Goal: Task Accomplishment & Management: Use online tool/utility

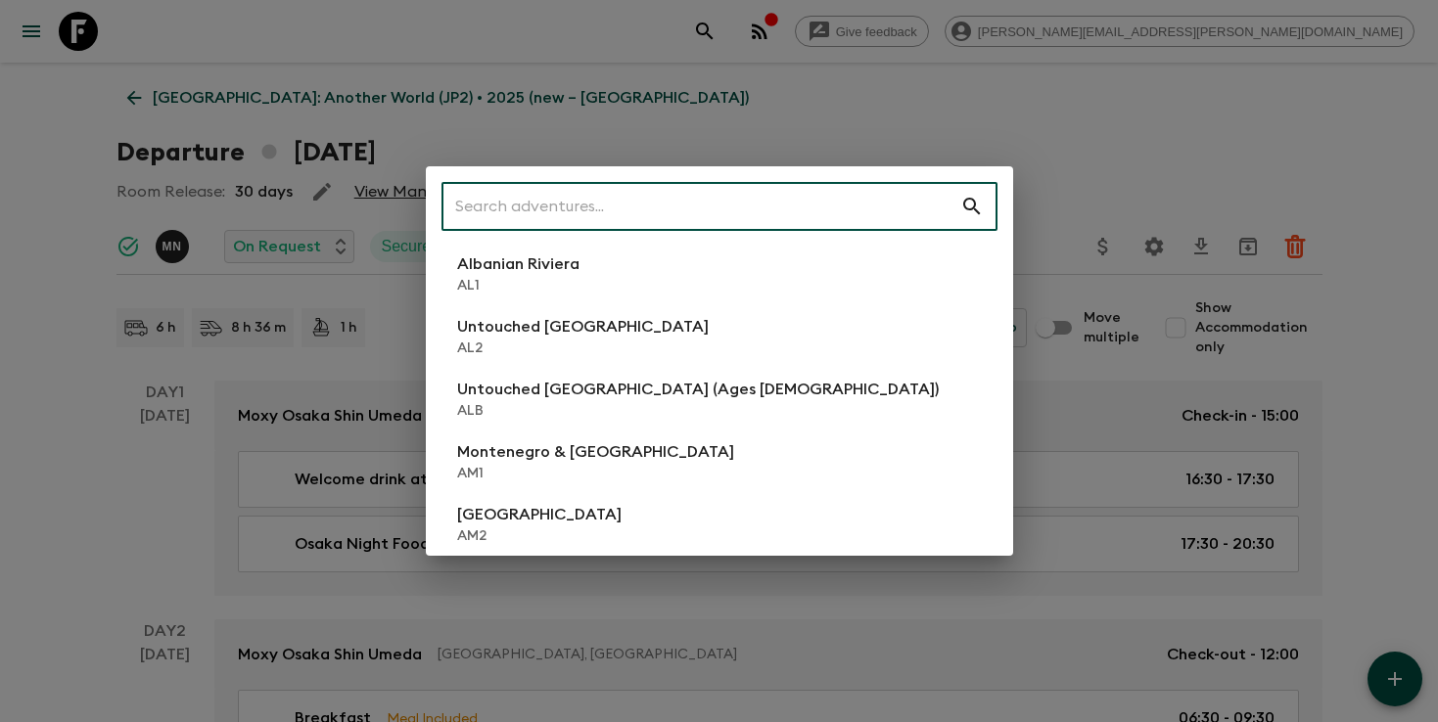
click at [816, 193] on input "text" at bounding box center [700, 206] width 519 height 55
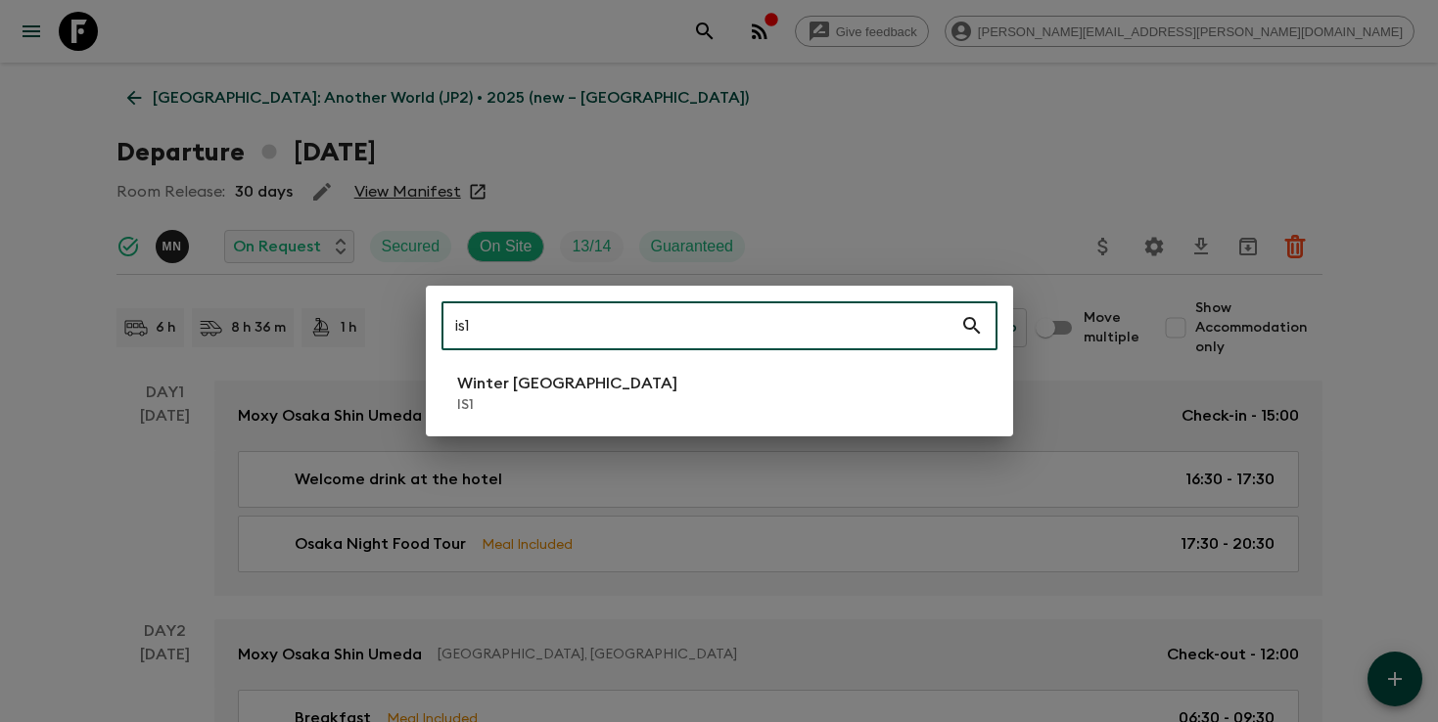
type input "is1"
click at [599, 410] on li "Winter Iceland IS1" at bounding box center [719, 393] width 556 height 55
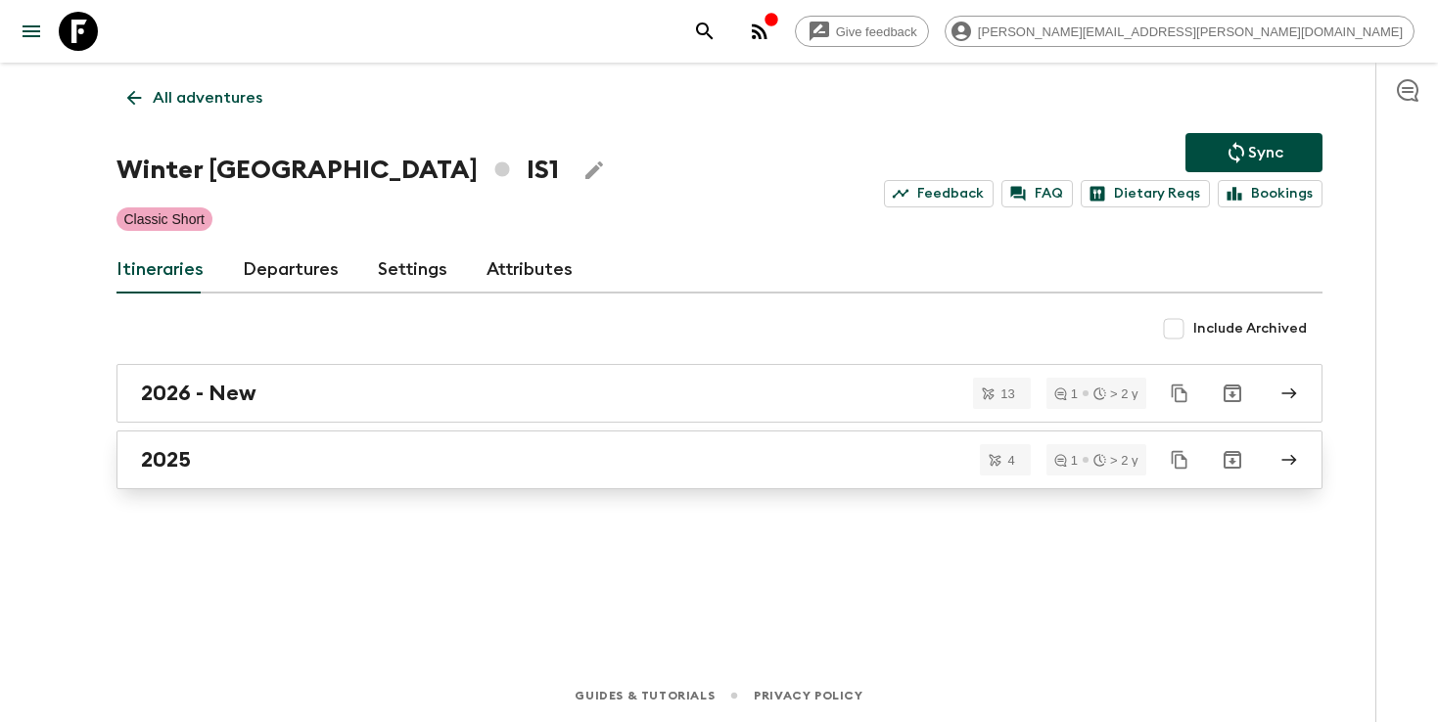
click at [565, 463] on div "2025" at bounding box center [701, 459] width 1120 height 25
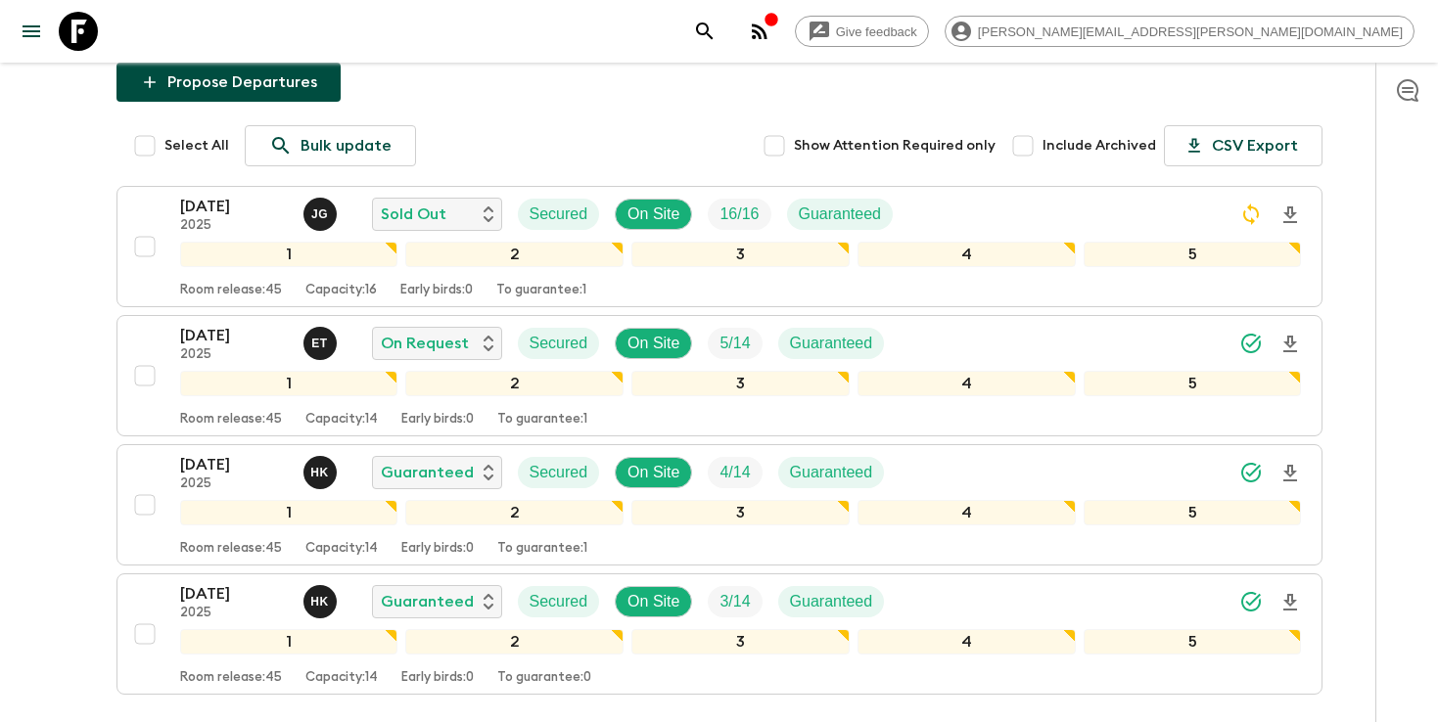
scroll to position [204, 0]
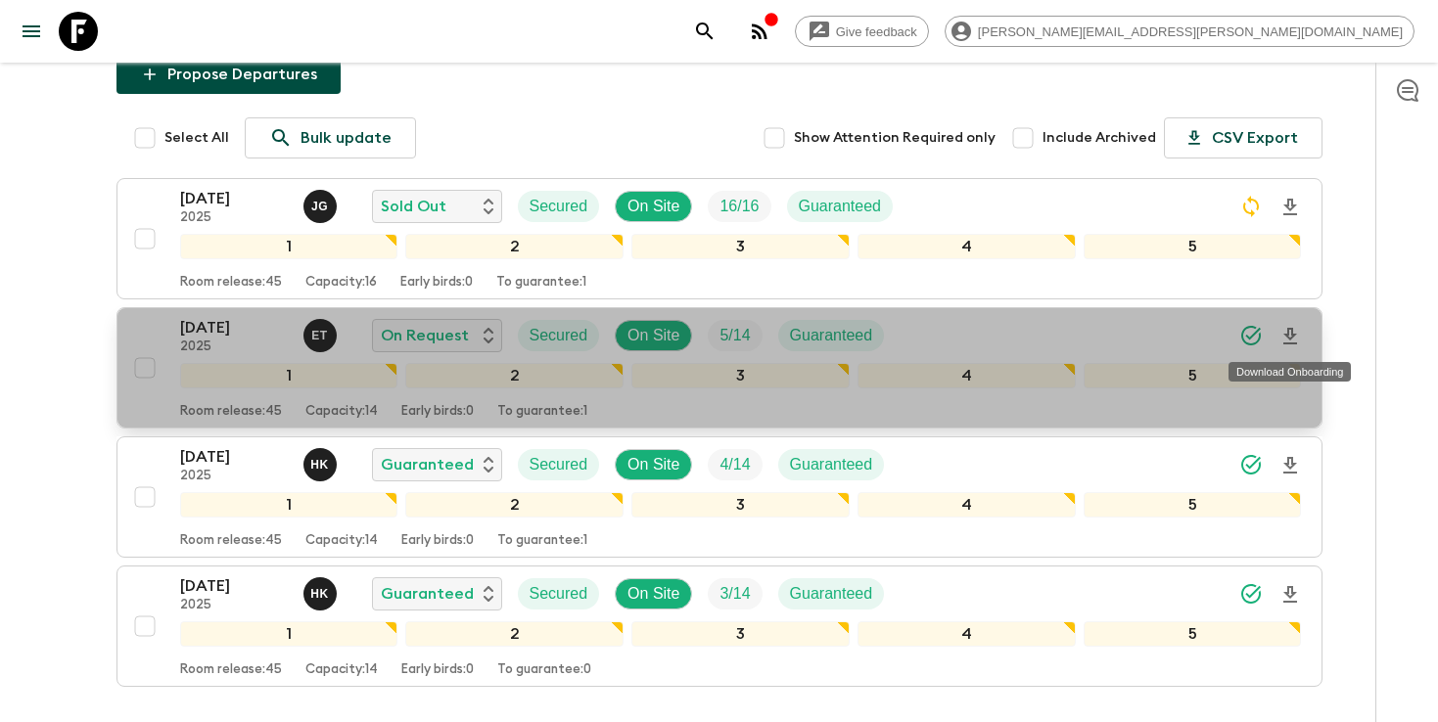
click at [1288, 337] on icon "Download Onboarding" at bounding box center [1290, 336] width 14 height 17
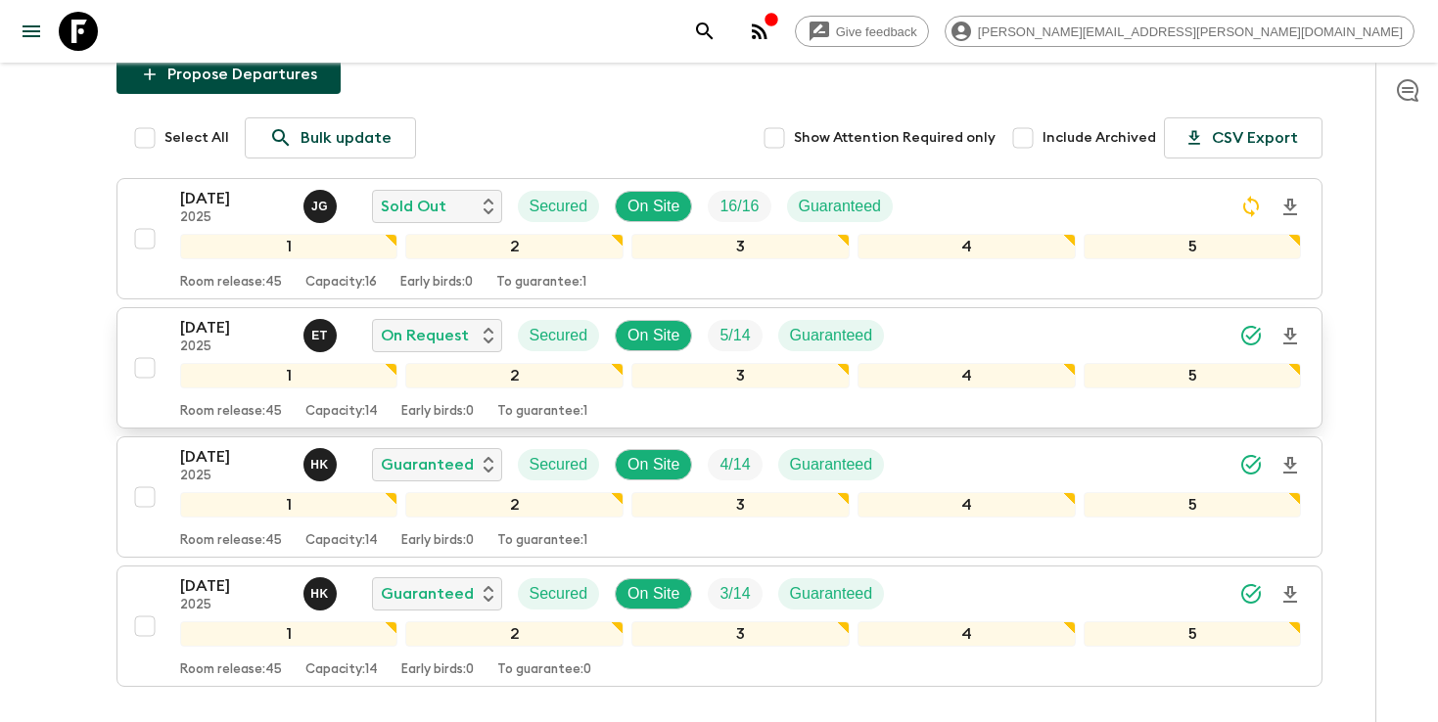
click at [1121, 337] on div "[DATE] 2025 E T On Request Secured On Site 5 / 14 Guaranteed" at bounding box center [741, 335] width 1122 height 39
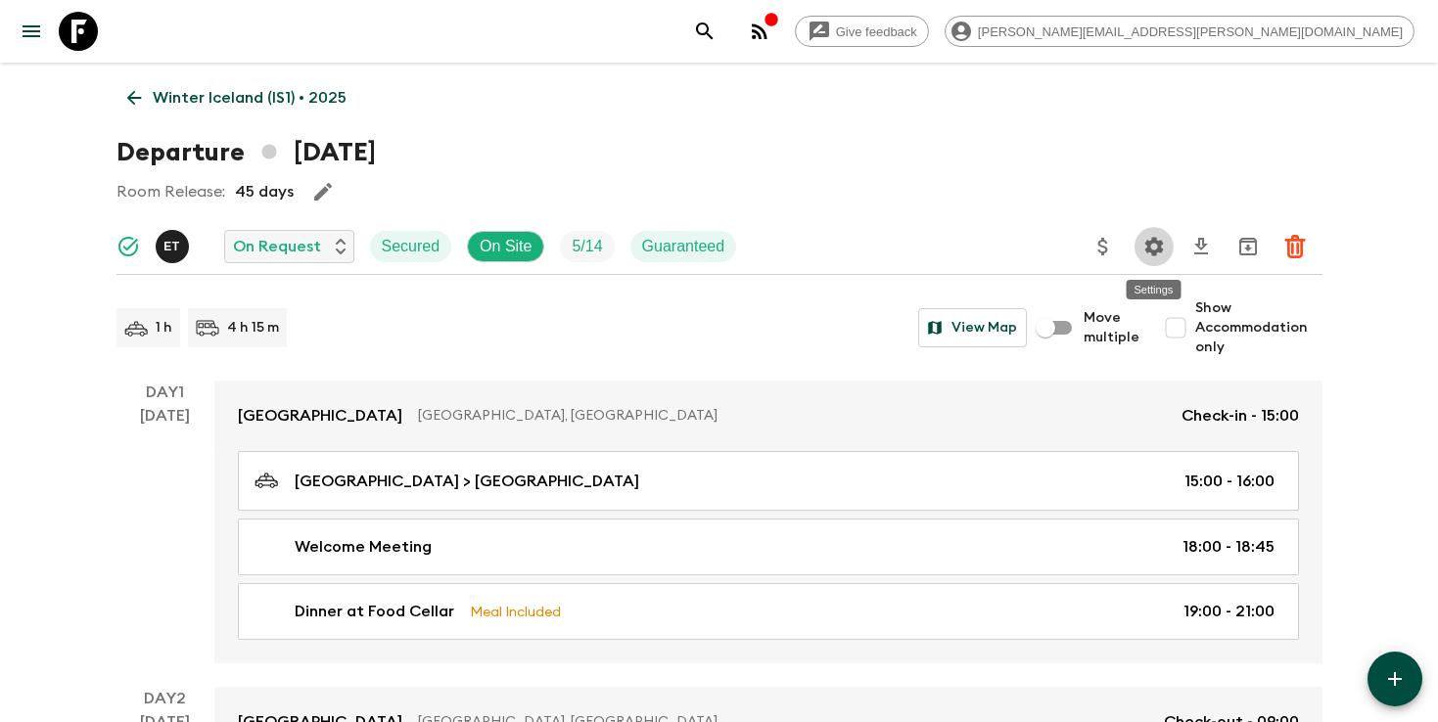
click at [1161, 244] on icon "Settings" at bounding box center [1153, 246] width 19 height 19
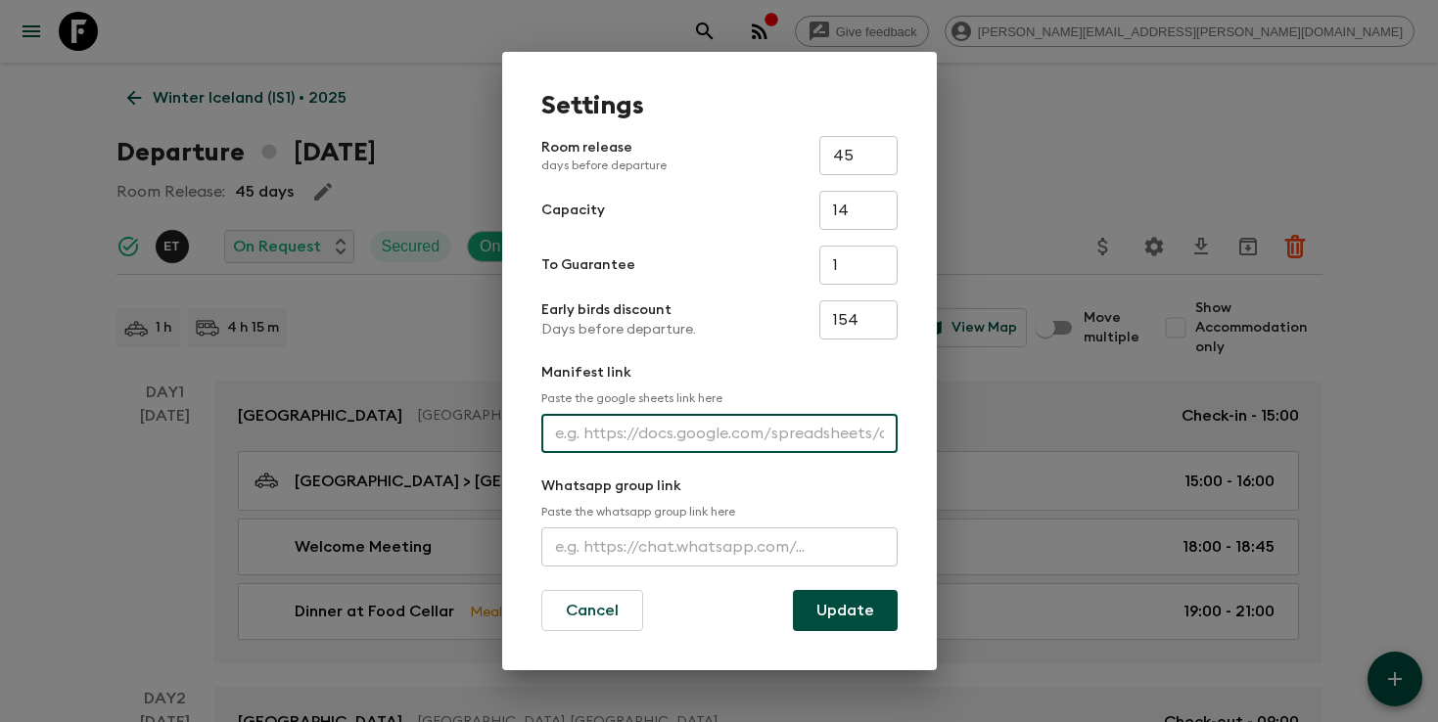
click at [711, 440] on input "text" at bounding box center [719, 433] width 356 height 39
paste input "[URL][DOMAIN_NAME]"
type input "[URL][DOMAIN_NAME]"
click at [852, 620] on button "Update" at bounding box center [845, 610] width 105 height 41
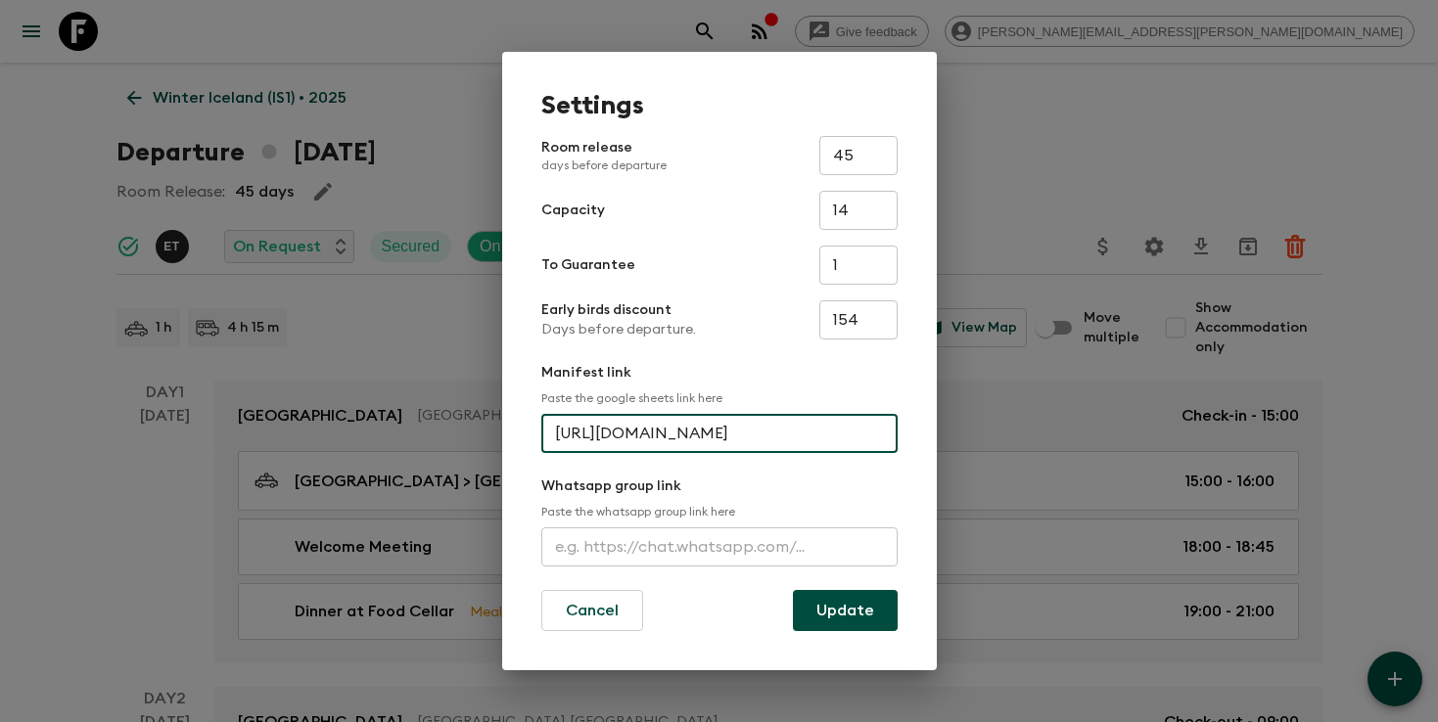
scroll to position [0, 0]
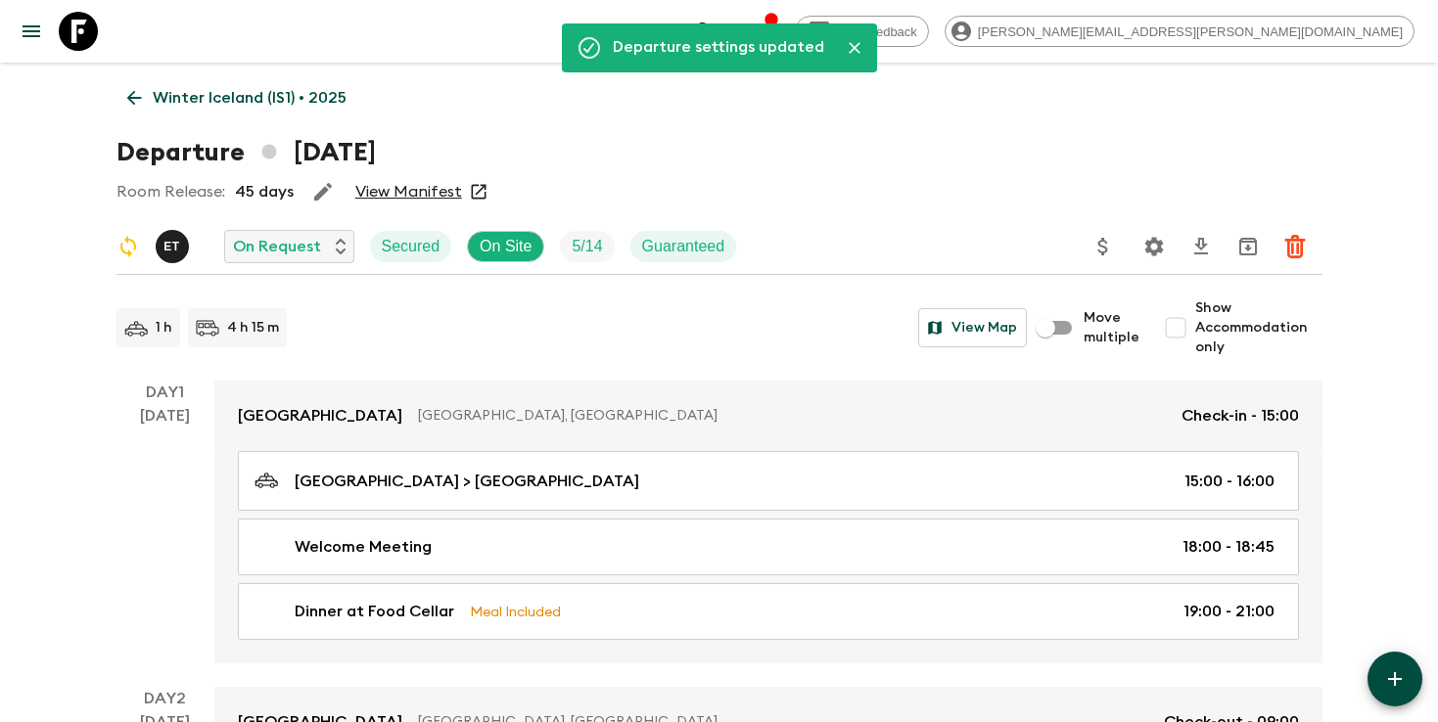
click at [716, 33] on icon "search adventures" at bounding box center [704, 31] width 23 height 23
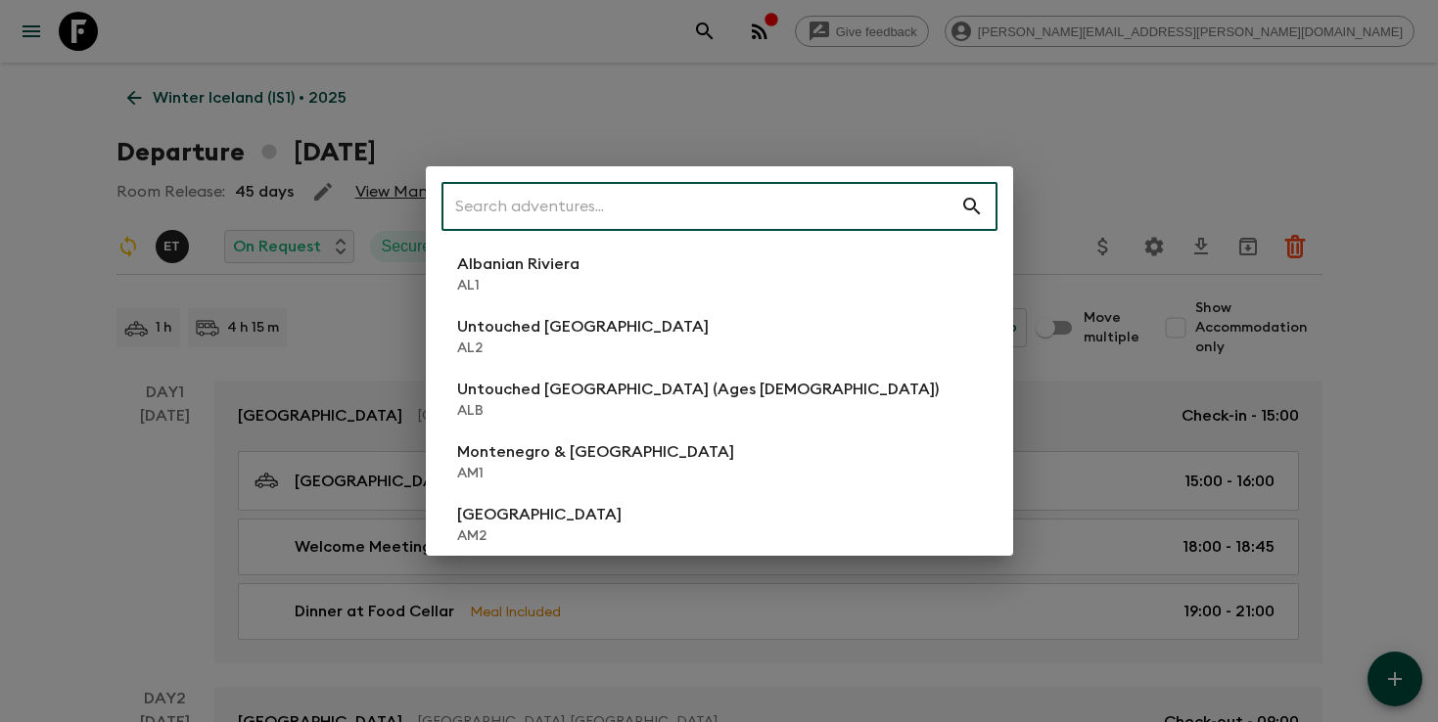
click at [844, 210] on input "text" at bounding box center [700, 206] width 519 height 55
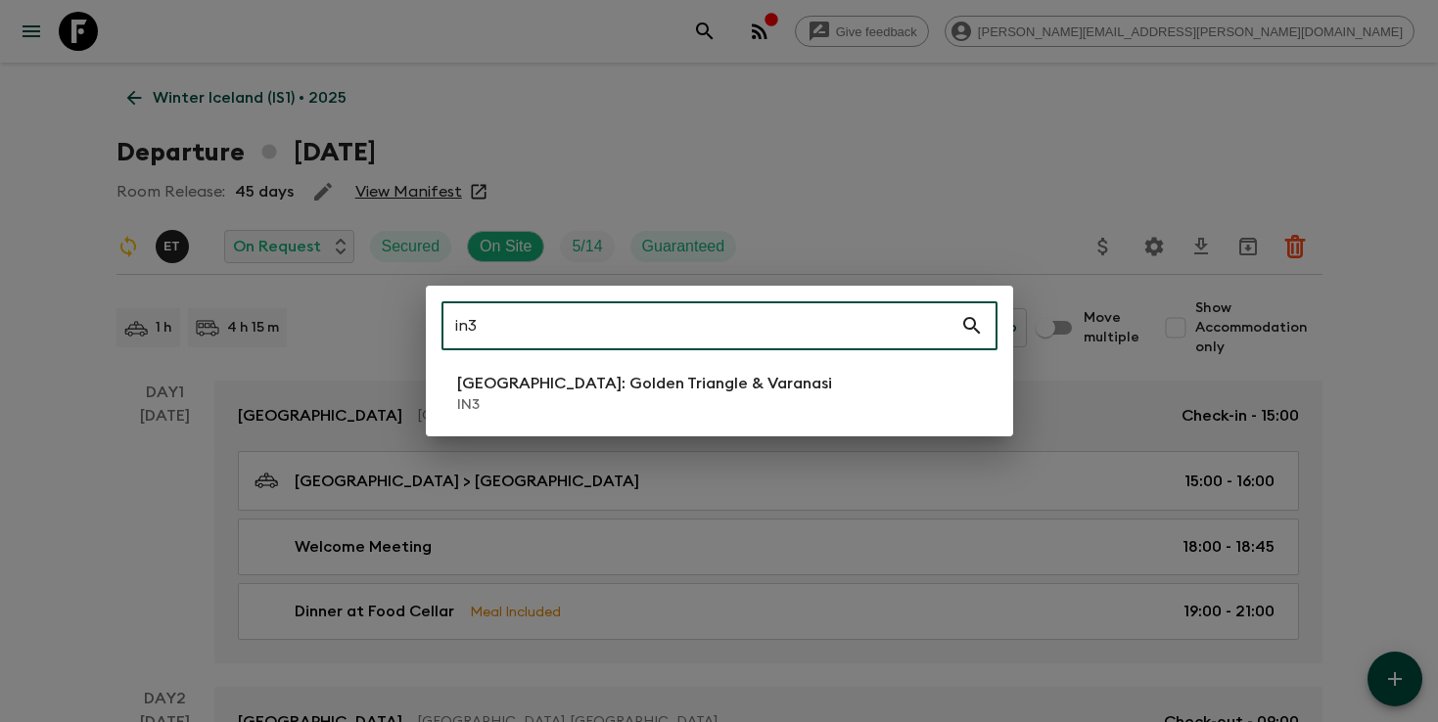
type input "in3"
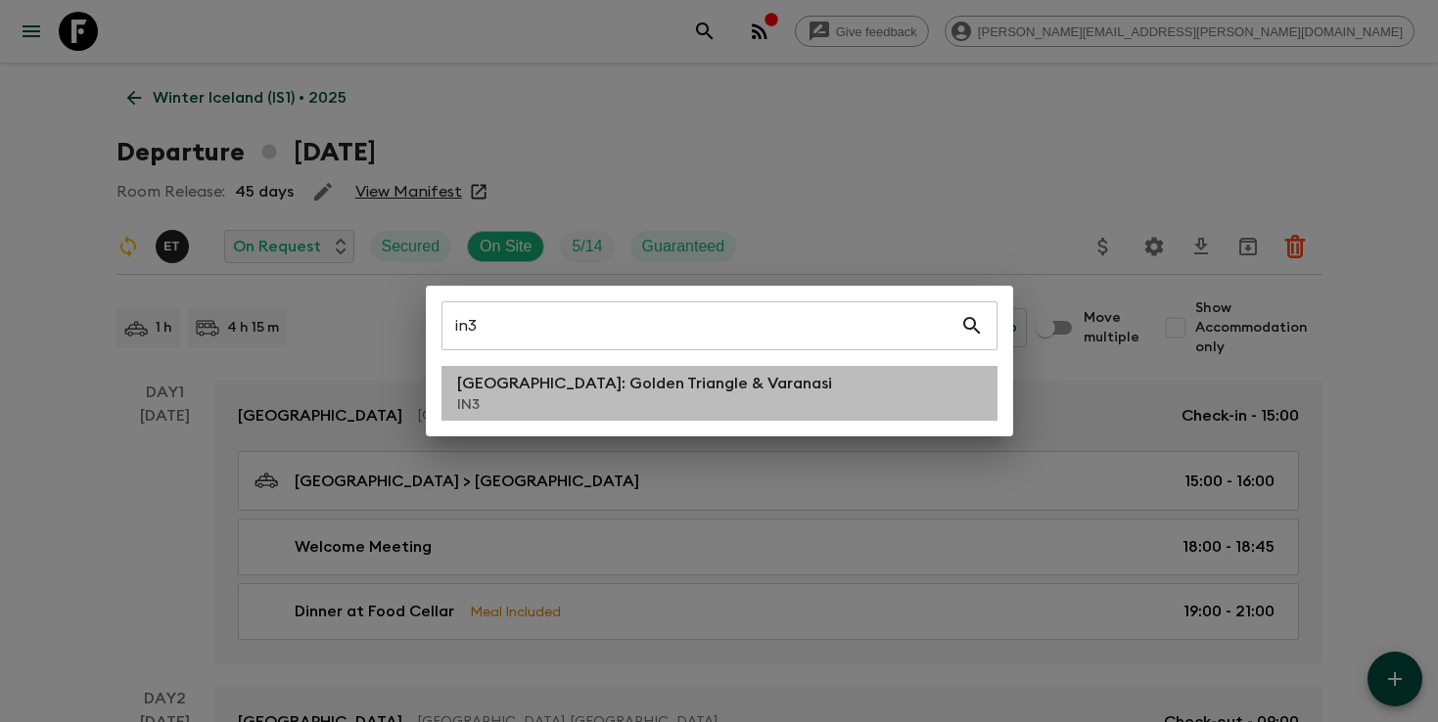
click at [704, 398] on p "IN3" at bounding box center [644, 405] width 375 height 20
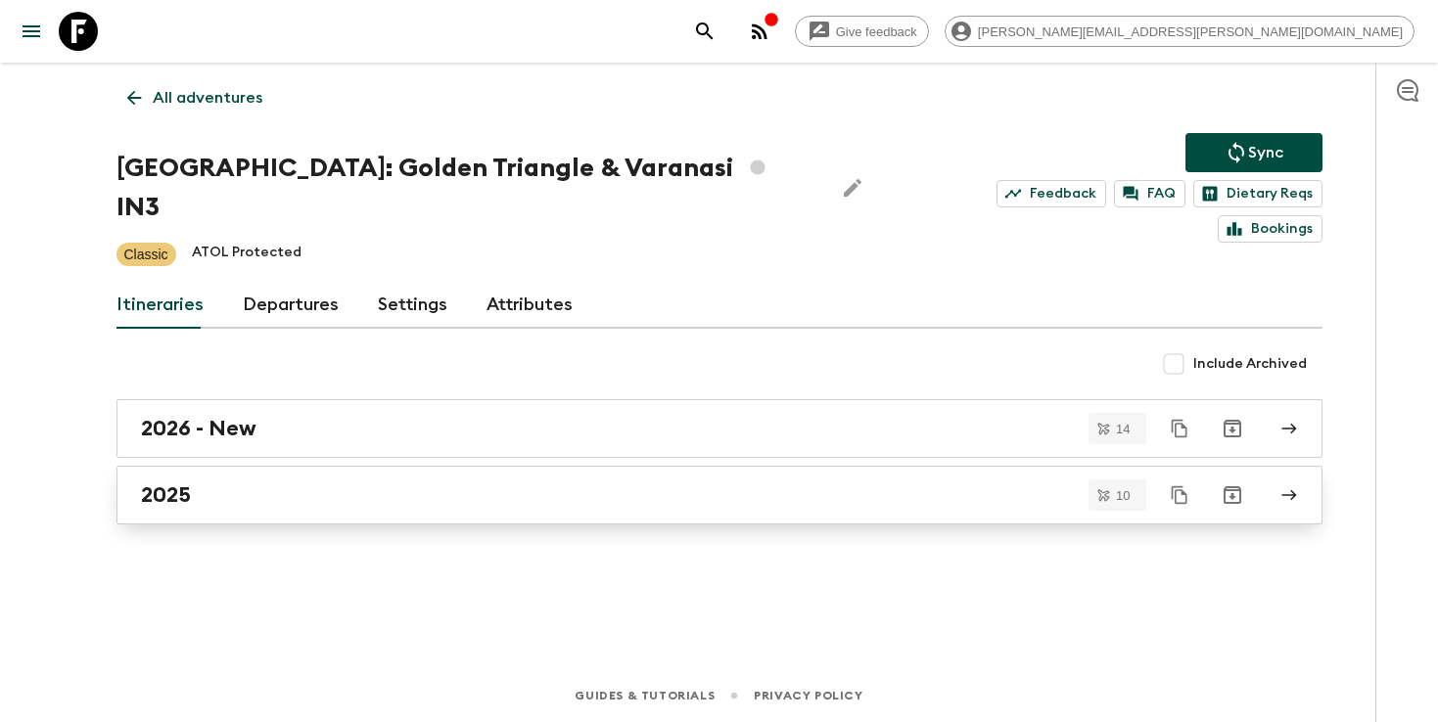
click at [451, 483] on div "2025" at bounding box center [701, 495] width 1120 height 25
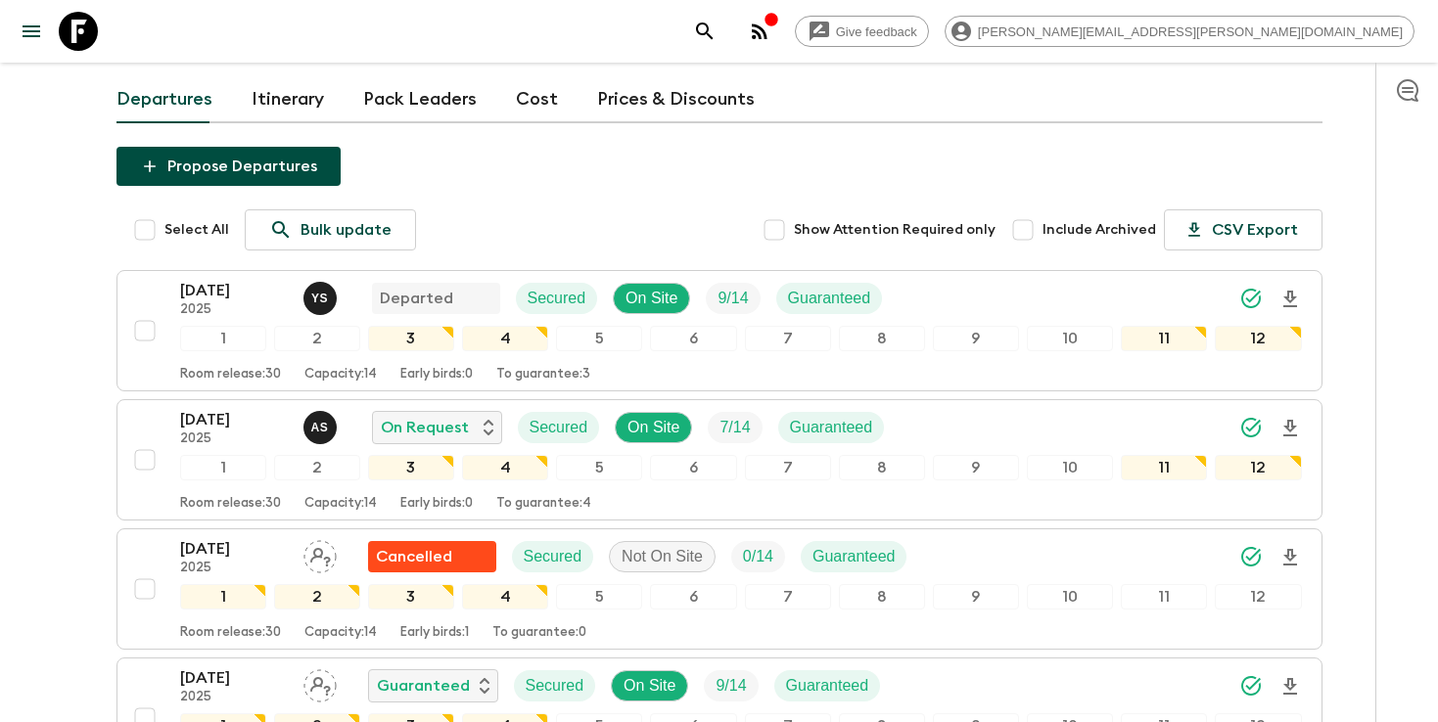
scroll to position [154, 0]
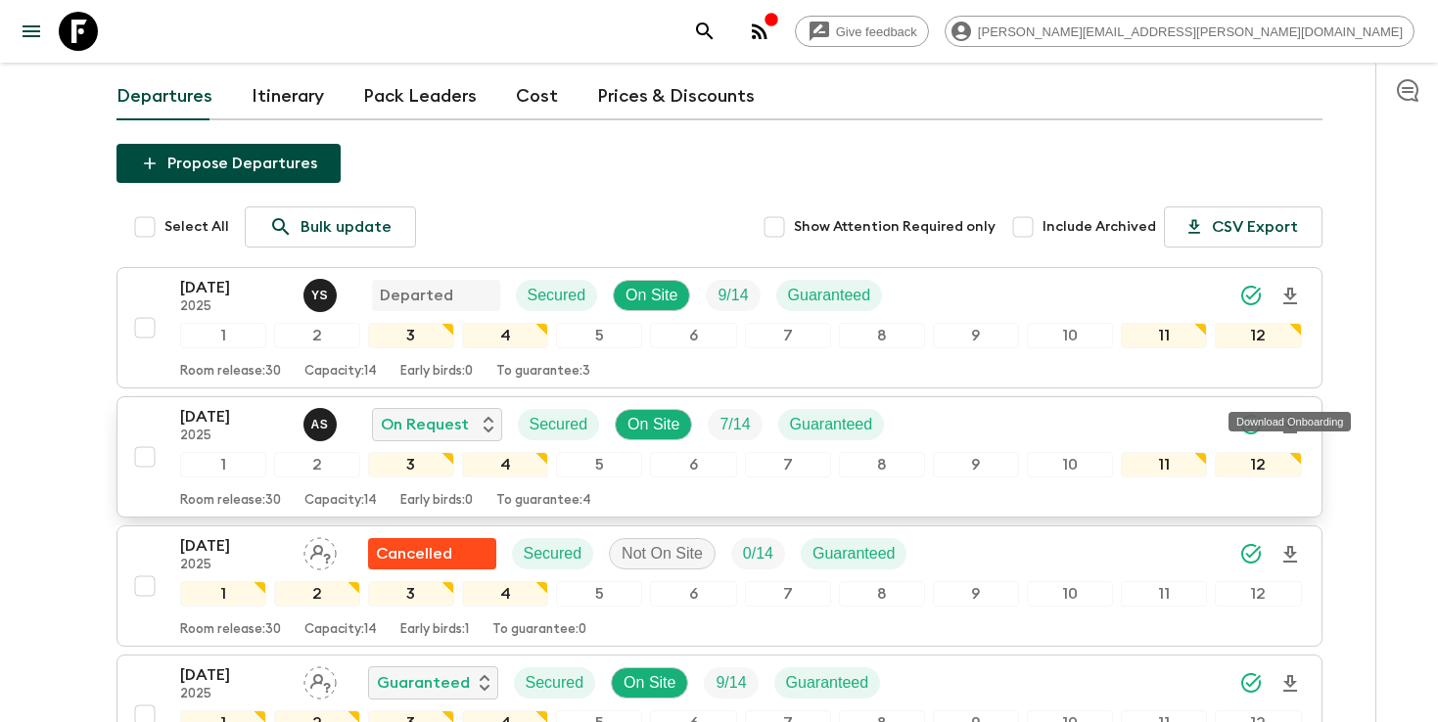
click at [1293, 417] on icon "Download Onboarding" at bounding box center [1290, 425] width 14 height 17
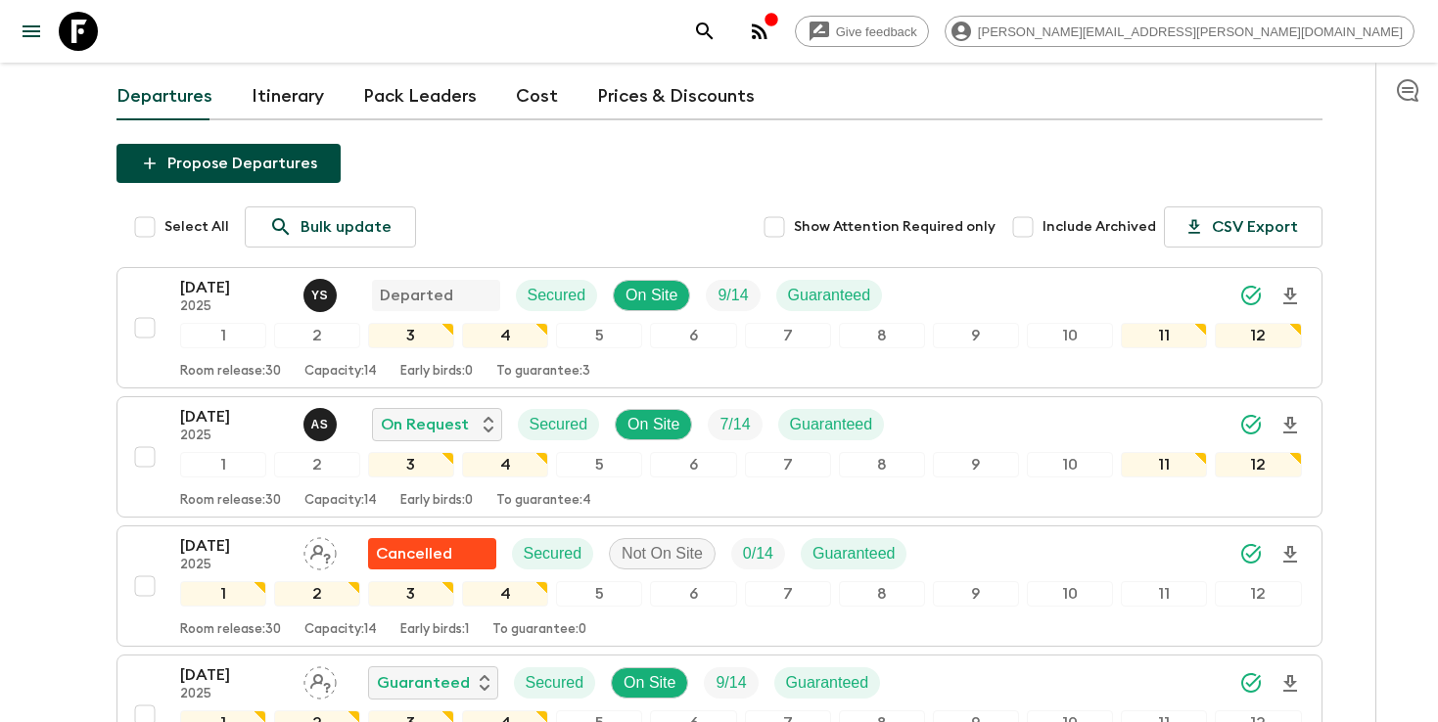
click at [716, 29] on icon "search adventures" at bounding box center [704, 31] width 23 height 23
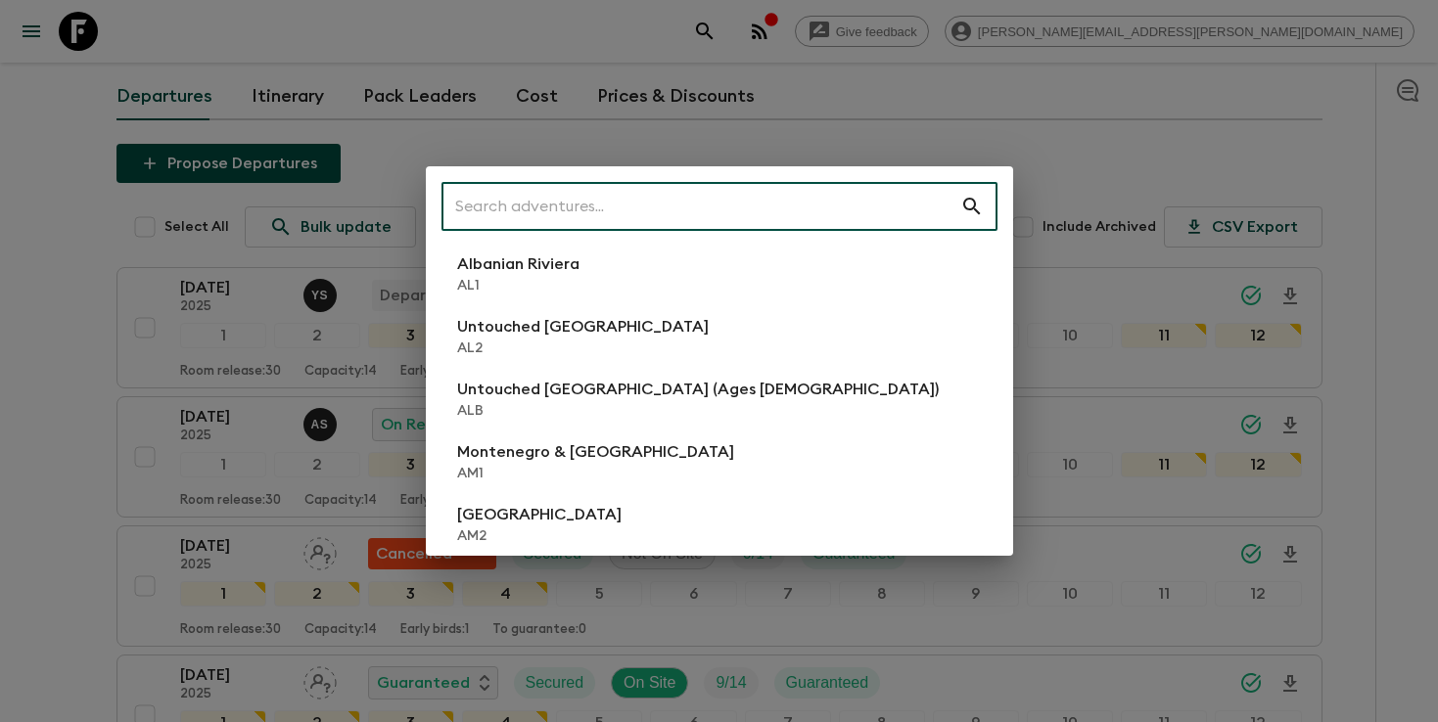
click at [797, 203] on input "text" at bounding box center [700, 206] width 519 height 55
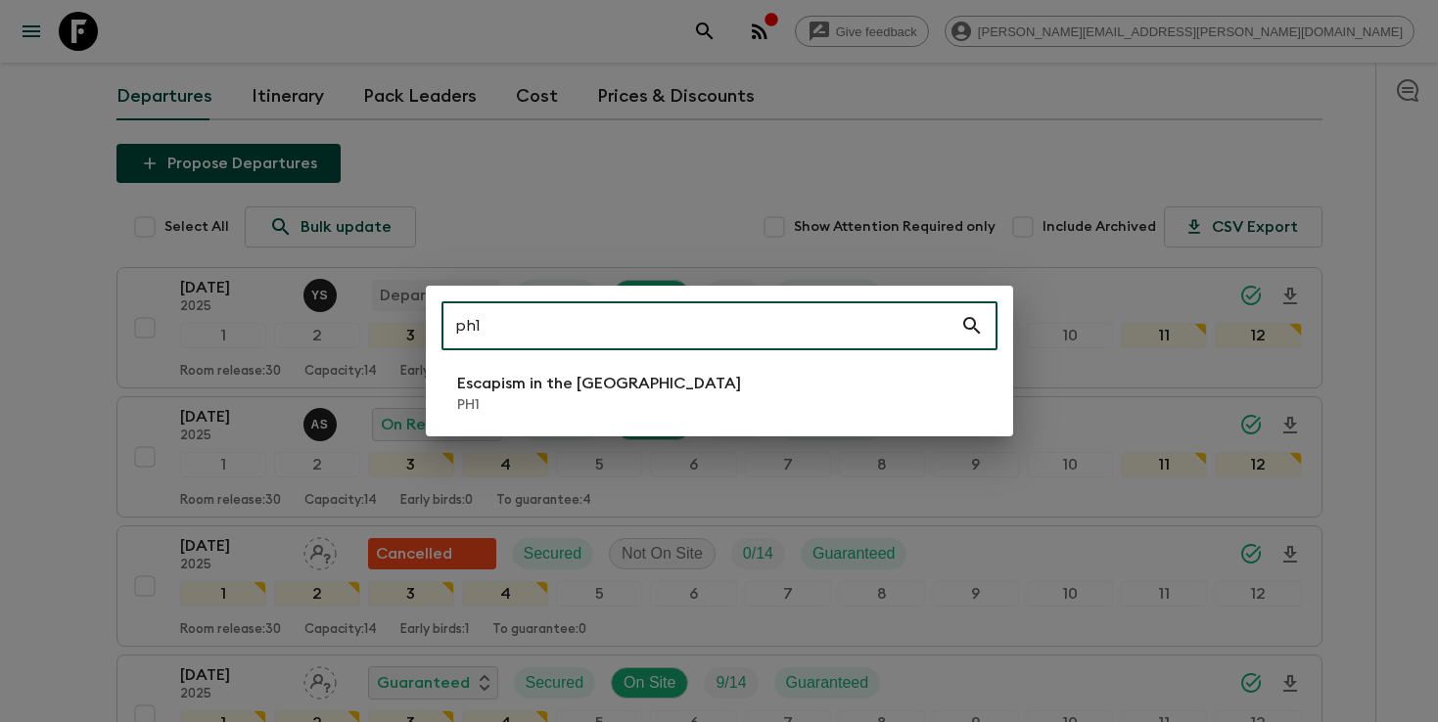
type input "ph1"
click at [676, 424] on div "ph1 ​ Escapism in the [GEOGRAPHIC_DATA] PH1" at bounding box center [719, 361] width 587 height 151
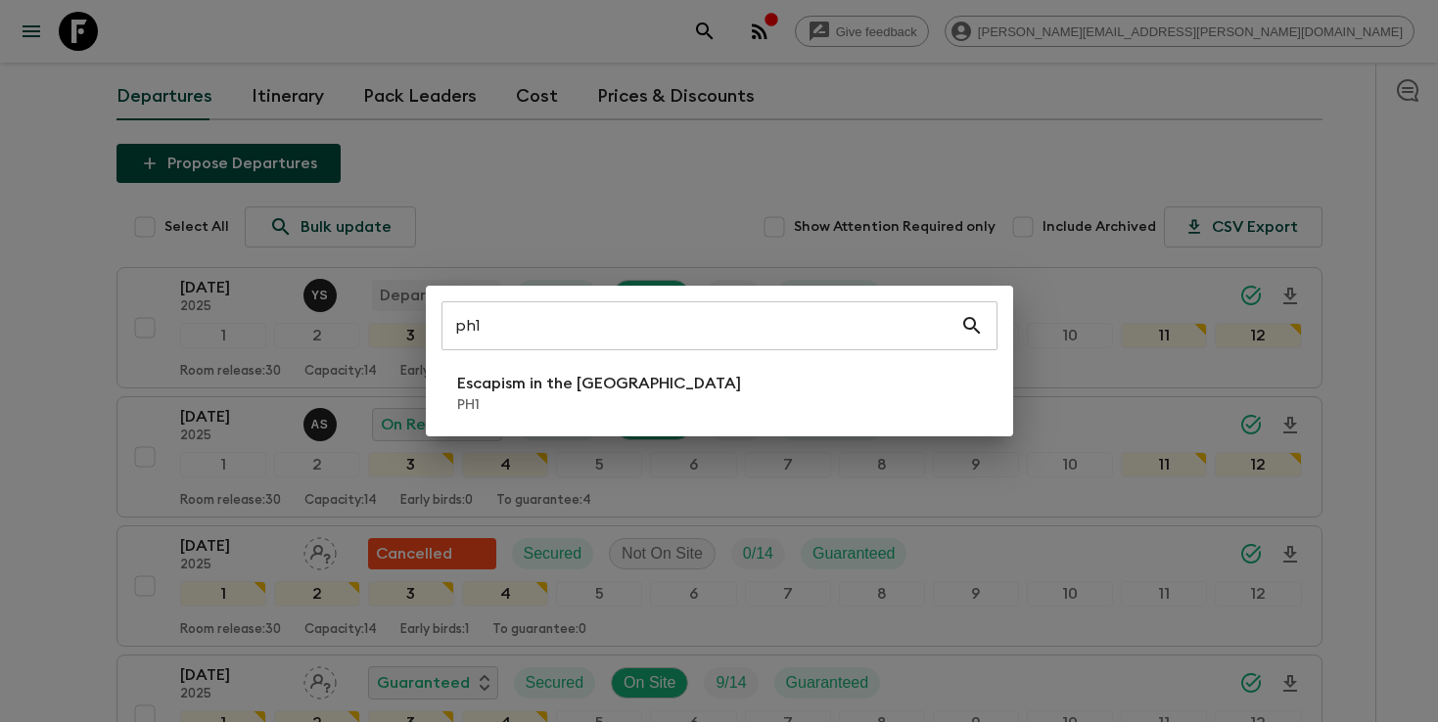
click at [675, 390] on li "Escapism in the [GEOGRAPHIC_DATA] PH1" at bounding box center [719, 393] width 556 height 55
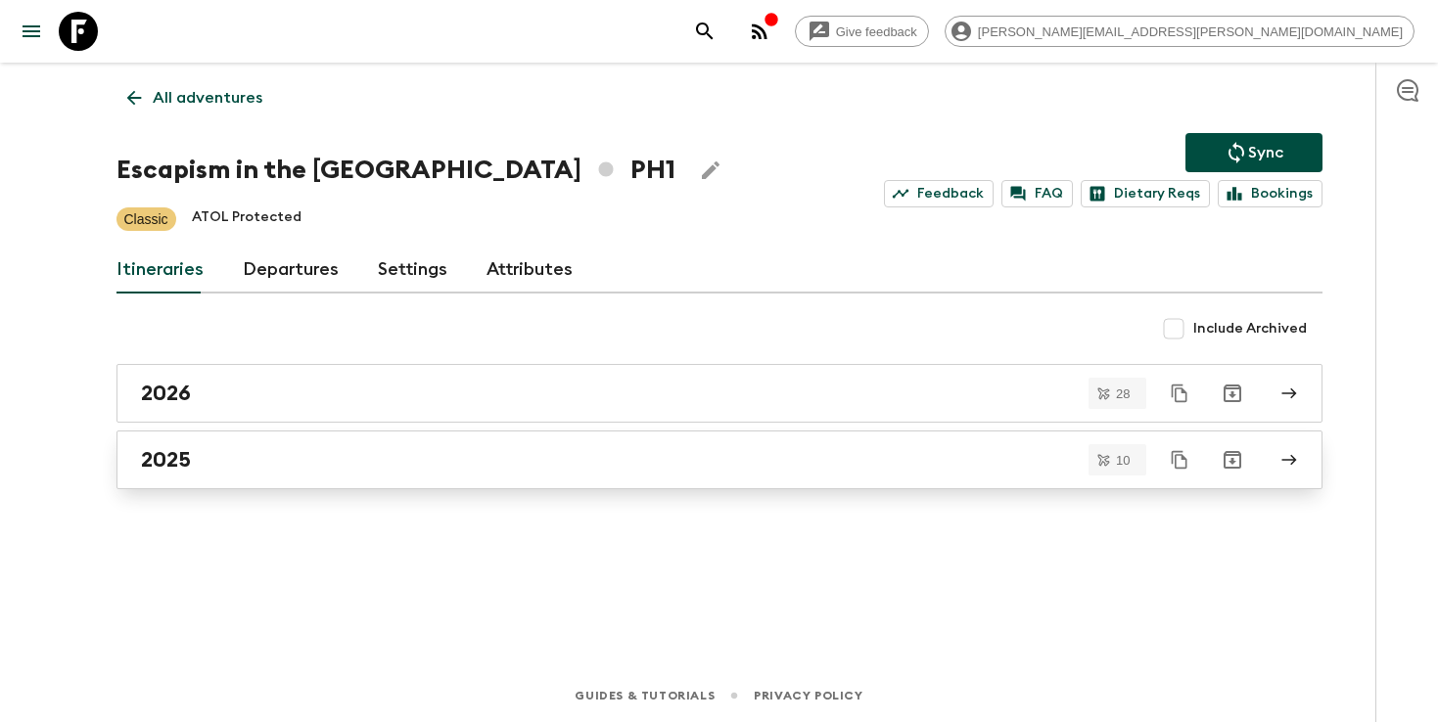
click at [252, 458] on div "2025" at bounding box center [701, 459] width 1120 height 25
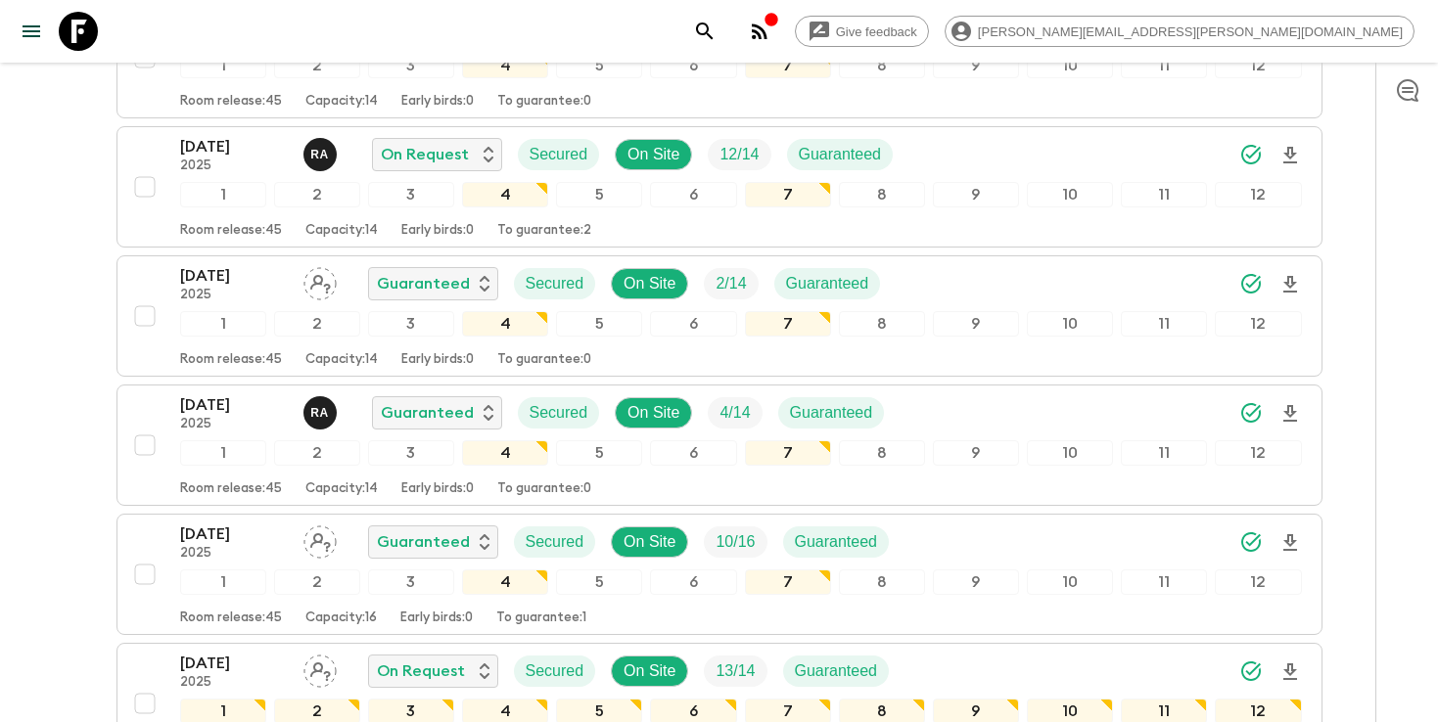
scroll to position [641, 0]
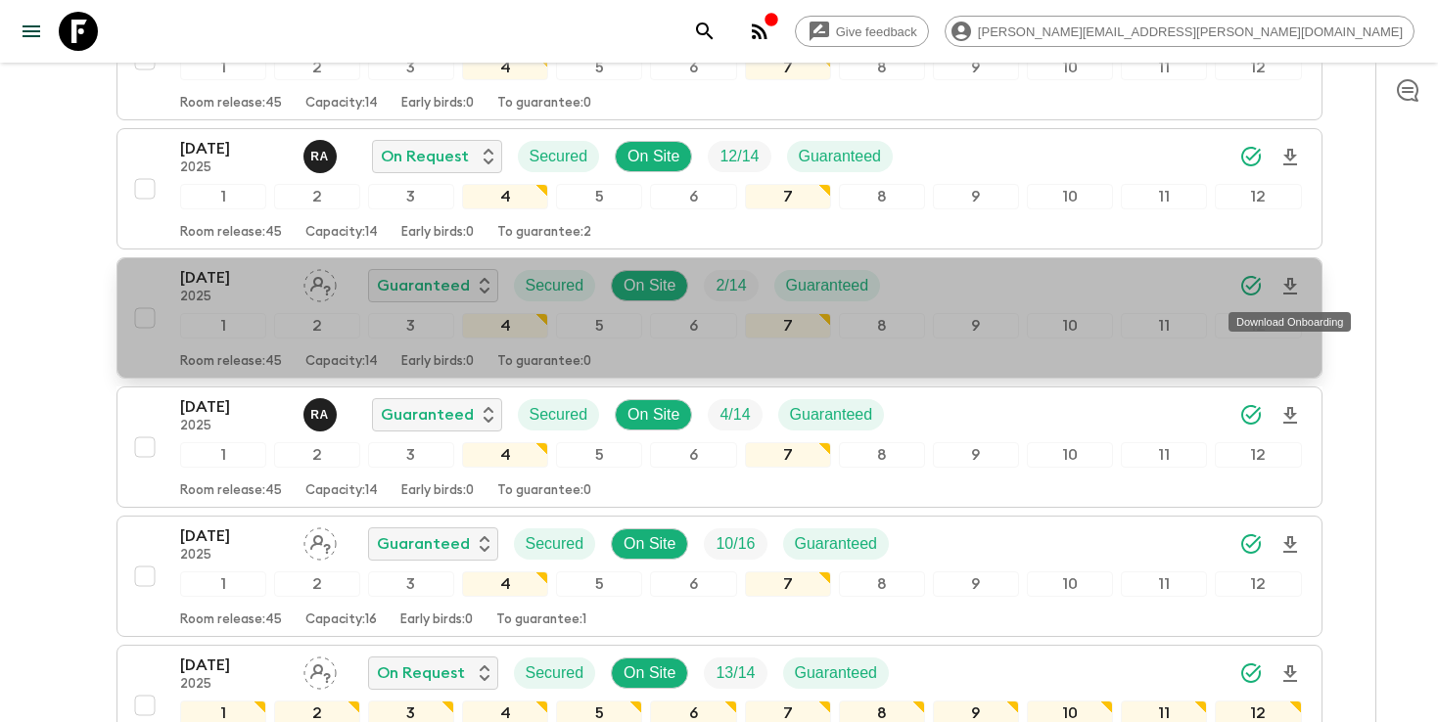
click at [1287, 284] on icon "Download Onboarding" at bounding box center [1290, 286] width 14 height 17
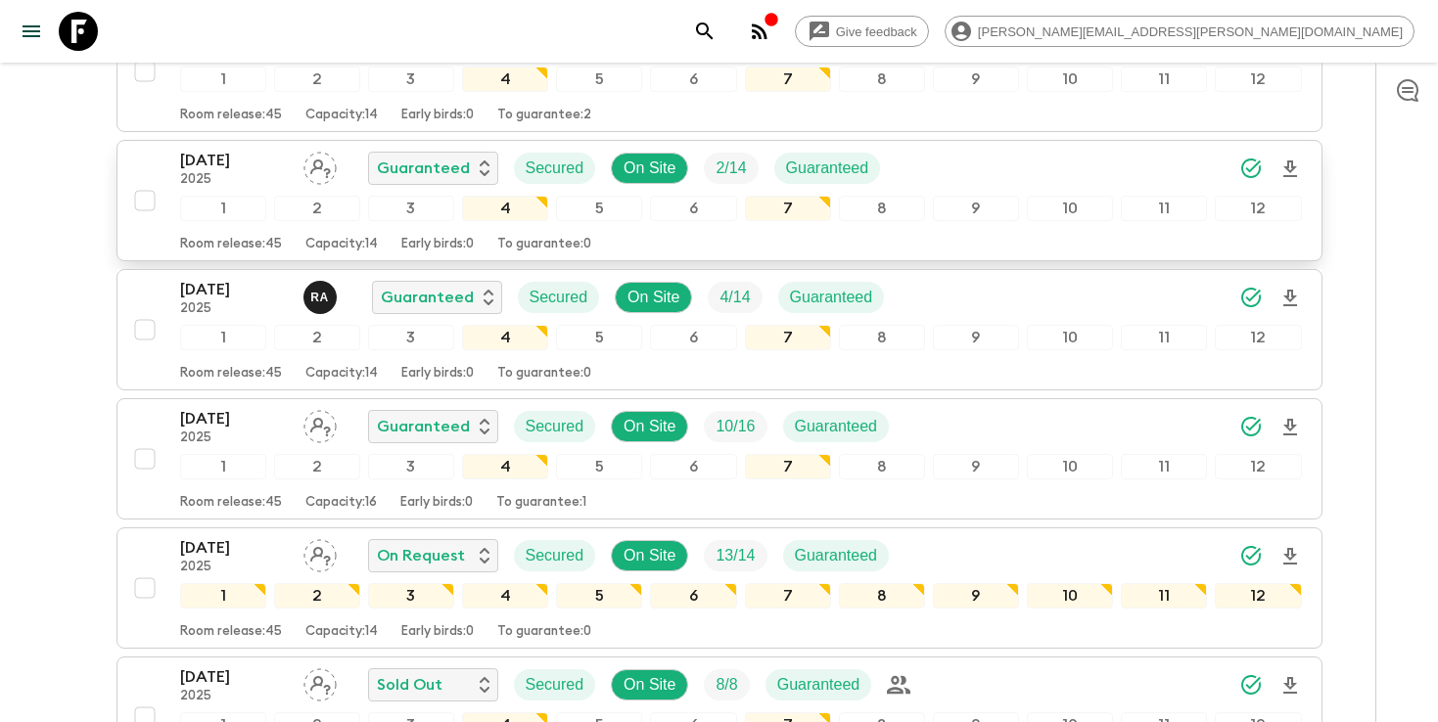
scroll to position [614, 0]
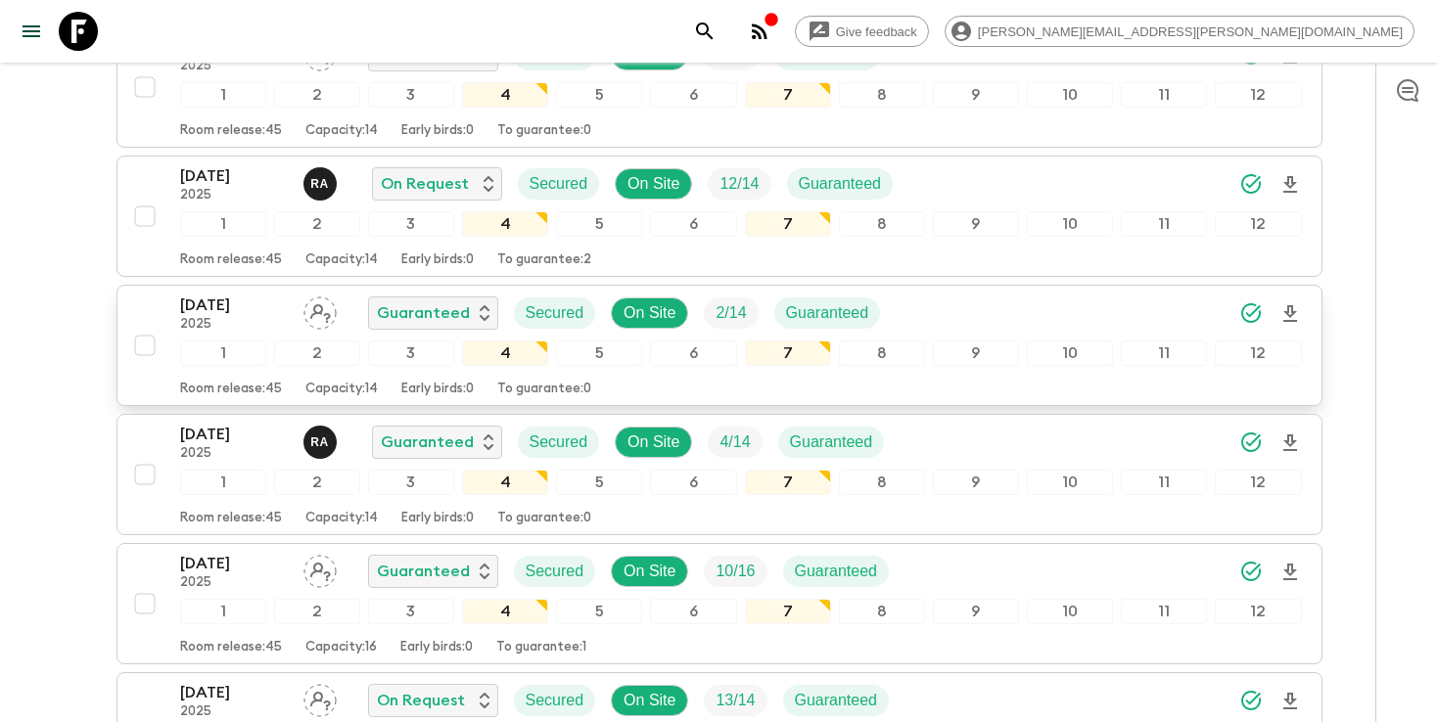
click at [197, 312] on p "[DATE]" at bounding box center [234, 305] width 108 height 23
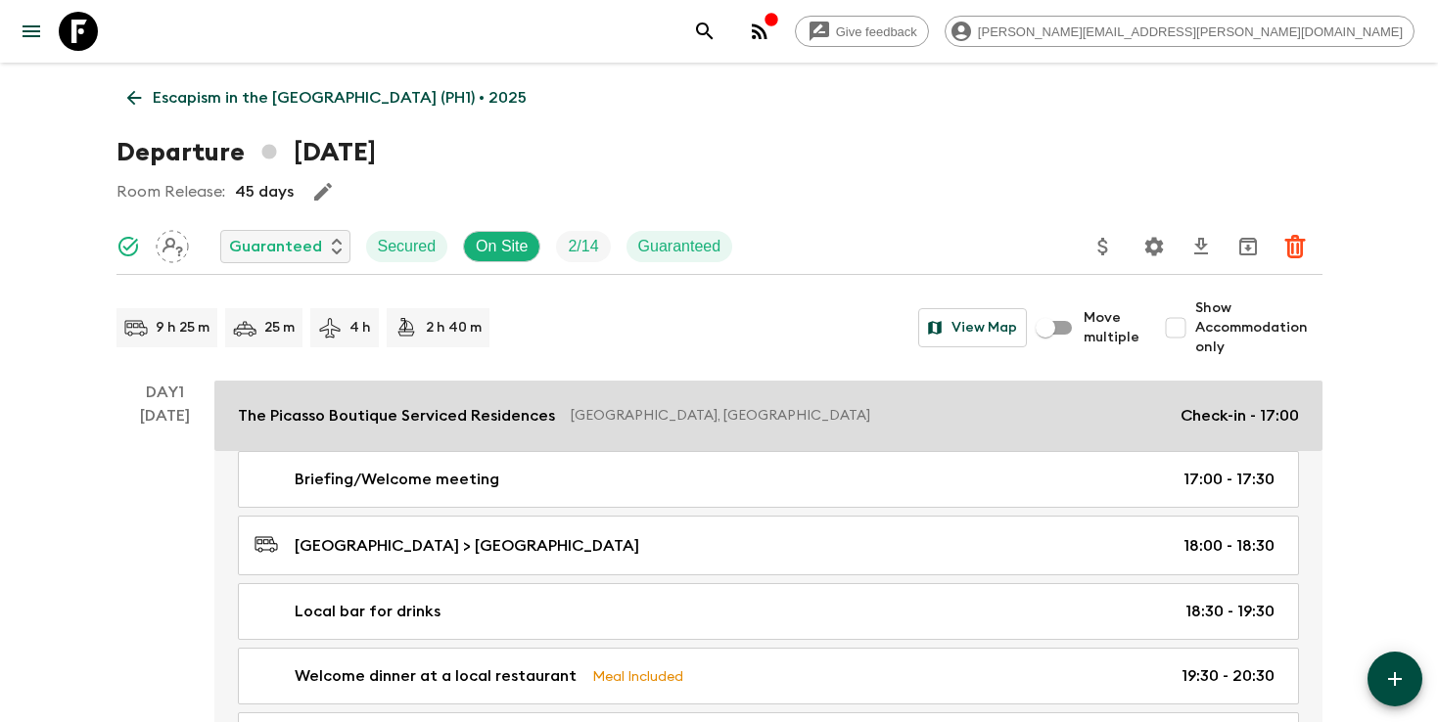
click at [908, 422] on p "[GEOGRAPHIC_DATA], [GEOGRAPHIC_DATA]" at bounding box center [868, 416] width 594 height 20
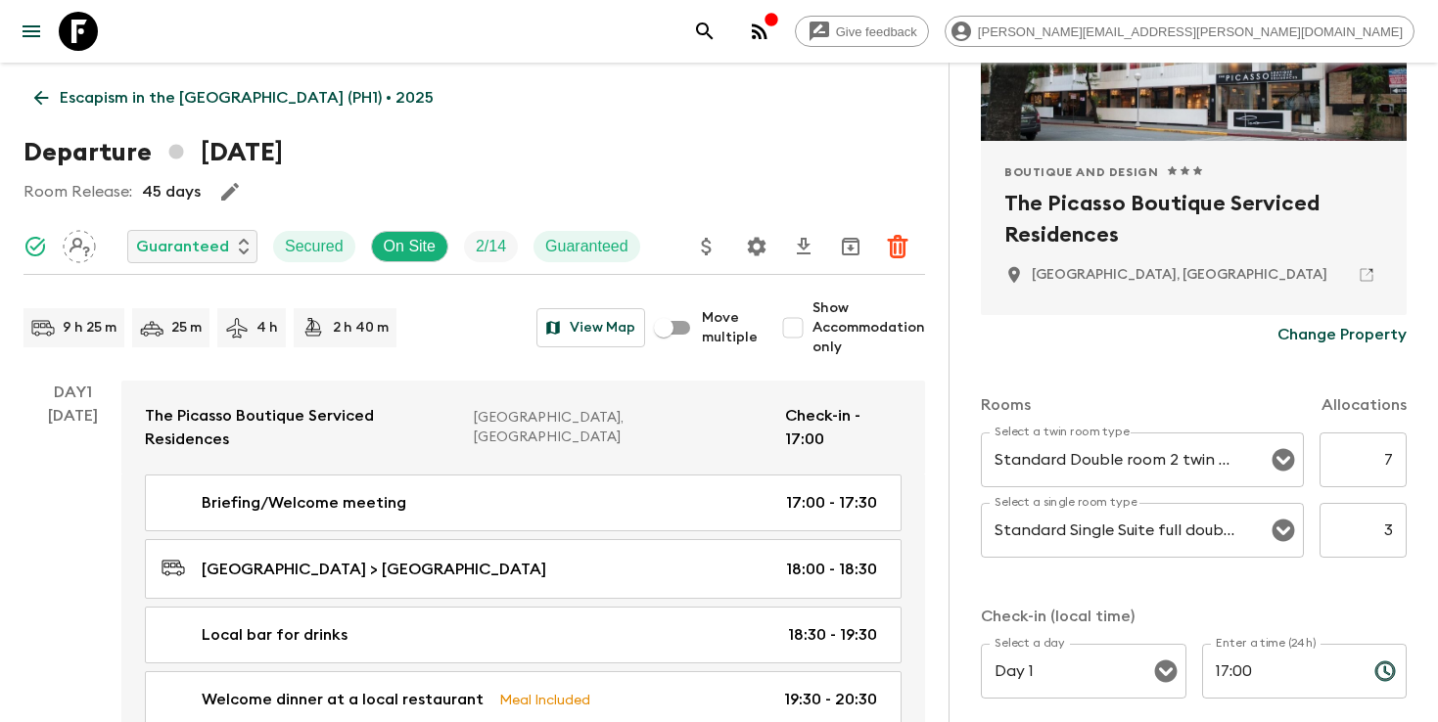
click at [40, 100] on icon at bounding box center [41, 98] width 22 height 22
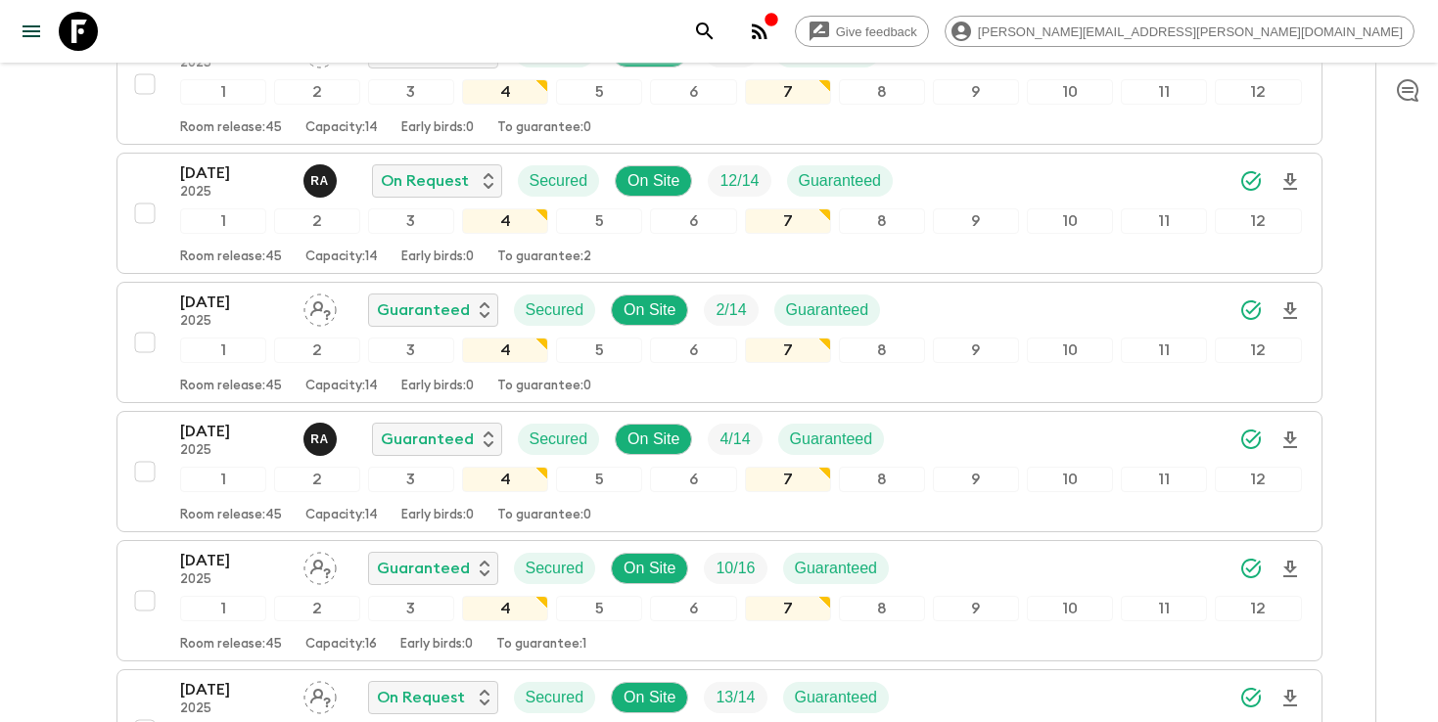
scroll to position [633, 0]
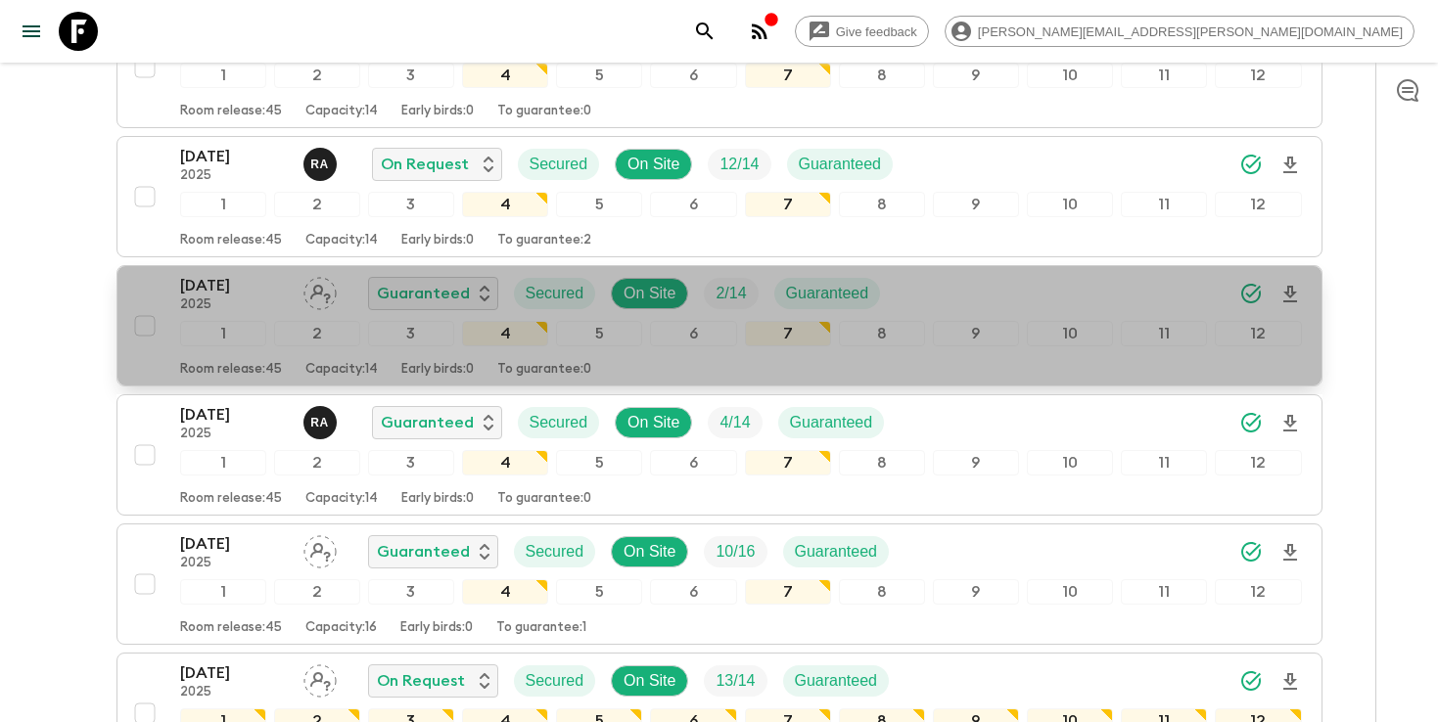
click at [1155, 297] on div "[DATE] 2025 Guaranteed Secured On Site 2 / 14 Guaranteed" at bounding box center [741, 293] width 1122 height 39
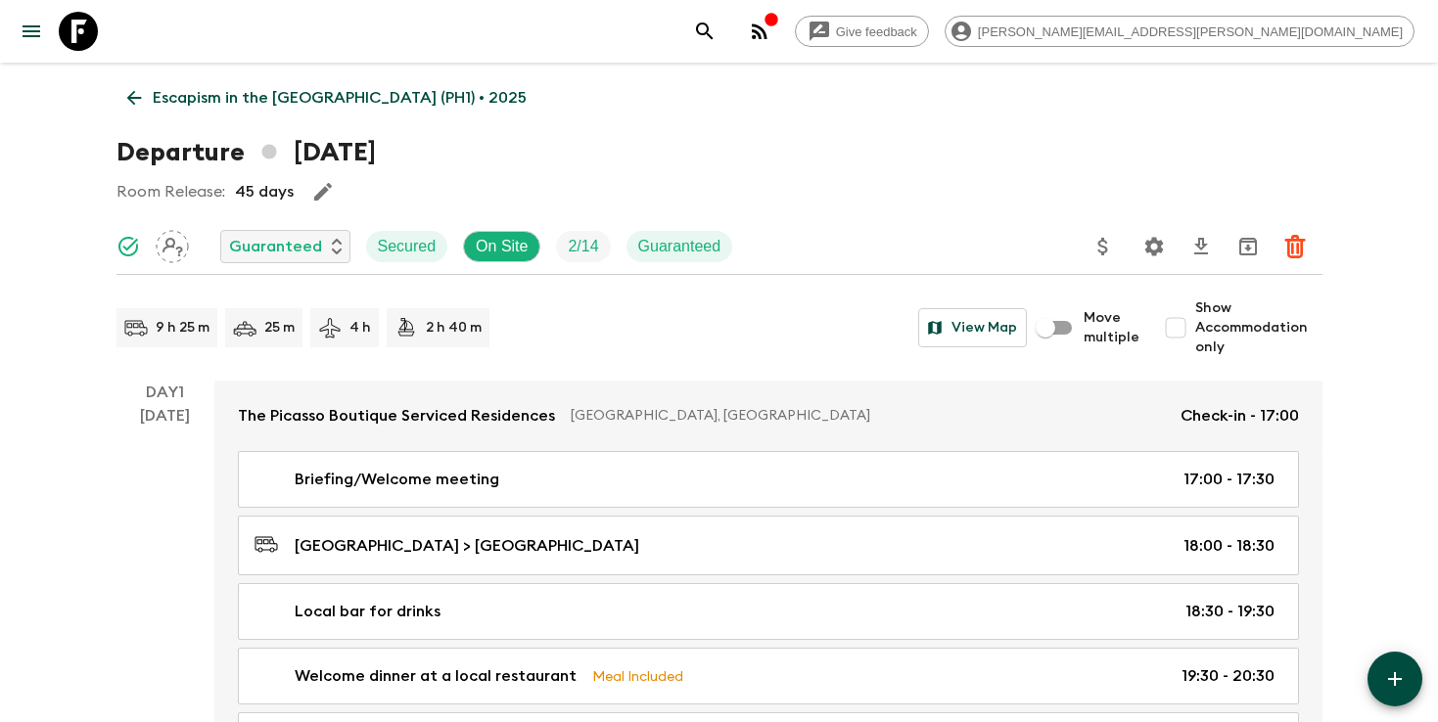
click at [1158, 246] on icon "Settings" at bounding box center [1153, 246] width 19 height 19
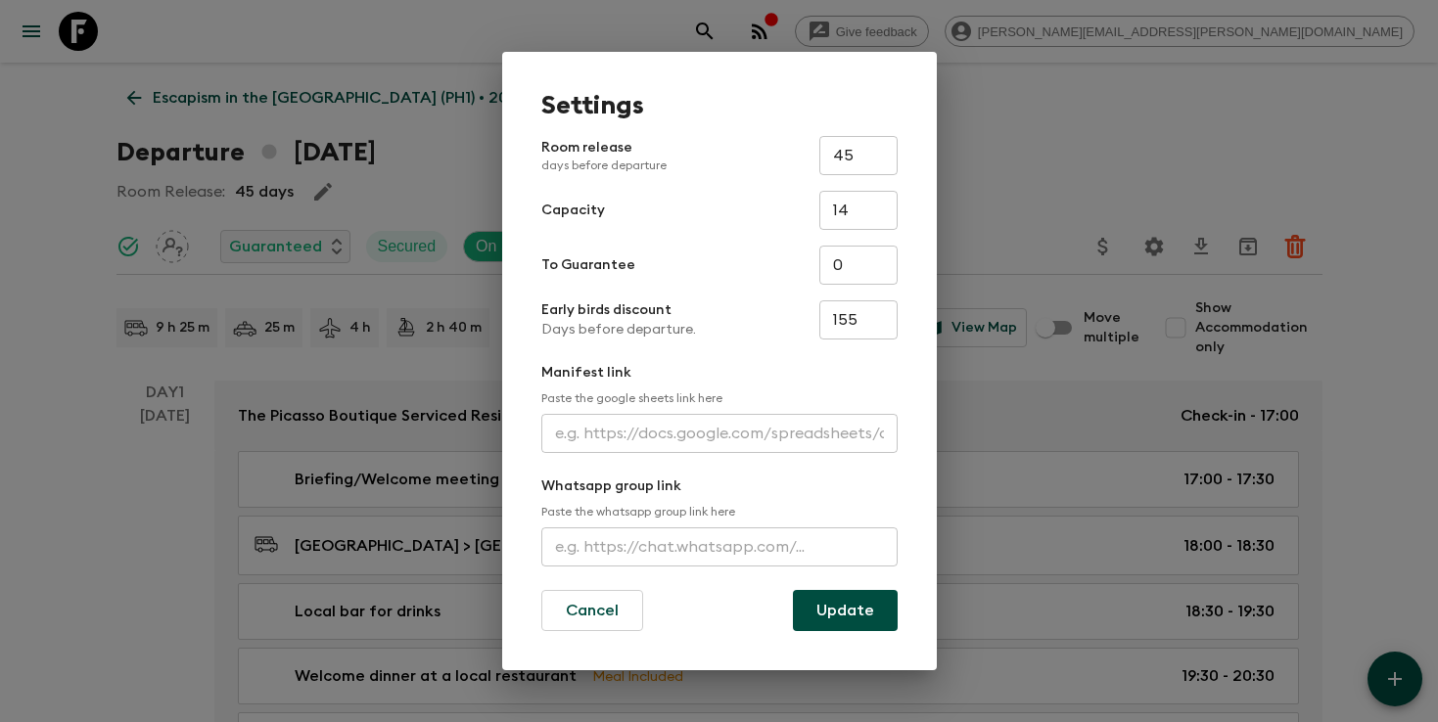
click at [622, 421] on input "text" at bounding box center [719, 433] width 356 height 39
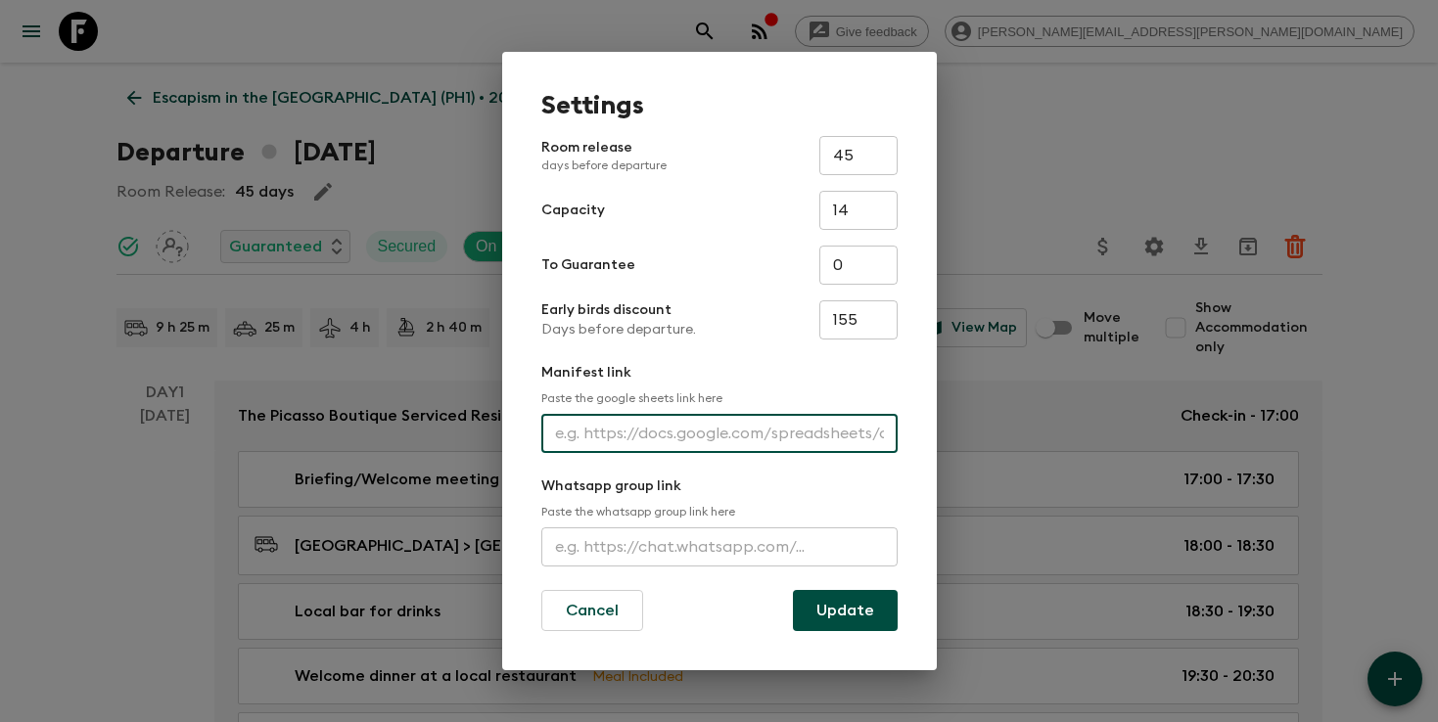
paste input "[URL][DOMAIN_NAME]"
type input "[URL][DOMAIN_NAME]"
click at [830, 612] on button "Update" at bounding box center [845, 610] width 105 height 41
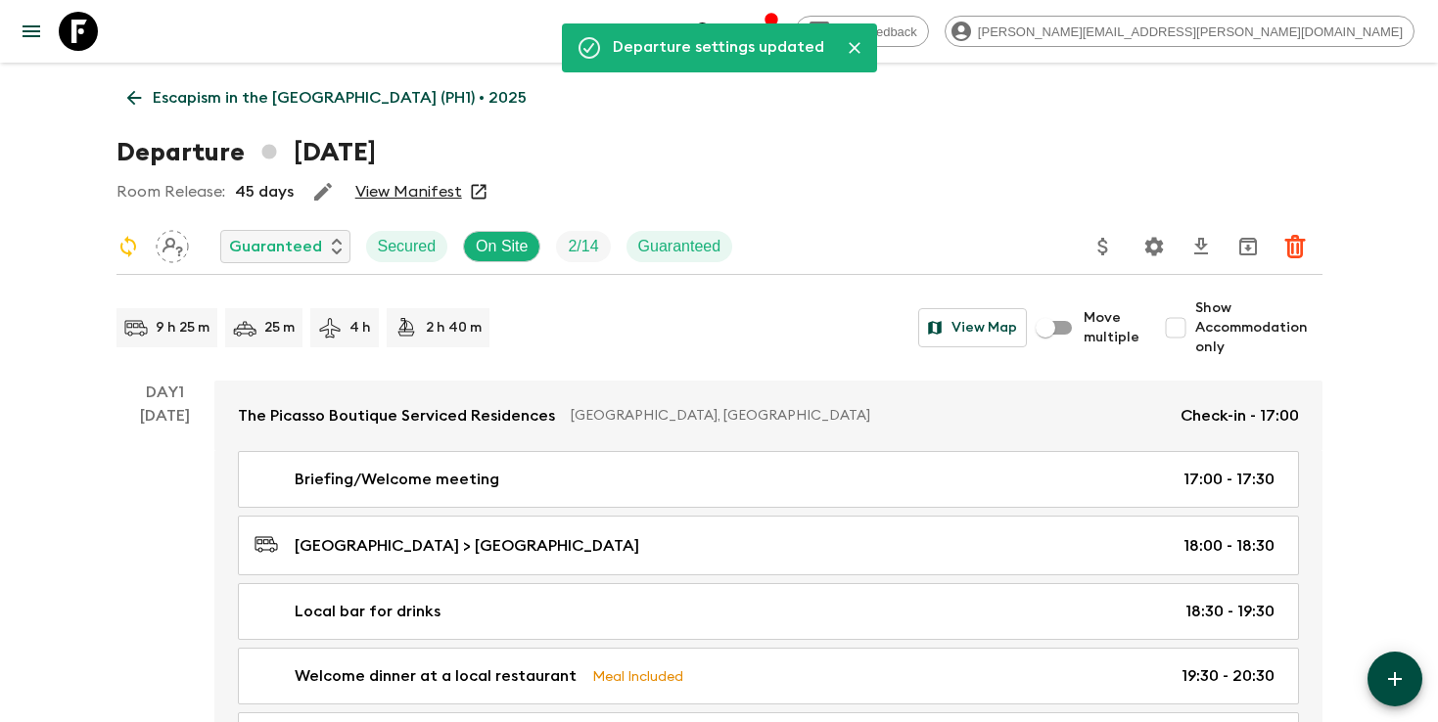
click at [426, 196] on link "View Manifest" at bounding box center [408, 192] width 107 height 20
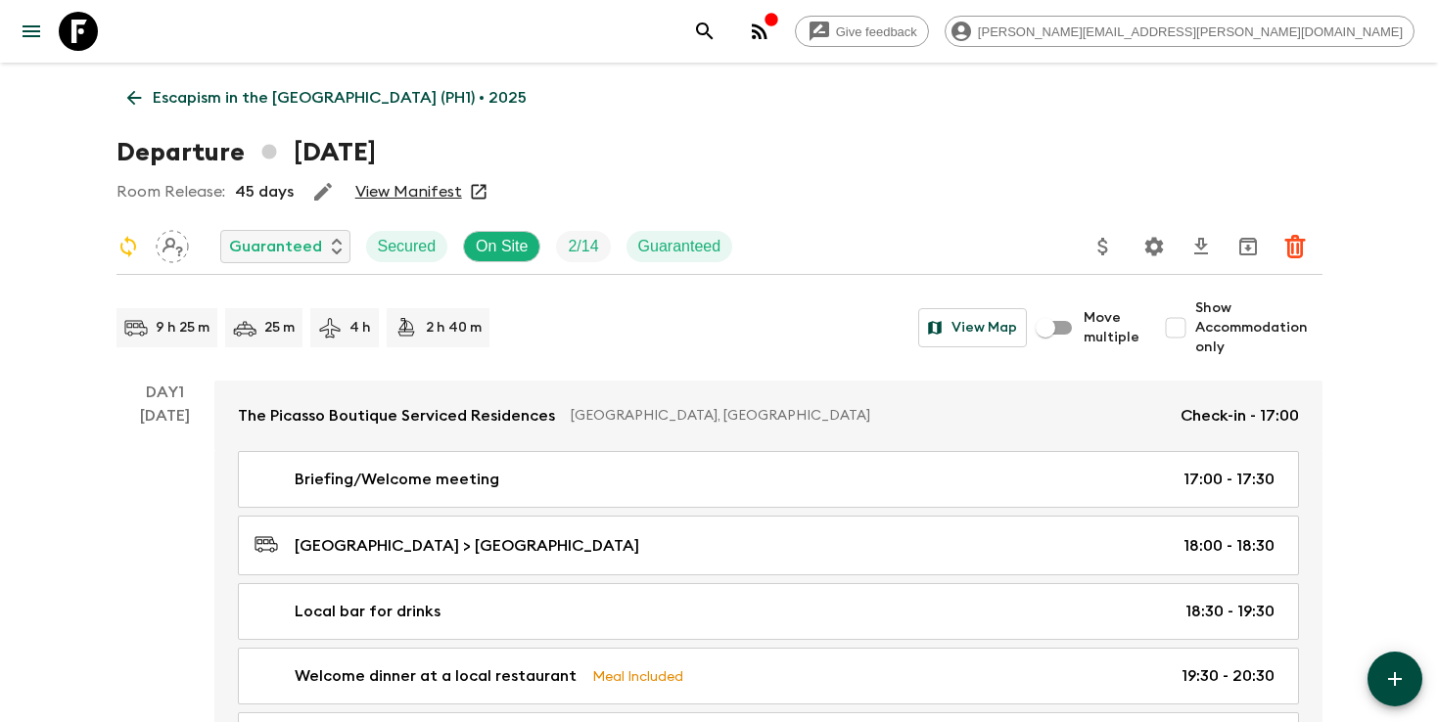
click at [301, 90] on p "Escapism in the [GEOGRAPHIC_DATA] (PH1) • 2025" at bounding box center [340, 97] width 374 height 23
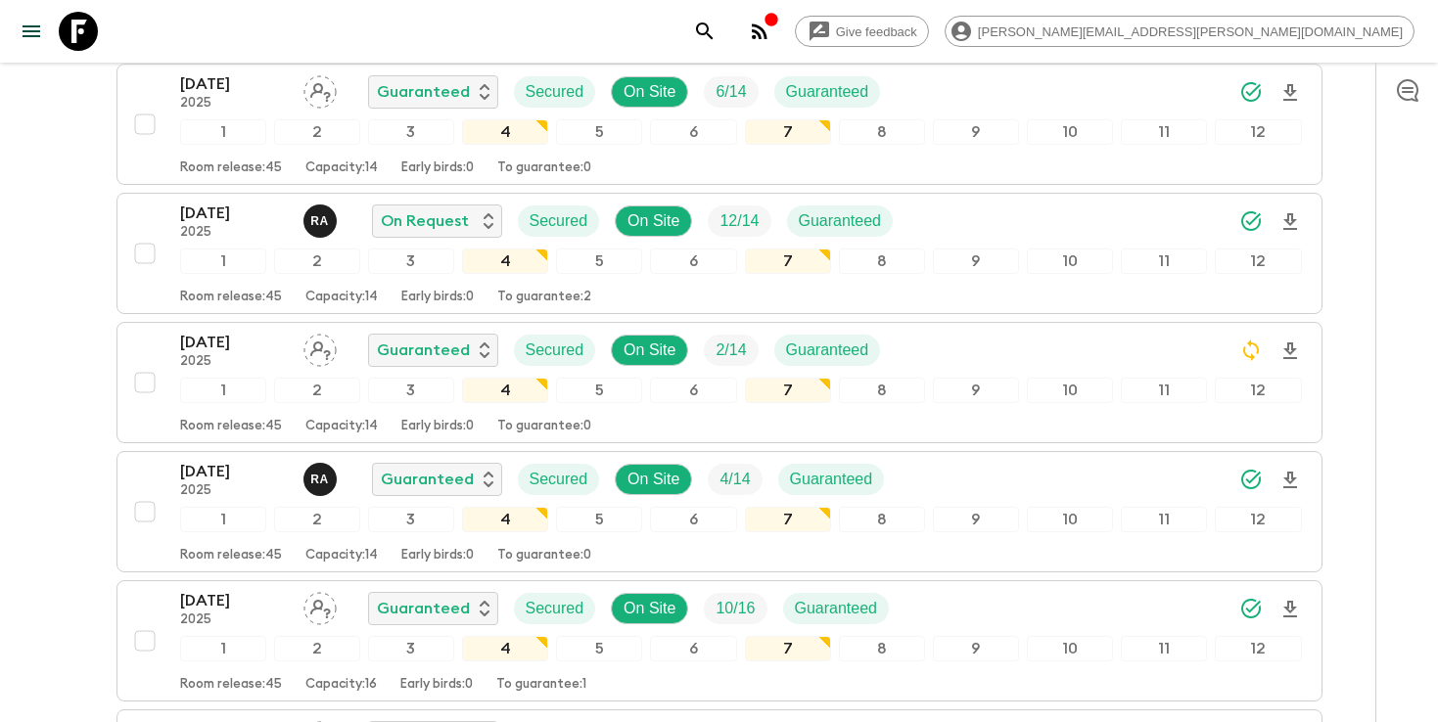
scroll to position [1122, 0]
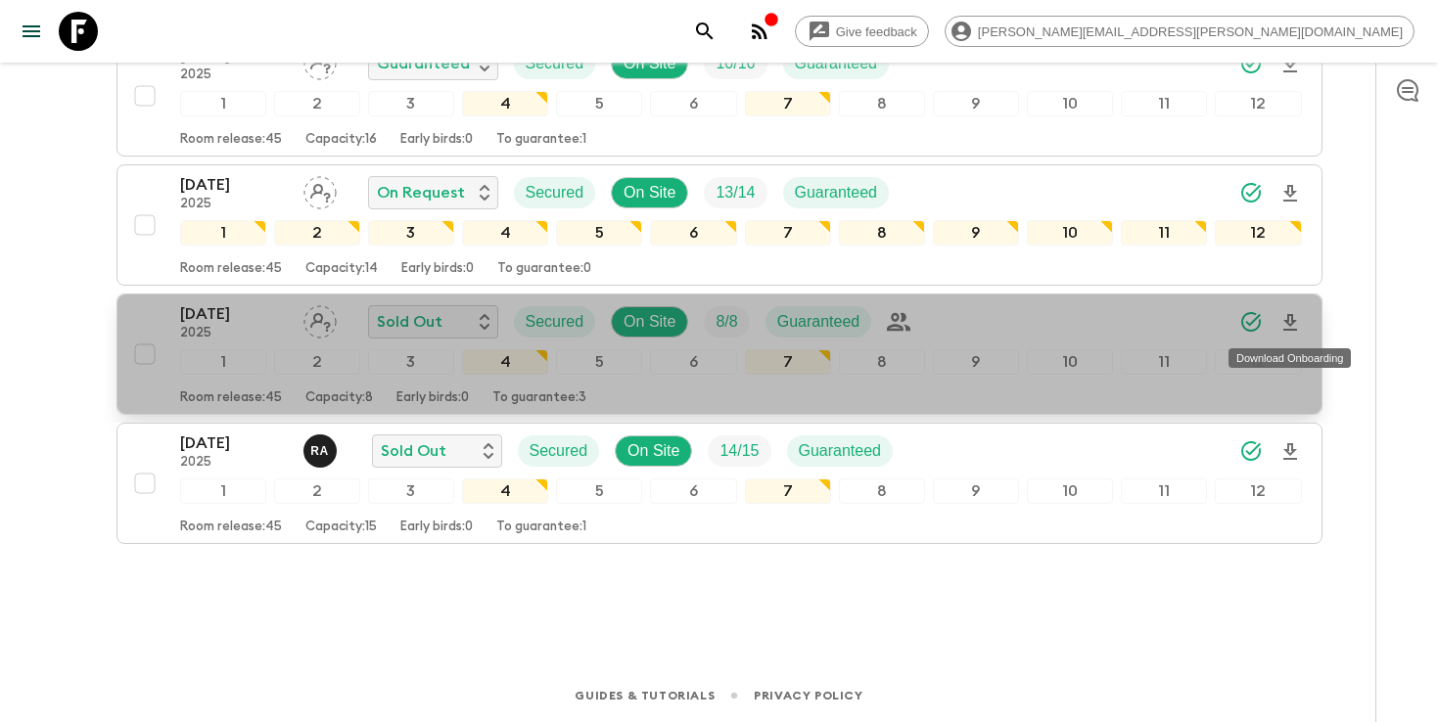
click at [1292, 318] on icon "Download Onboarding" at bounding box center [1289, 322] width 23 height 23
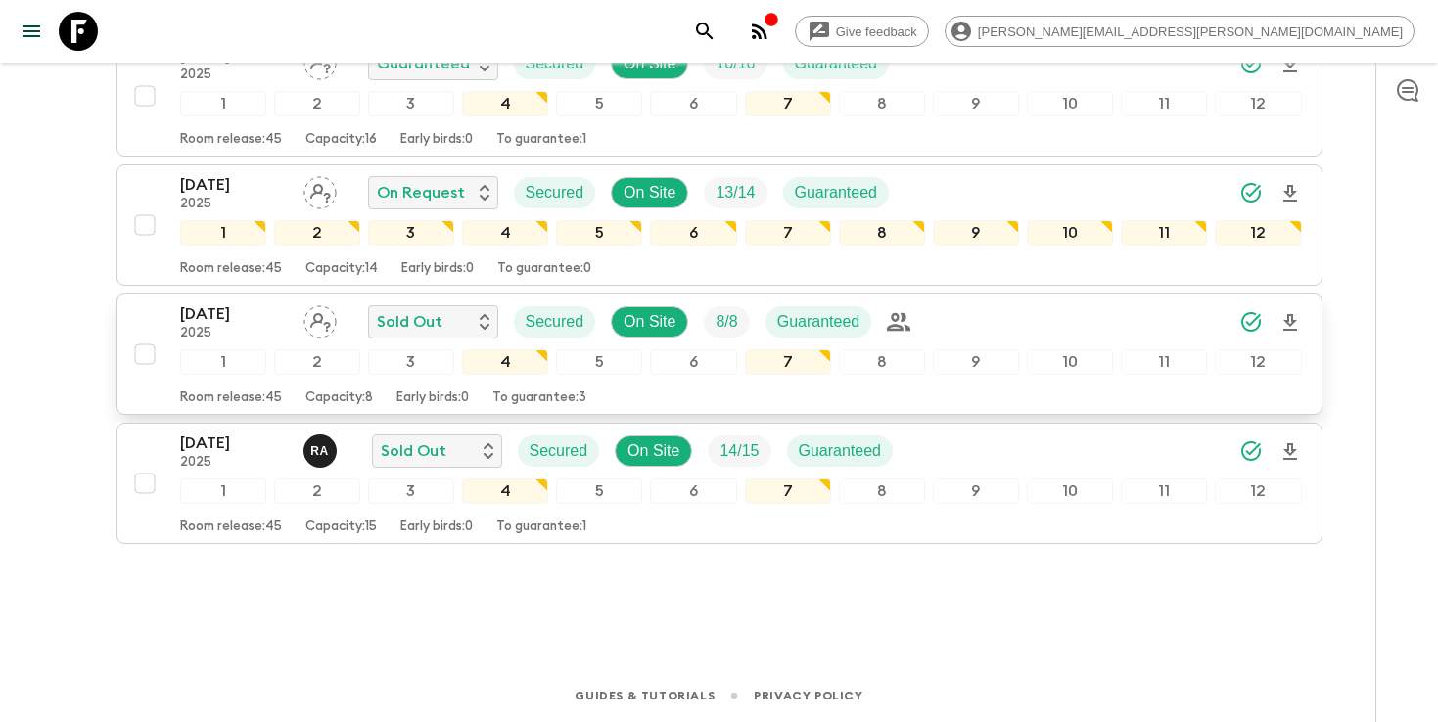
click at [996, 318] on div "[DATE] 2025 Sold Out Secured On Site 8 / 8 Guaranteed" at bounding box center [741, 321] width 1122 height 39
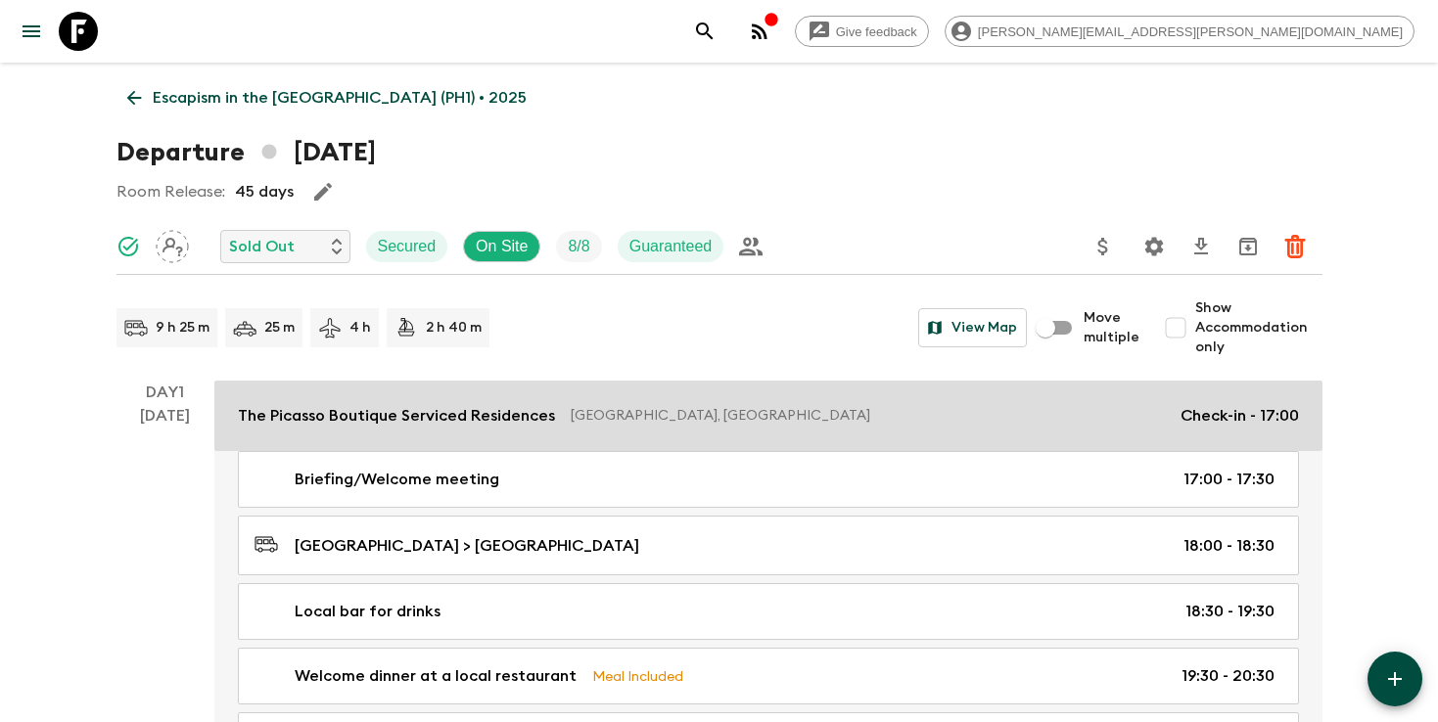
click at [651, 427] on div "The Picasso Boutique Serviced Residences [GEOGRAPHIC_DATA], [GEOGRAPHIC_DATA] C…" at bounding box center [768, 415] width 1061 height 23
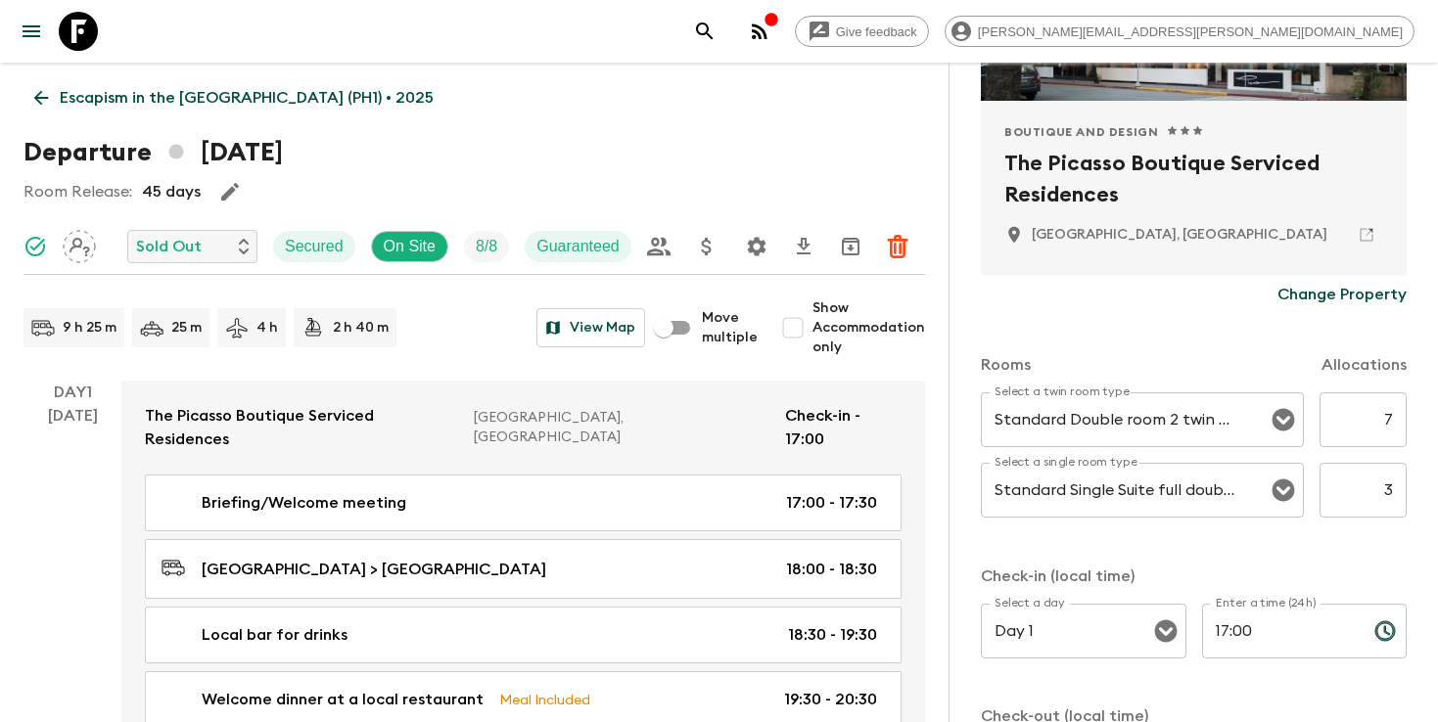
scroll to position [157, 0]
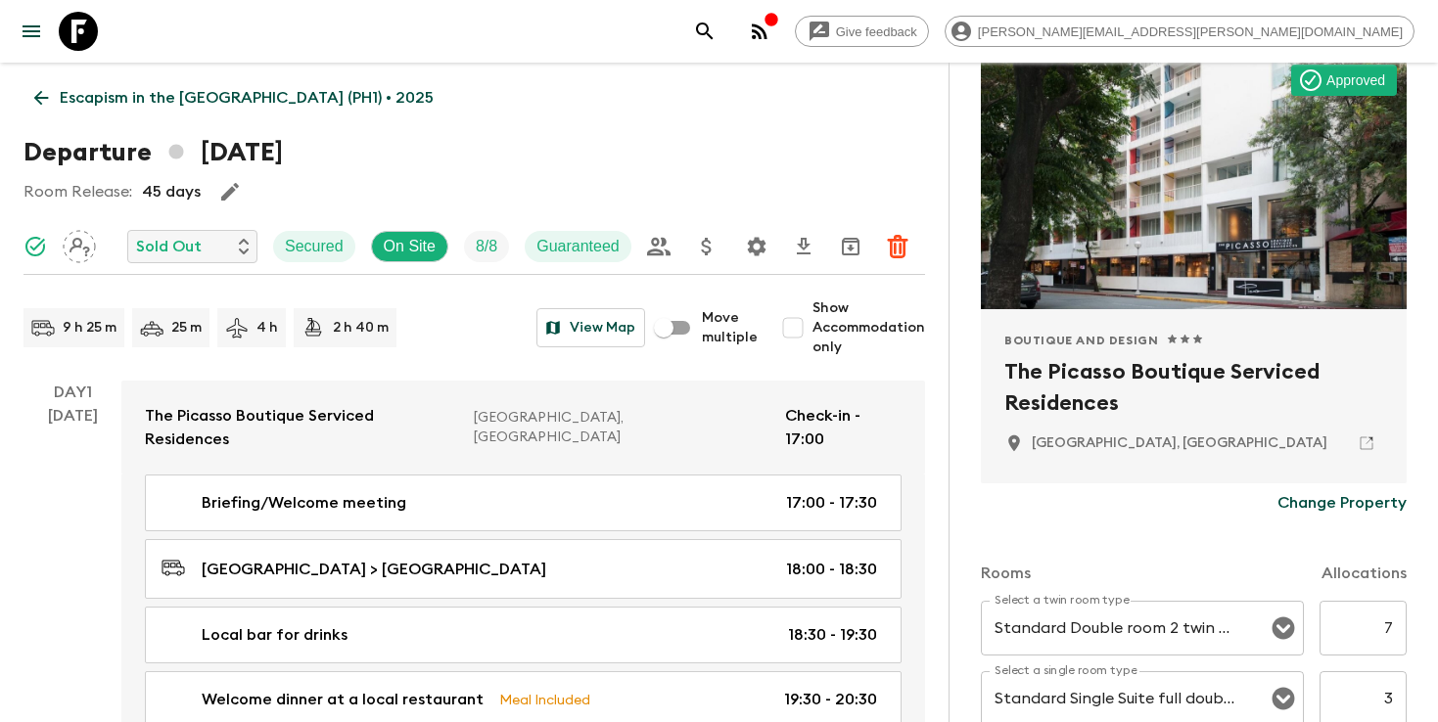
click at [265, 95] on p "Escapism in the [GEOGRAPHIC_DATA] (PH1) • 2025" at bounding box center [247, 97] width 374 height 23
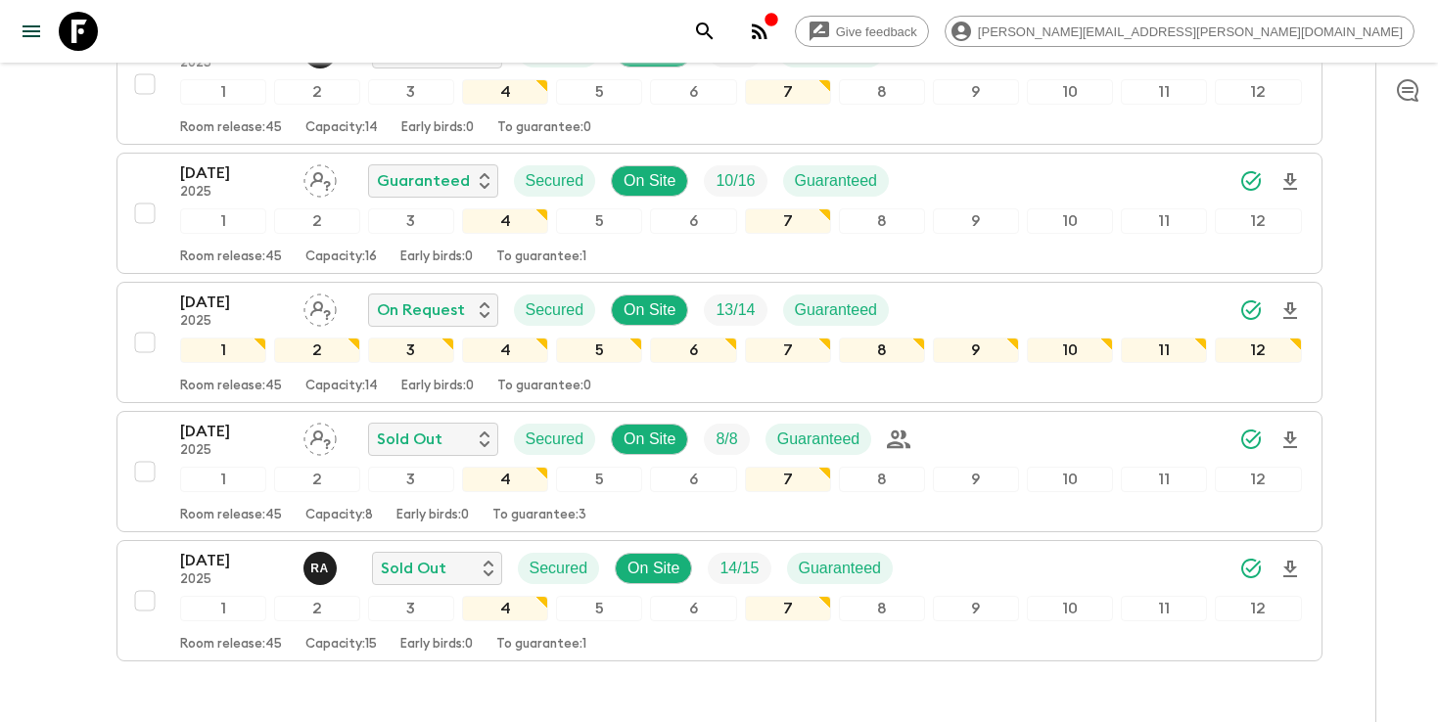
scroll to position [1122, 0]
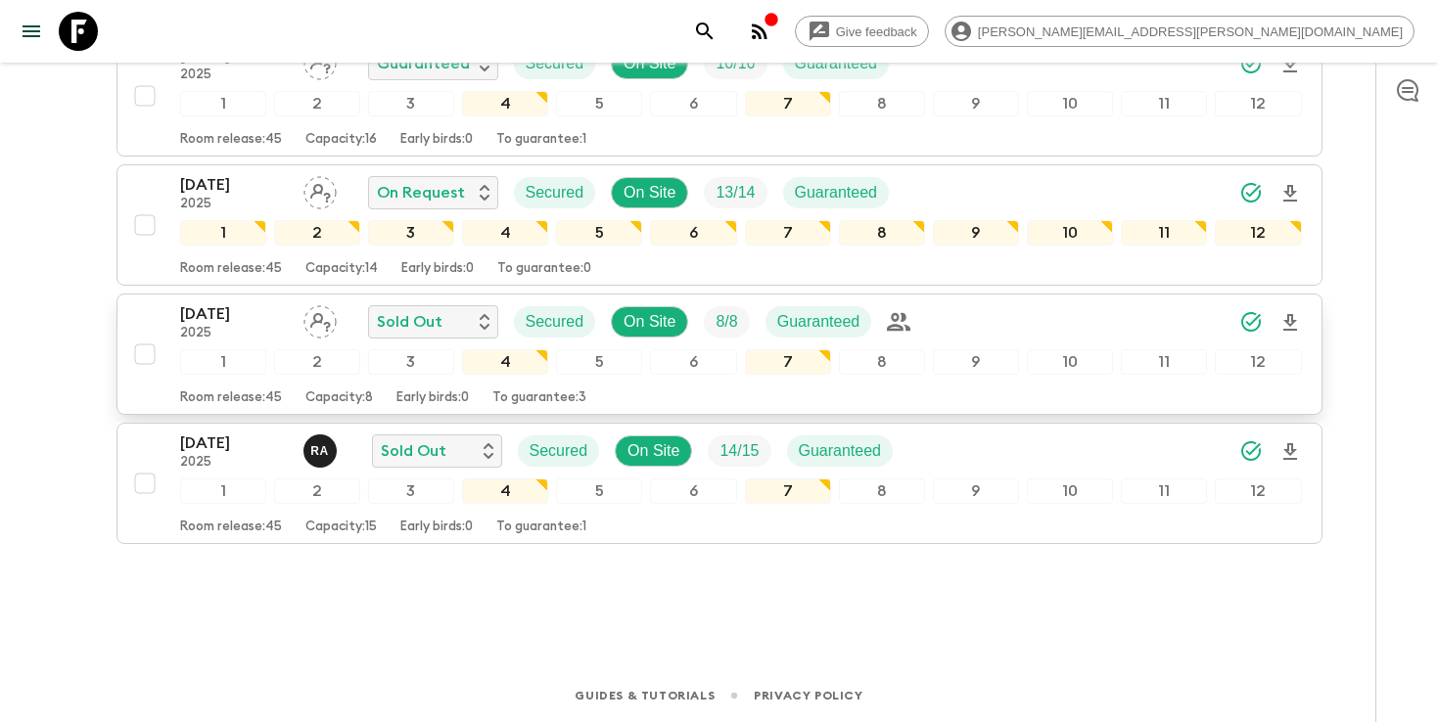
click at [1037, 327] on div "[DATE] 2025 Sold Out Secured On Site 8 / 8 Guaranteed" at bounding box center [741, 321] width 1122 height 39
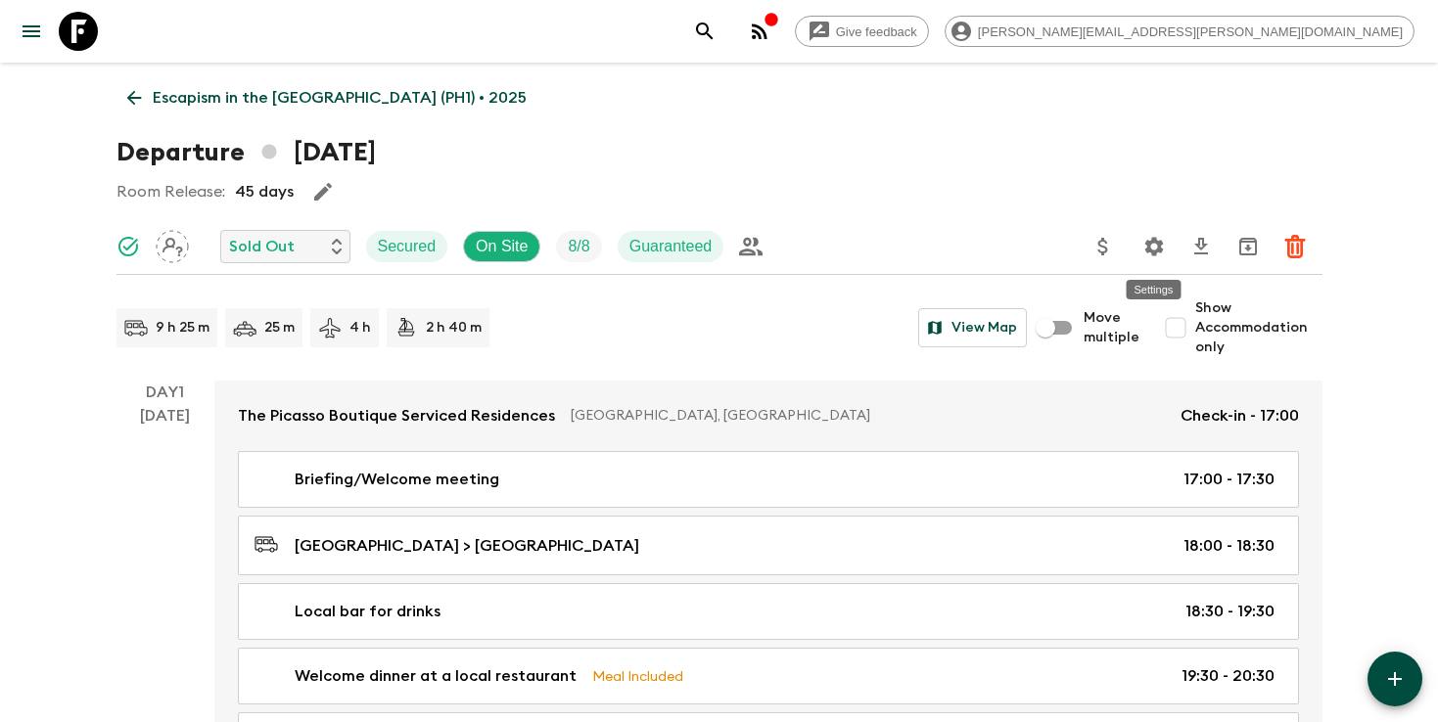
click at [1152, 251] on icon "Settings" at bounding box center [1153, 246] width 19 height 19
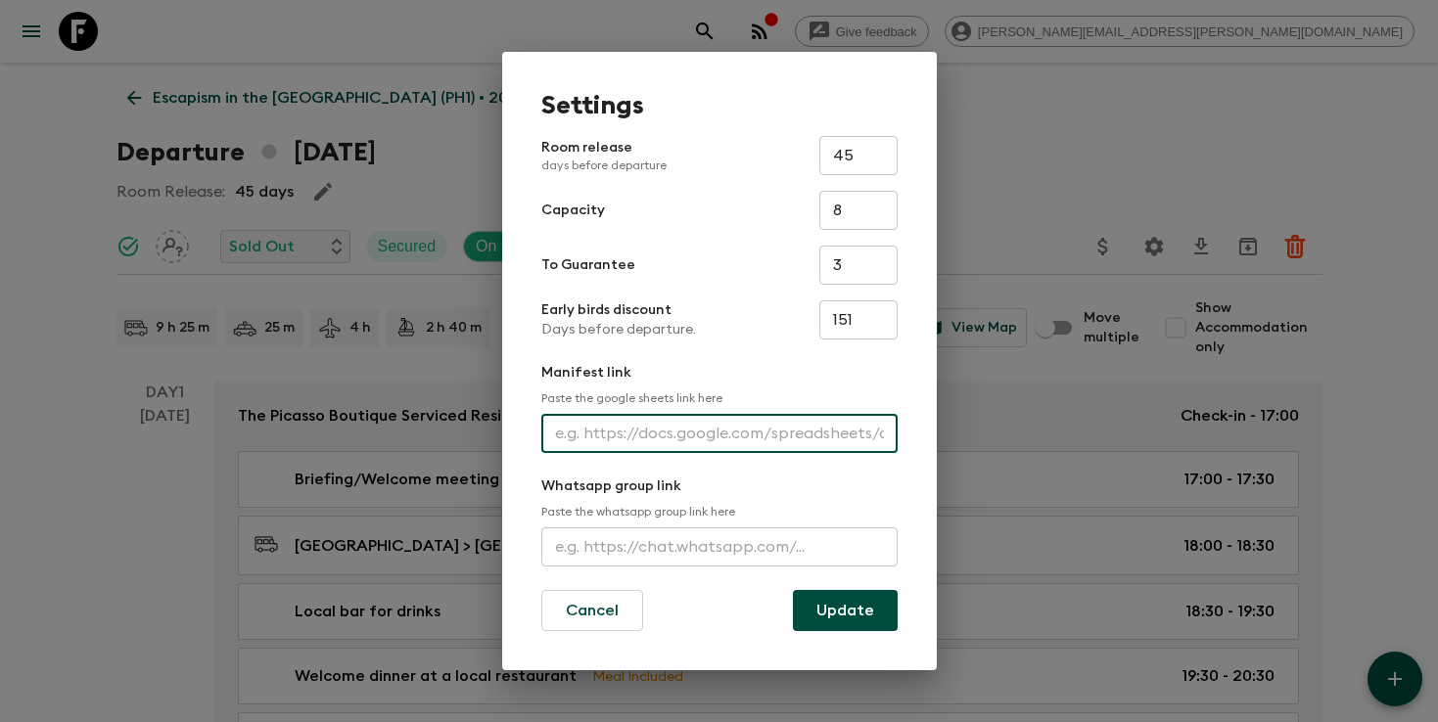
click at [661, 443] on input "text" at bounding box center [719, 433] width 356 height 39
paste input "[URL][DOMAIN_NAME]"
type input "[URL][DOMAIN_NAME]"
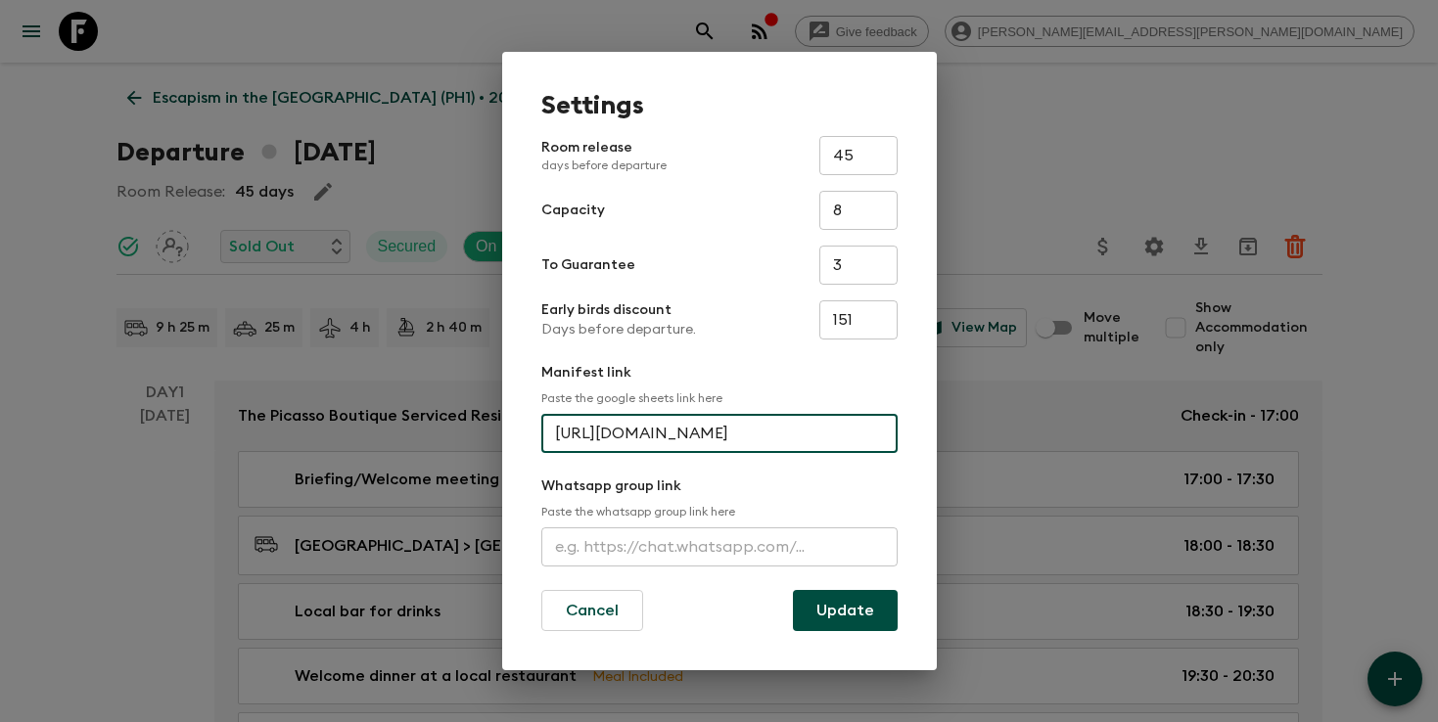
click at [664, 443] on input "[URL][DOMAIN_NAME]" at bounding box center [719, 433] width 356 height 39
click at [825, 604] on button "Update" at bounding box center [845, 610] width 105 height 41
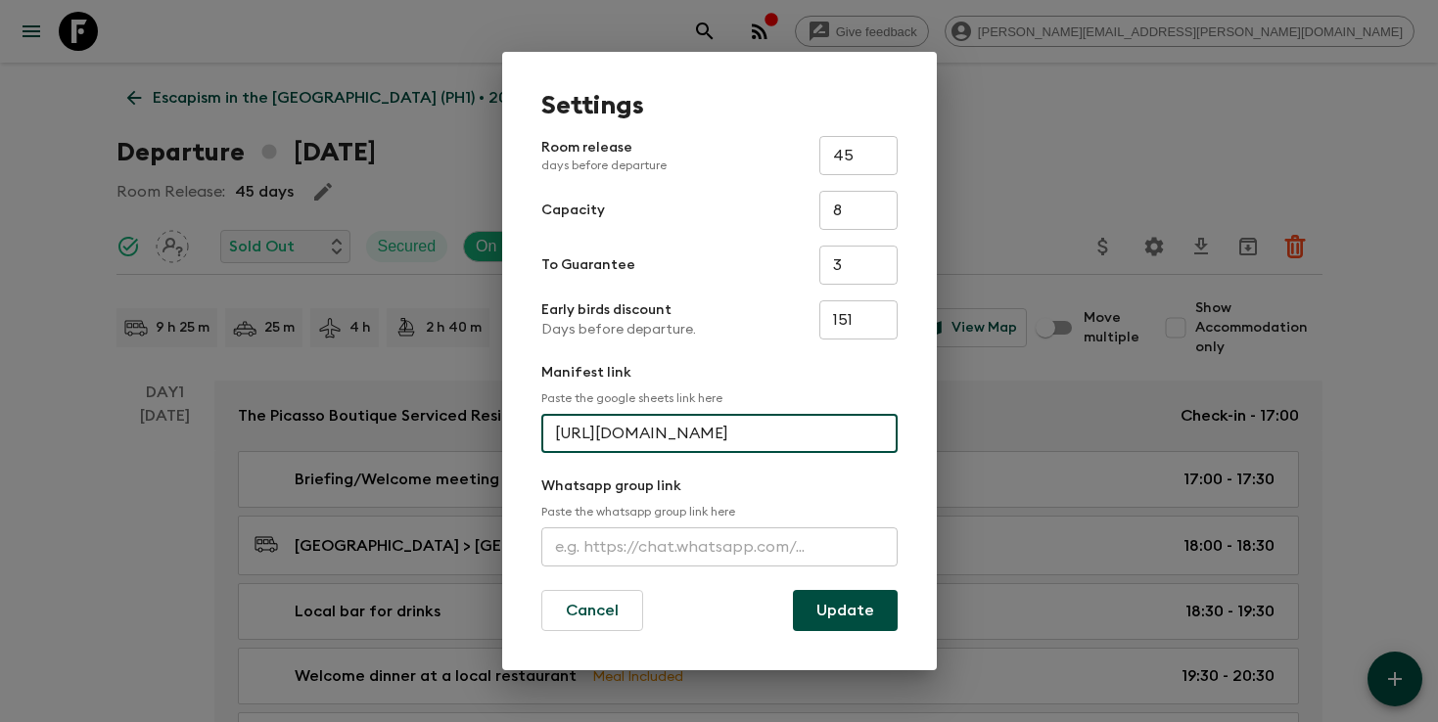
scroll to position [0, 0]
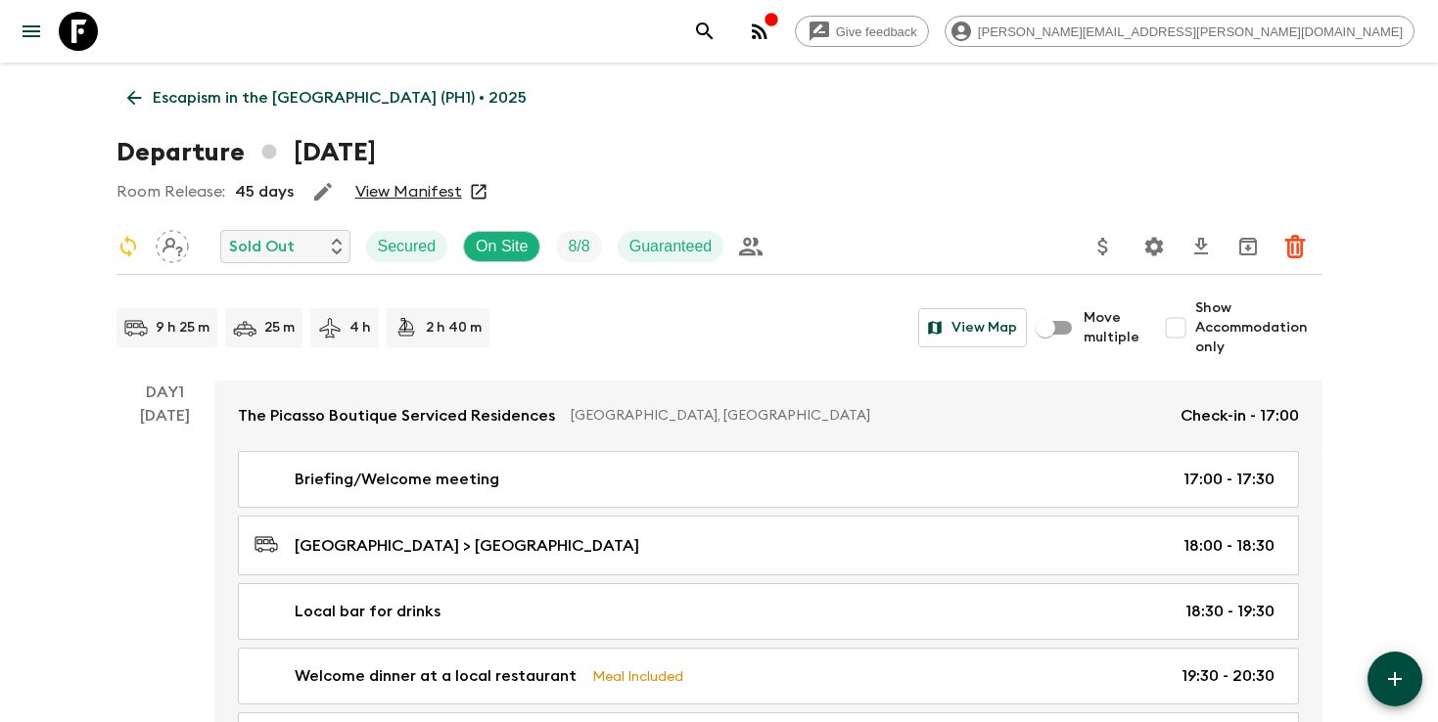
click at [716, 39] on icon "search adventures" at bounding box center [704, 31] width 23 height 23
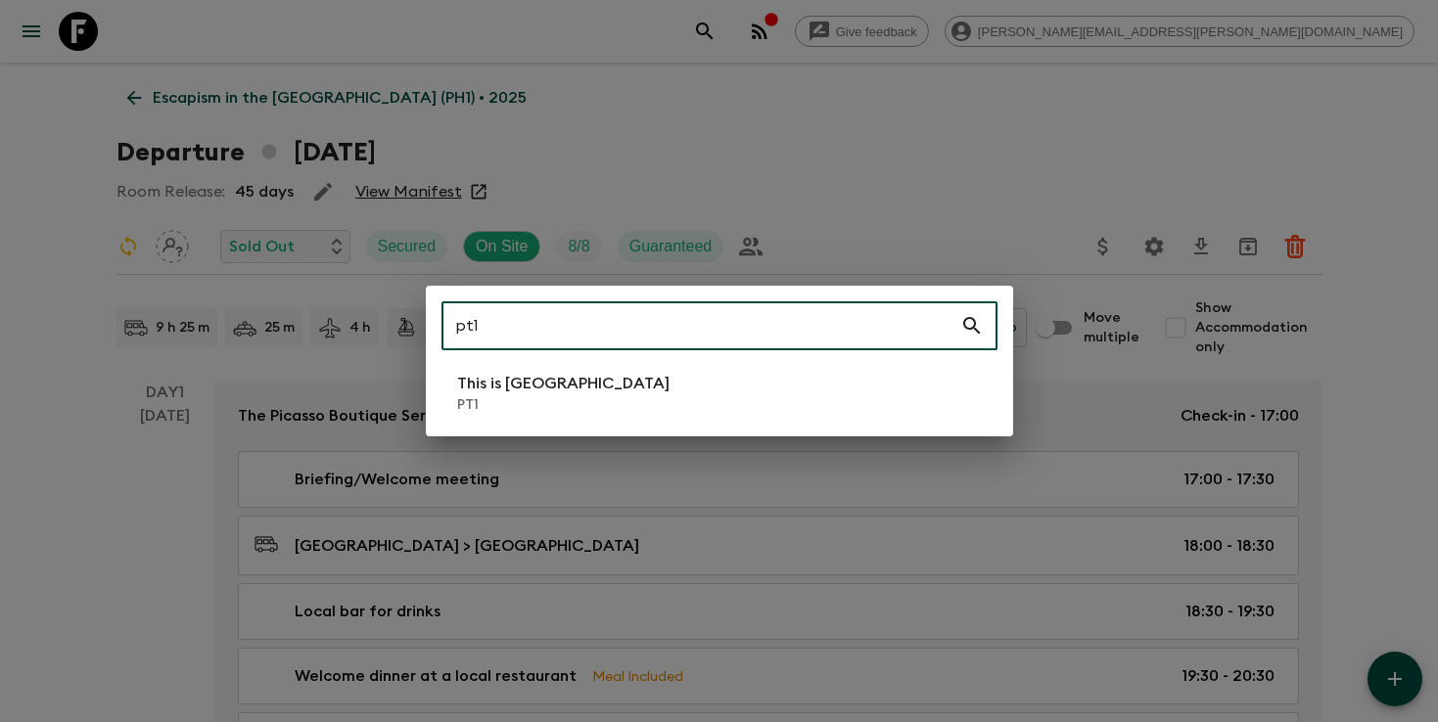
type input "pt1"
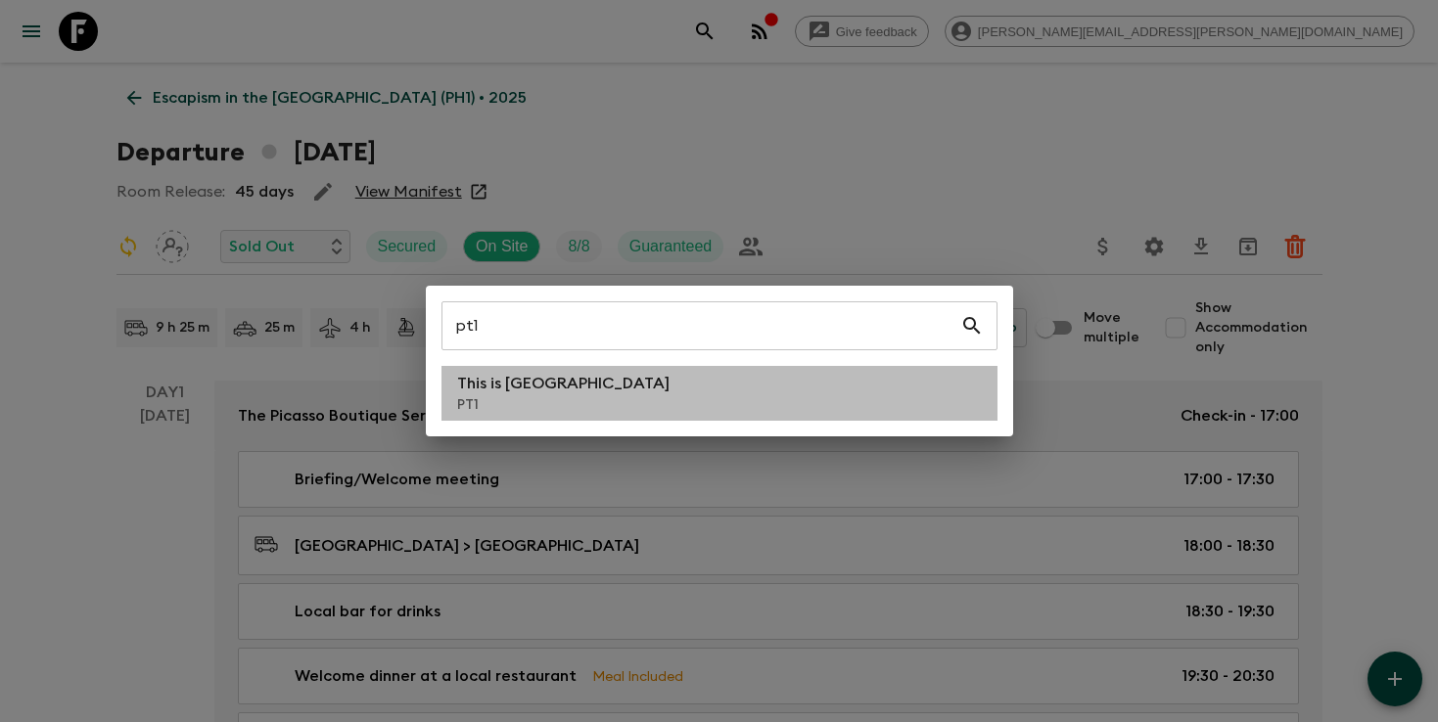
click at [653, 394] on li "This is Portugal PT1" at bounding box center [719, 393] width 556 height 55
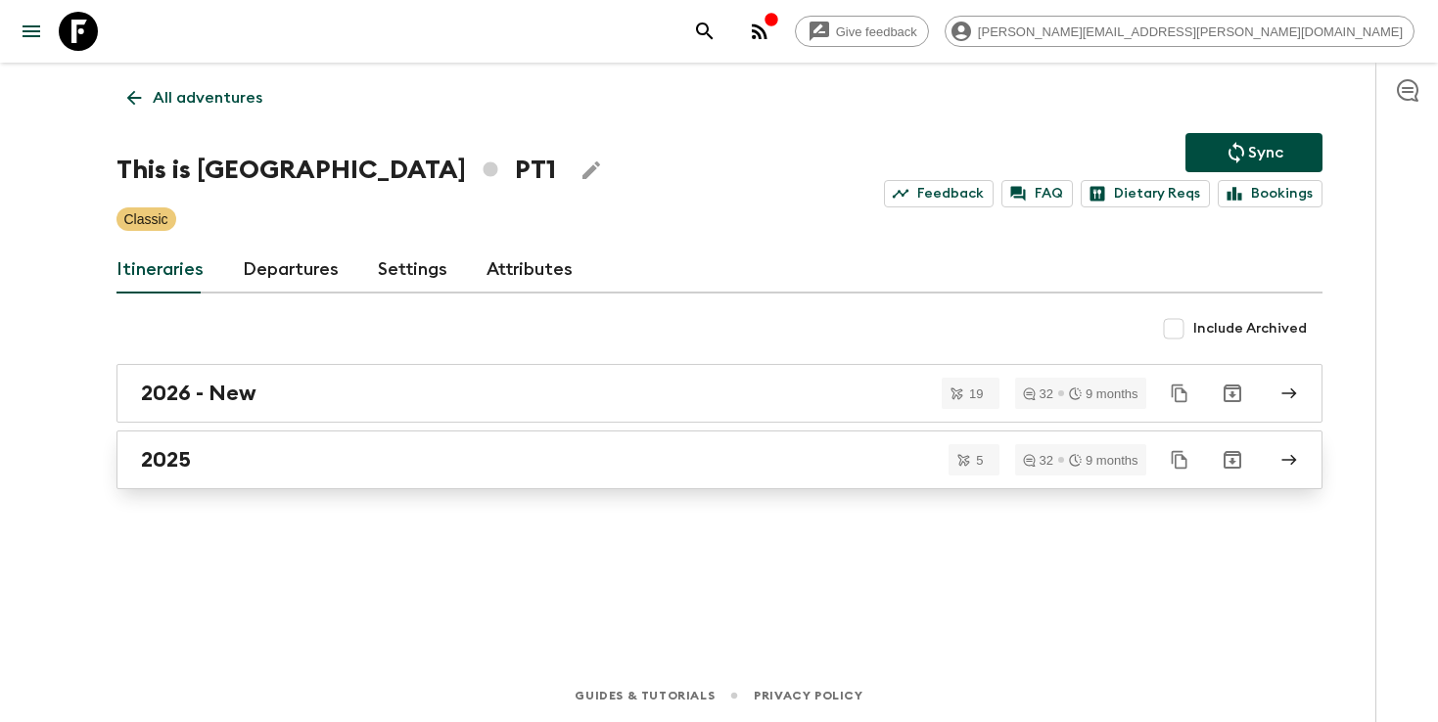
click at [566, 473] on link "2025" at bounding box center [719, 460] width 1206 height 59
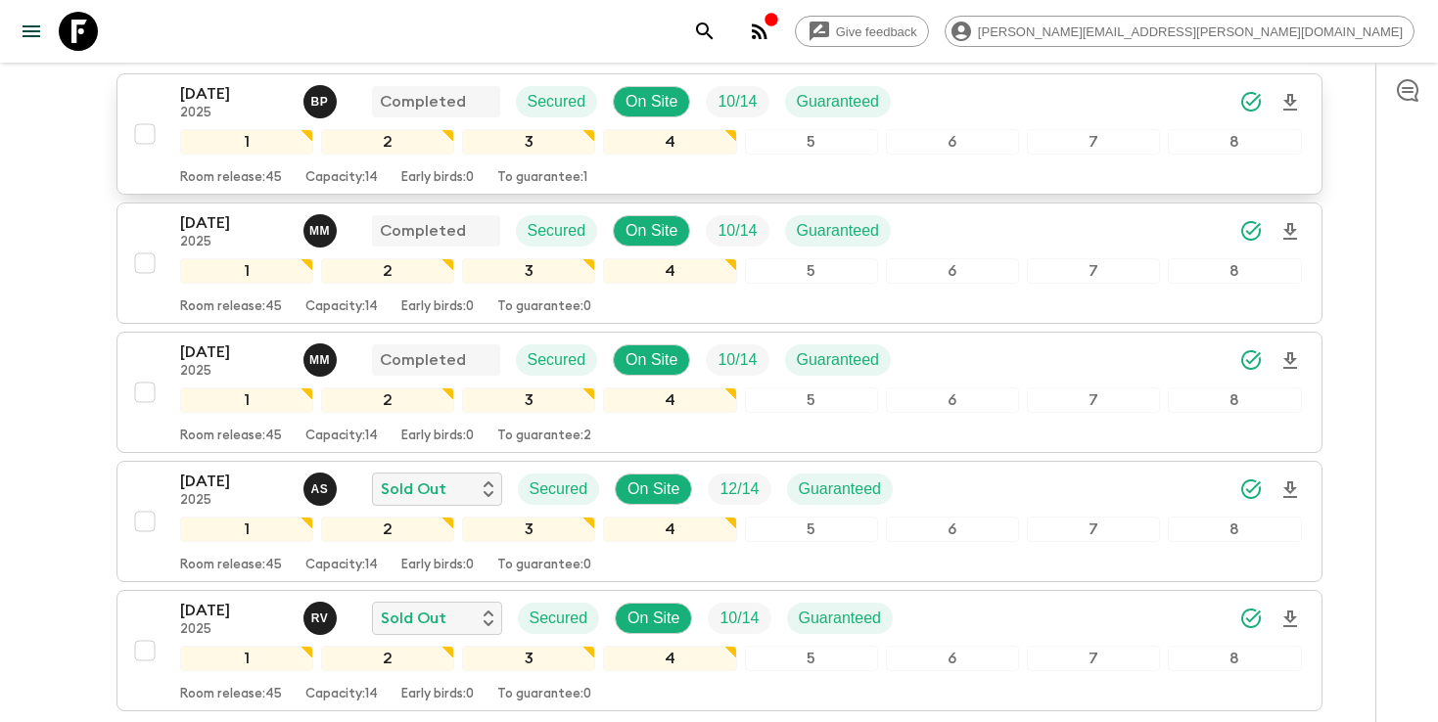
scroll to position [353, 0]
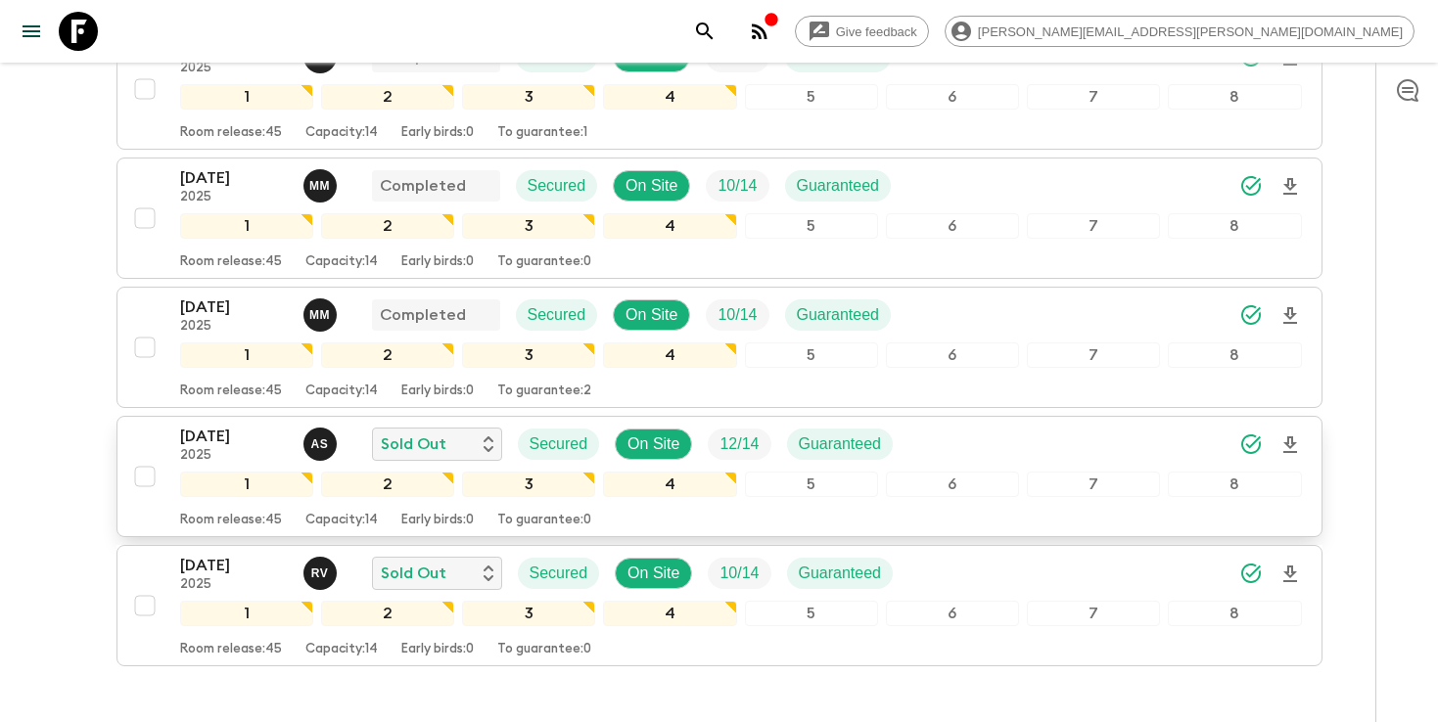
click at [1293, 449] on icon "Download Onboarding" at bounding box center [1289, 445] width 23 height 23
click at [724, 21] on button "search adventures" at bounding box center [704, 31] width 39 height 39
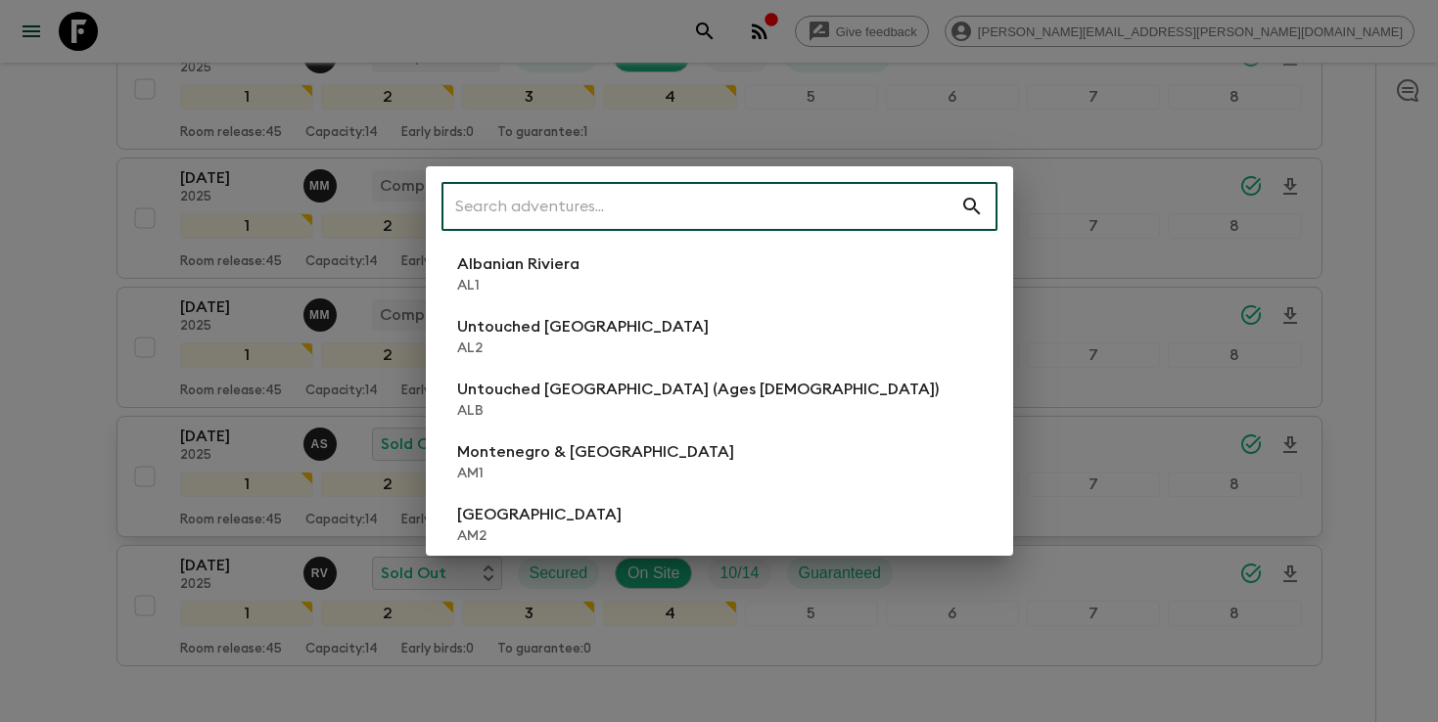
click at [757, 184] on input "text" at bounding box center [700, 206] width 519 height 55
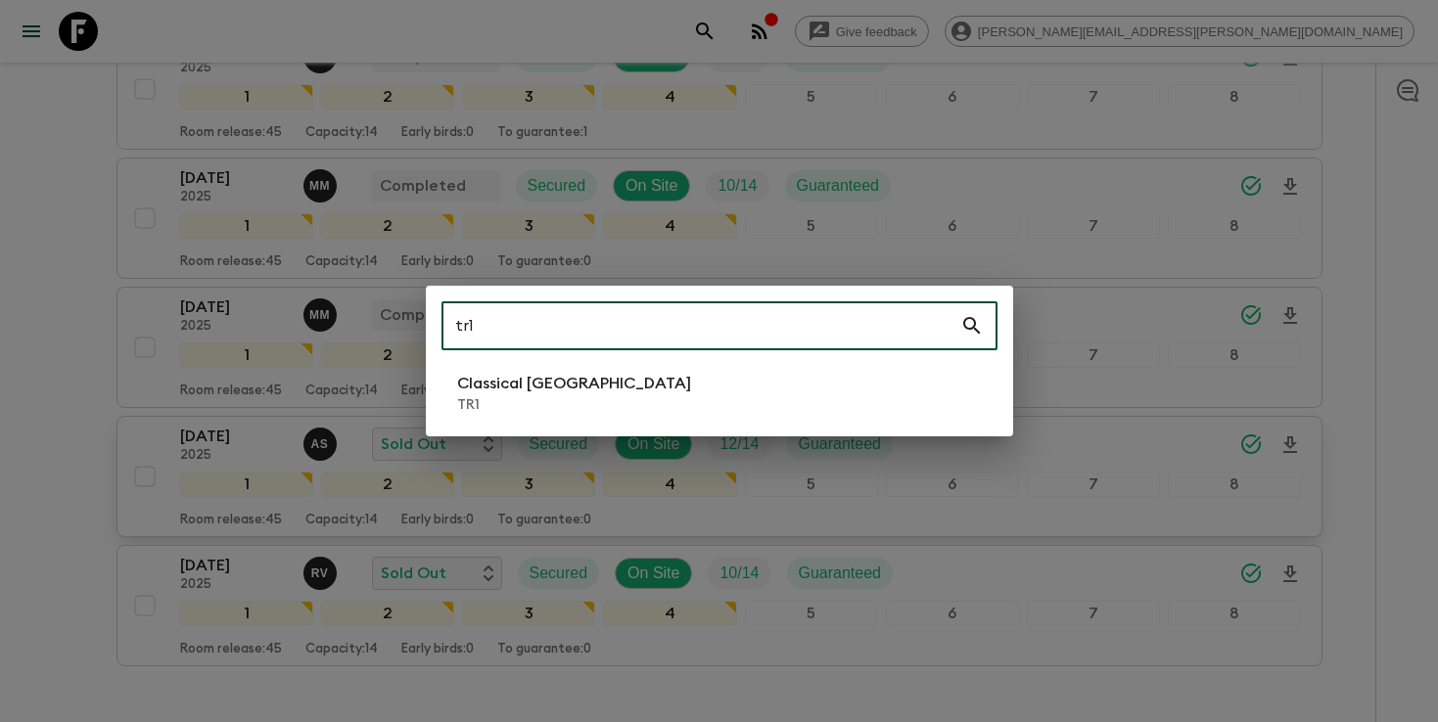
type input "tr1"
click at [591, 398] on li "Classical Türkiye TR1" at bounding box center [719, 393] width 556 height 55
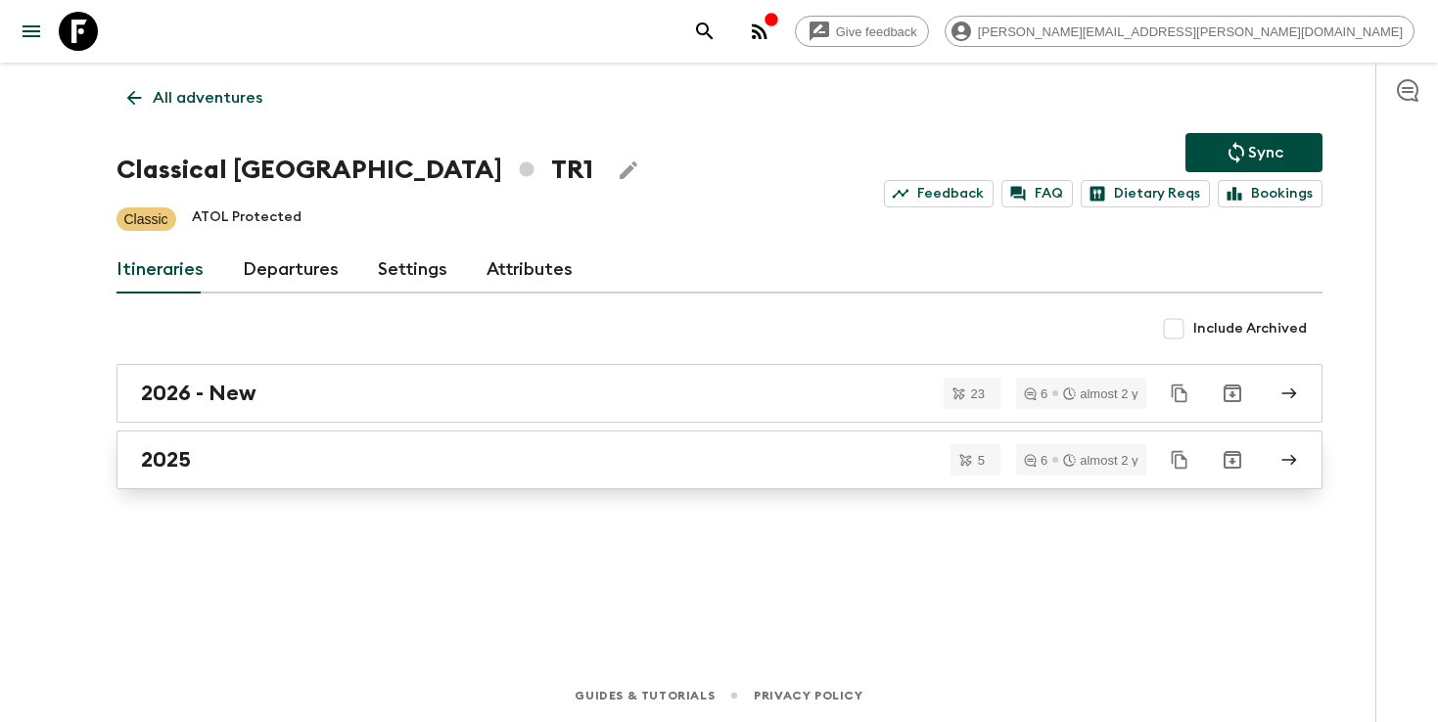
click at [242, 471] on div "2025" at bounding box center [701, 459] width 1120 height 25
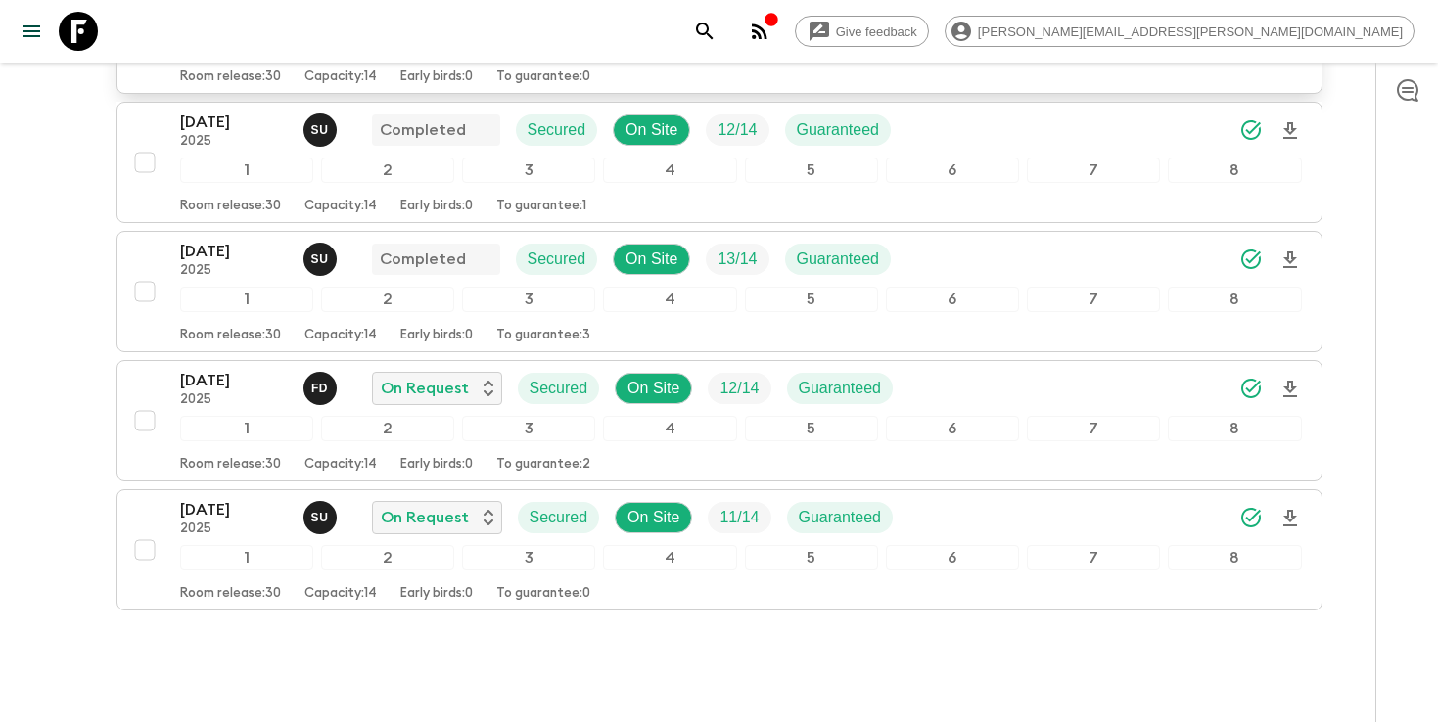
scroll to position [461, 0]
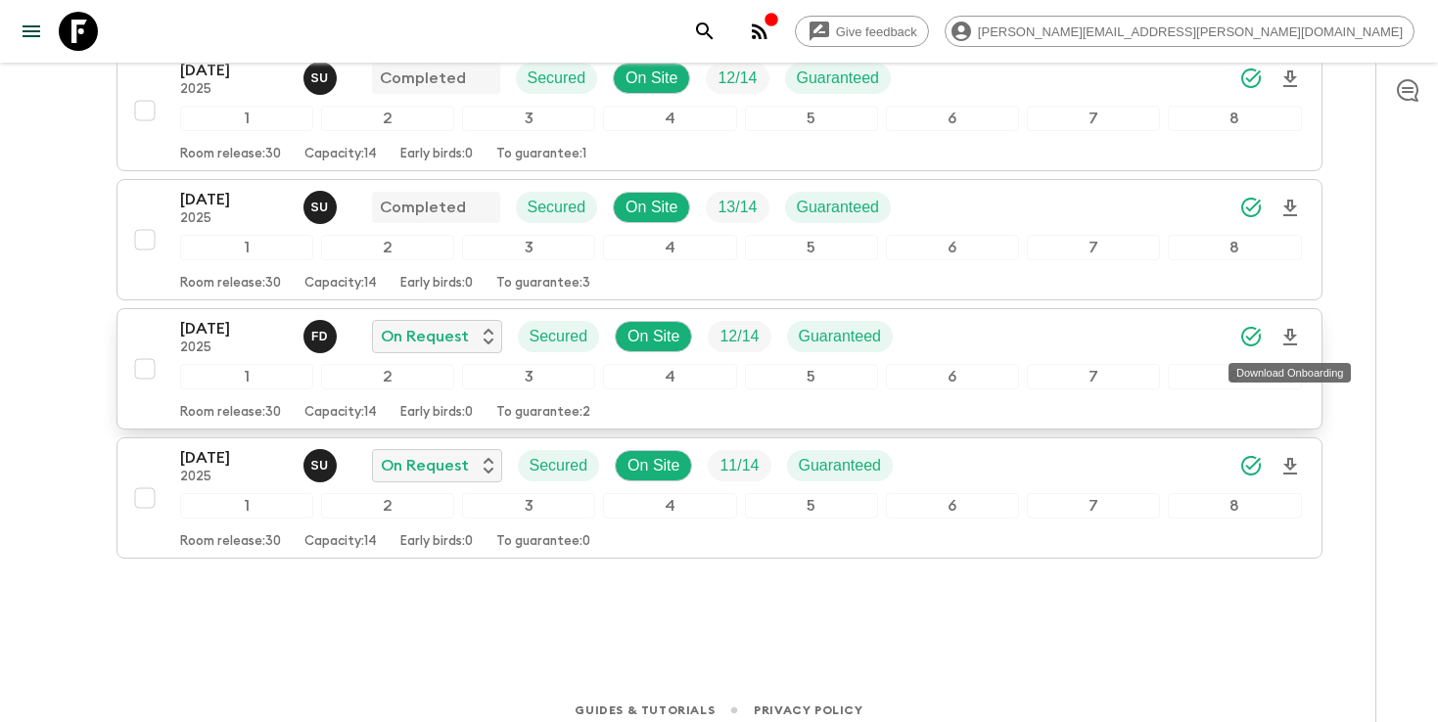
click at [1296, 334] on icon "Download Onboarding" at bounding box center [1290, 337] width 14 height 17
click at [724, 31] on button "search adventures" at bounding box center [704, 31] width 39 height 39
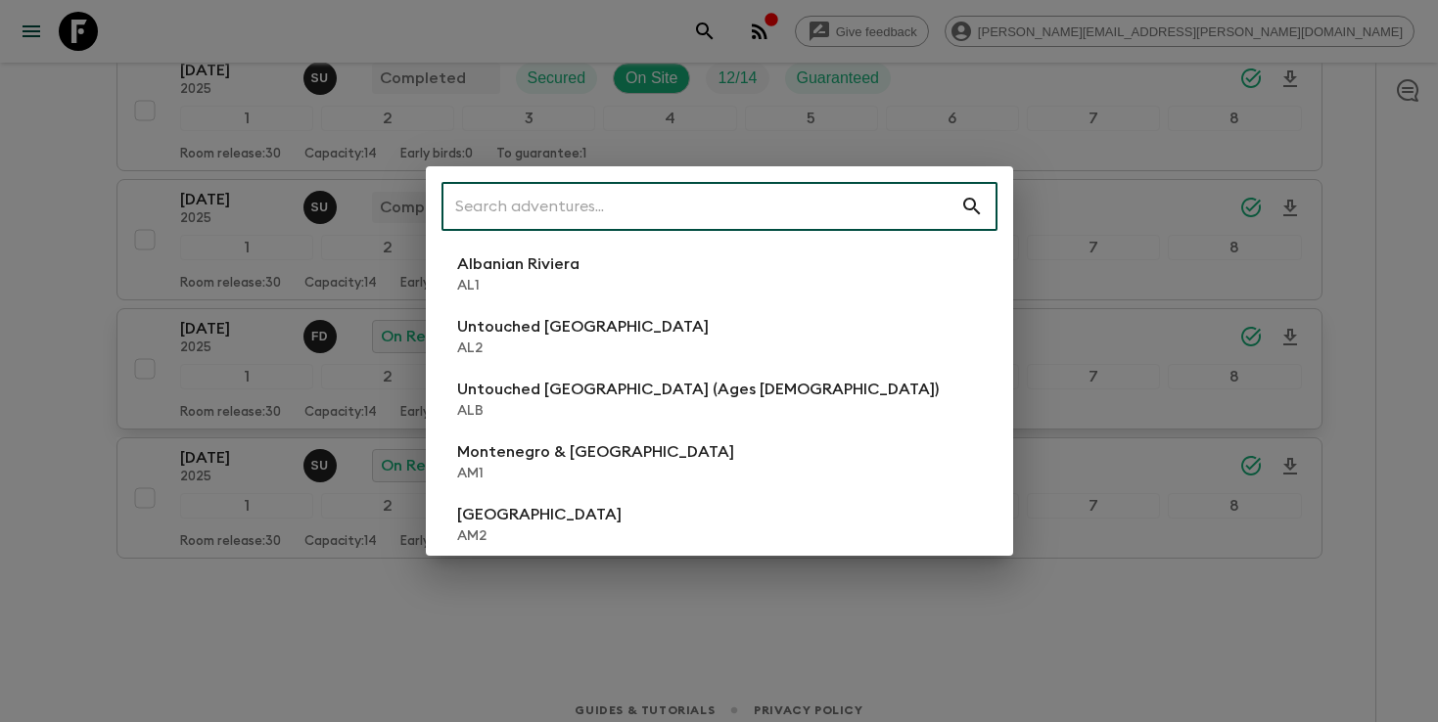
click at [763, 208] on input "text" at bounding box center [700, 206] width 519 height 55
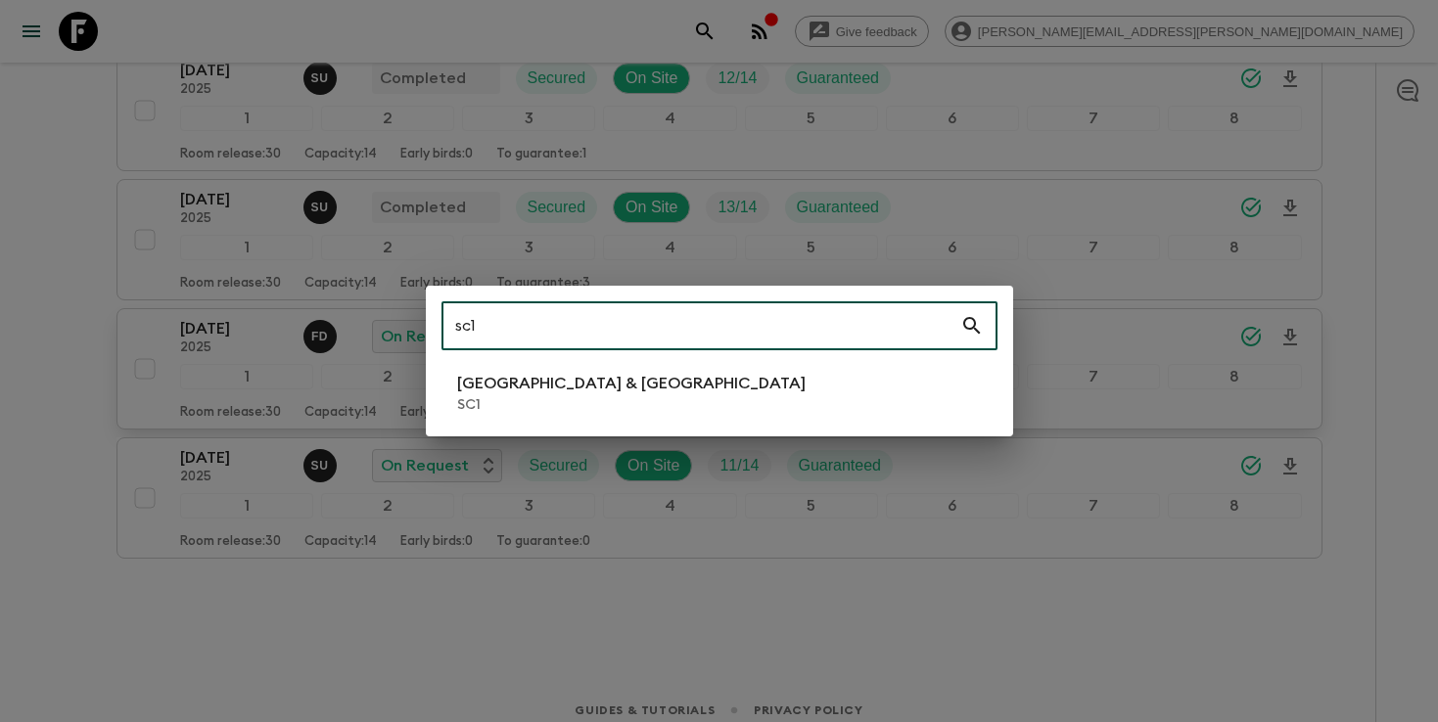
type input "sc1"
click at [622, 401] on li "[GEOGRAPHIC_DATA] & Croatia SC1" at bounding box center [719, 393] width 556 height 55
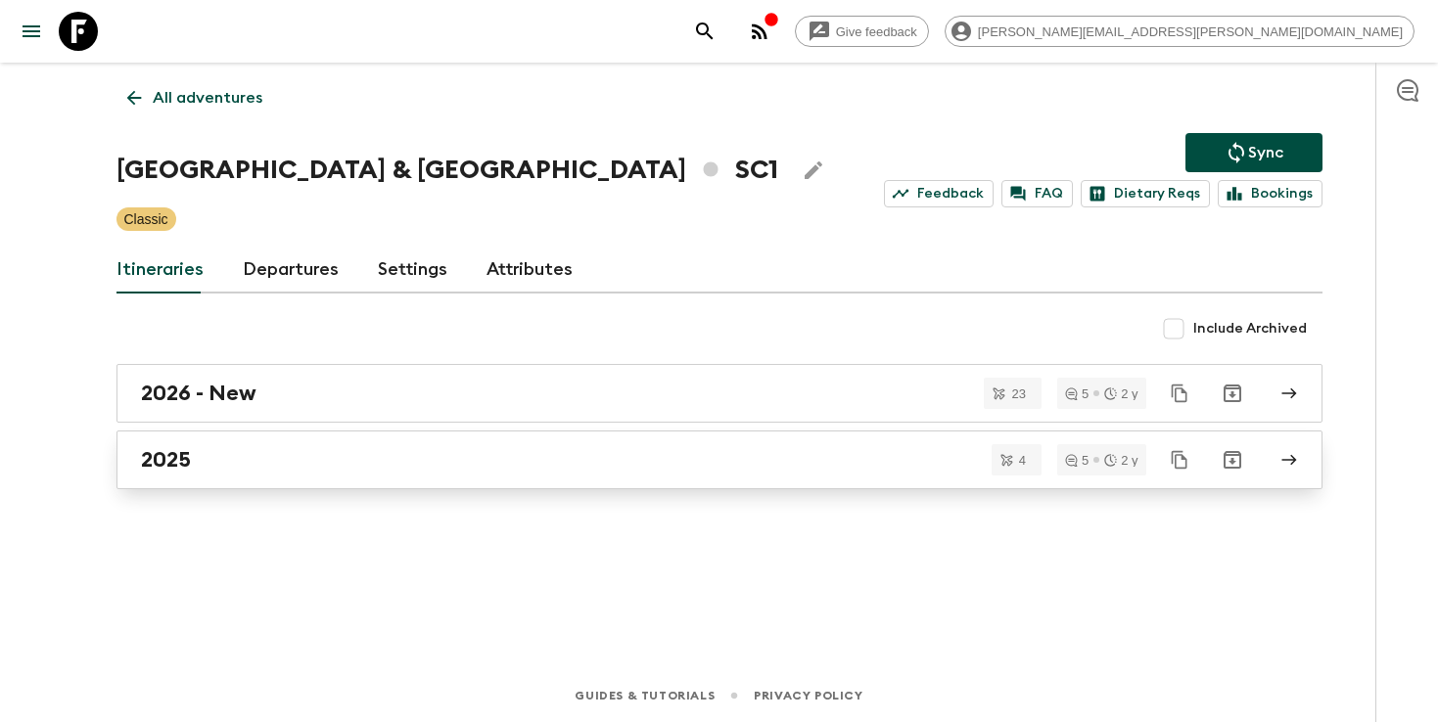
click at [567, 456] on div "2025" at bounding box center [701, 459] width 1120 height 25
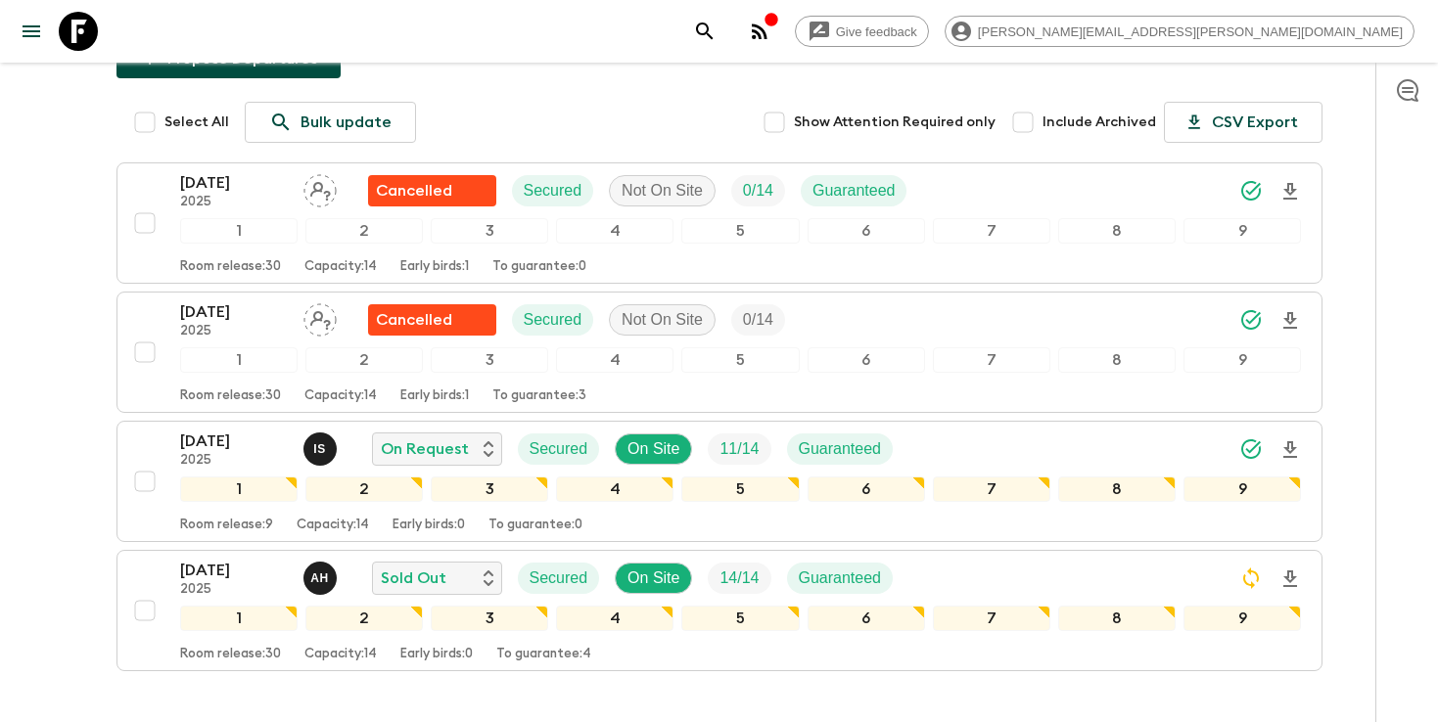
scroll to position [317, 0]
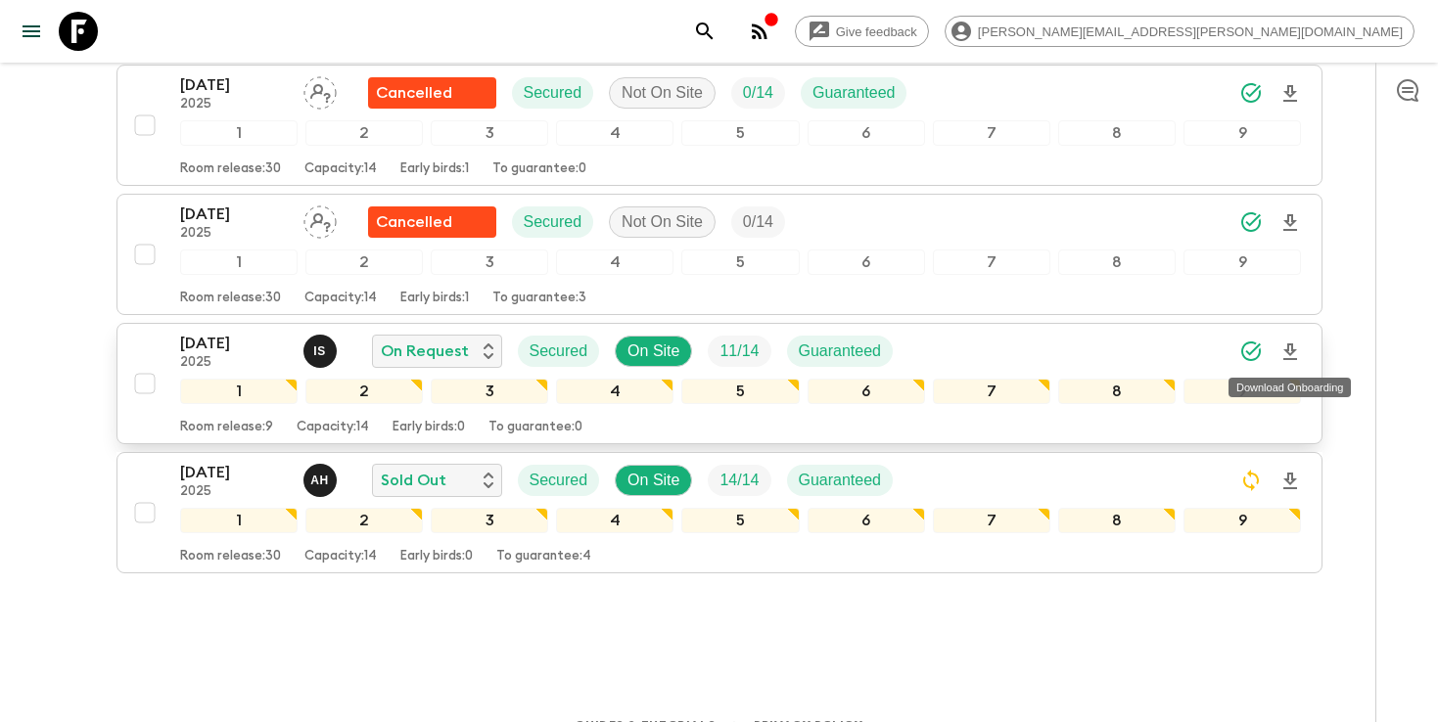
click at [1289, 355] on icon "Download Onboarding" at bounding box center [1289, 352] width 23 height 23
click at [716, 29] on icon "search adventures" at bounding box center [704, 31] width 23 height 23
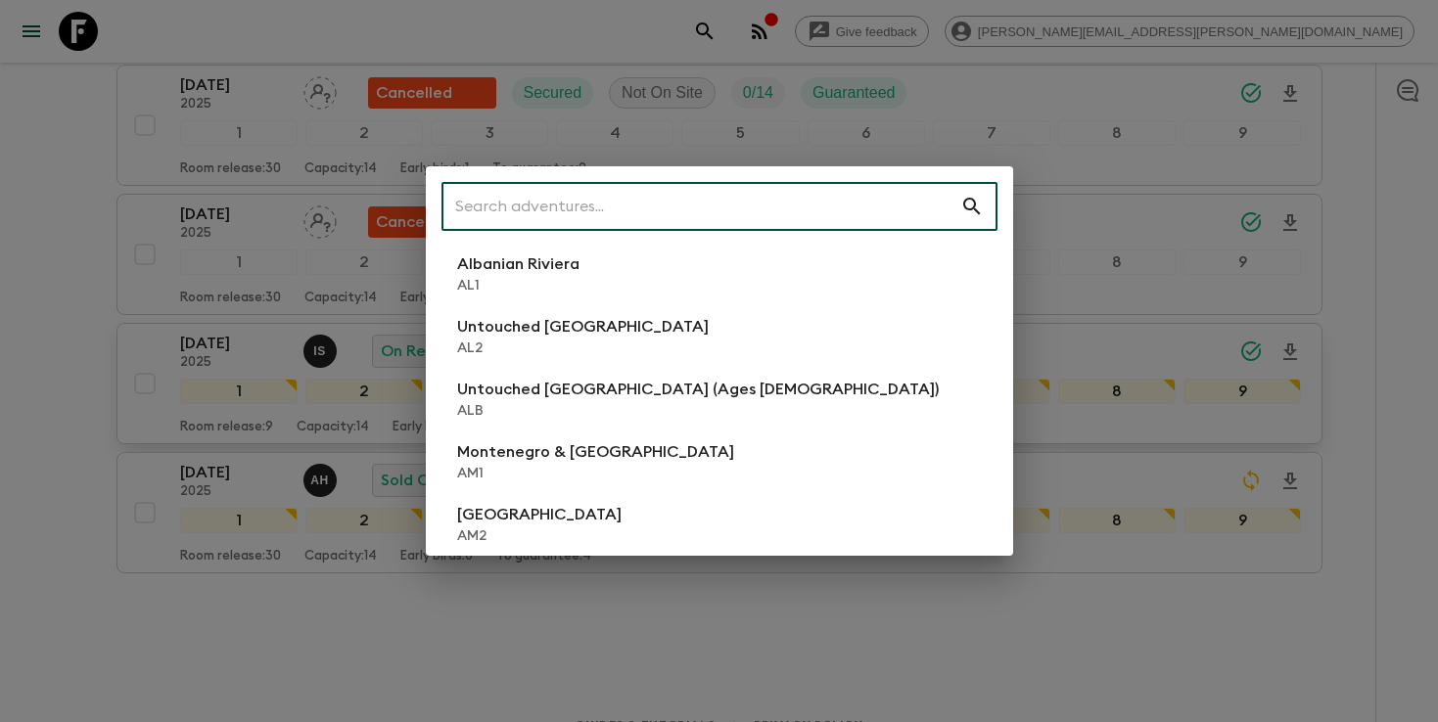
click at [812, 210] on input "text" at bounding box center [700, 206] width 519 height 55
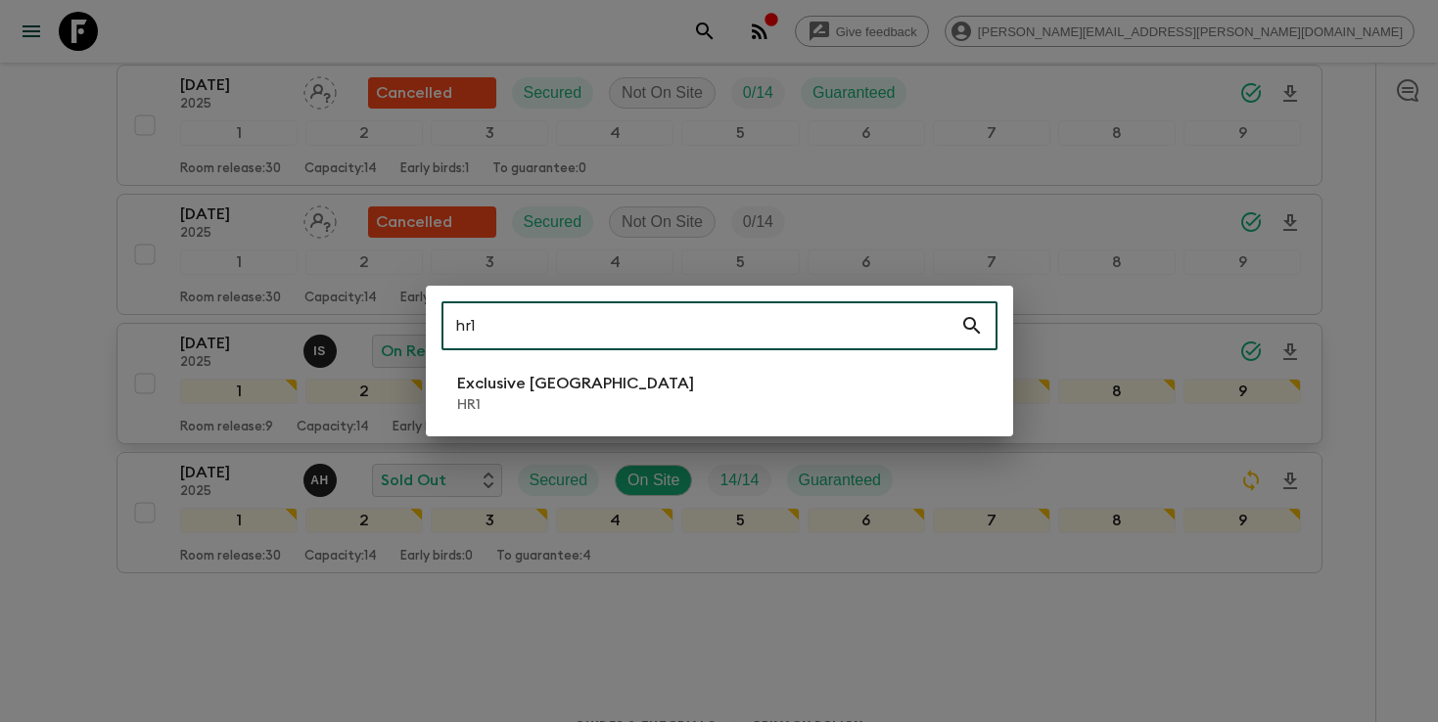
type input "hr1"
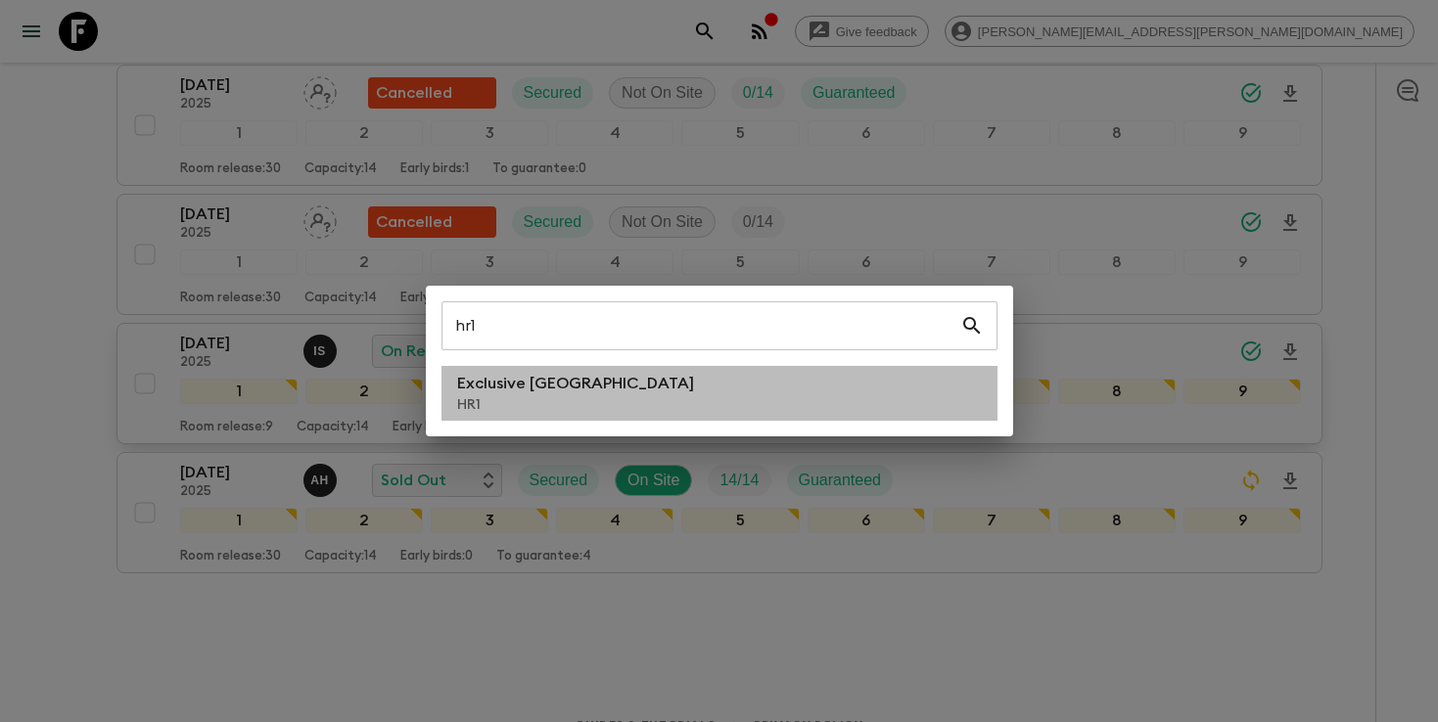
click at [640, 412] on li "Exclusive Croatia HR1" at bounding box center [719, 393] width 556 height 55
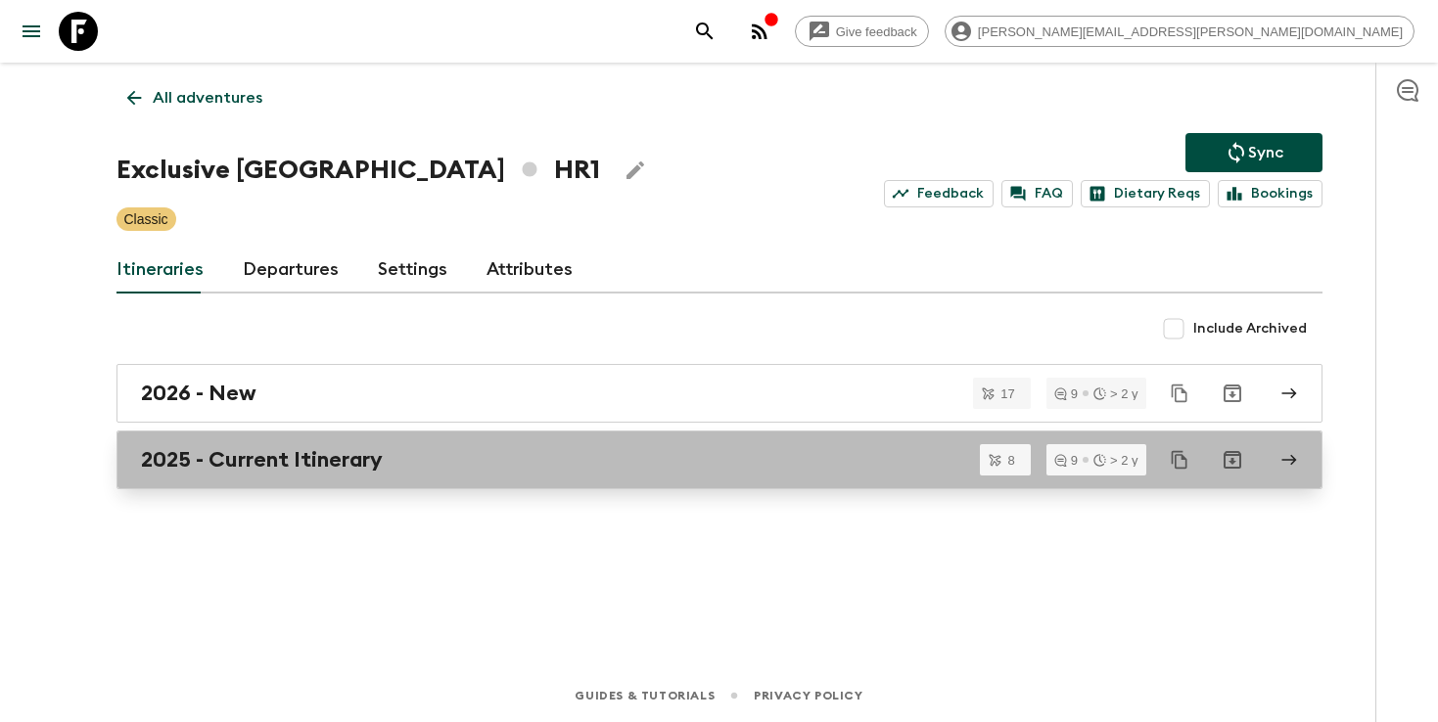
click at [468, 439] on link "2025 - Current Itinerary" at bounding box center [719, 460] width 1206 height 59
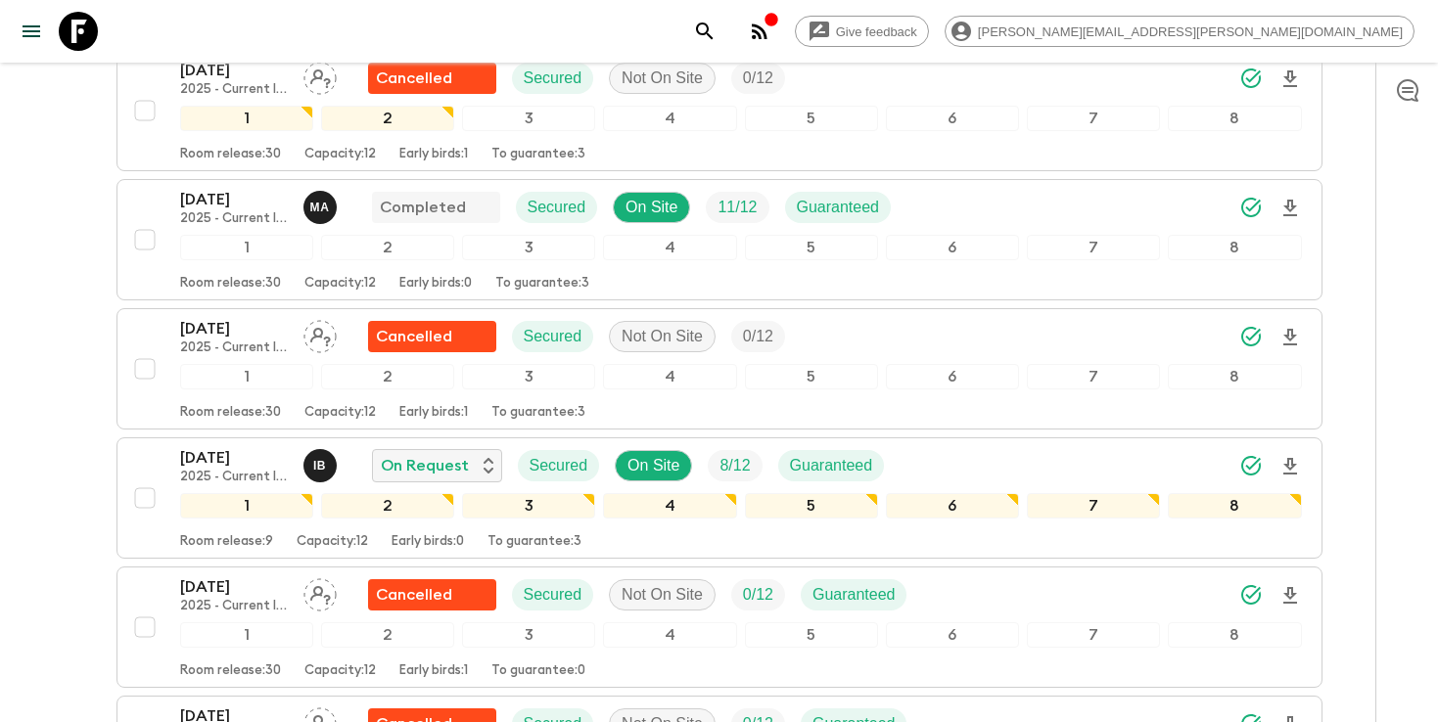
scroll to position [748, 0]
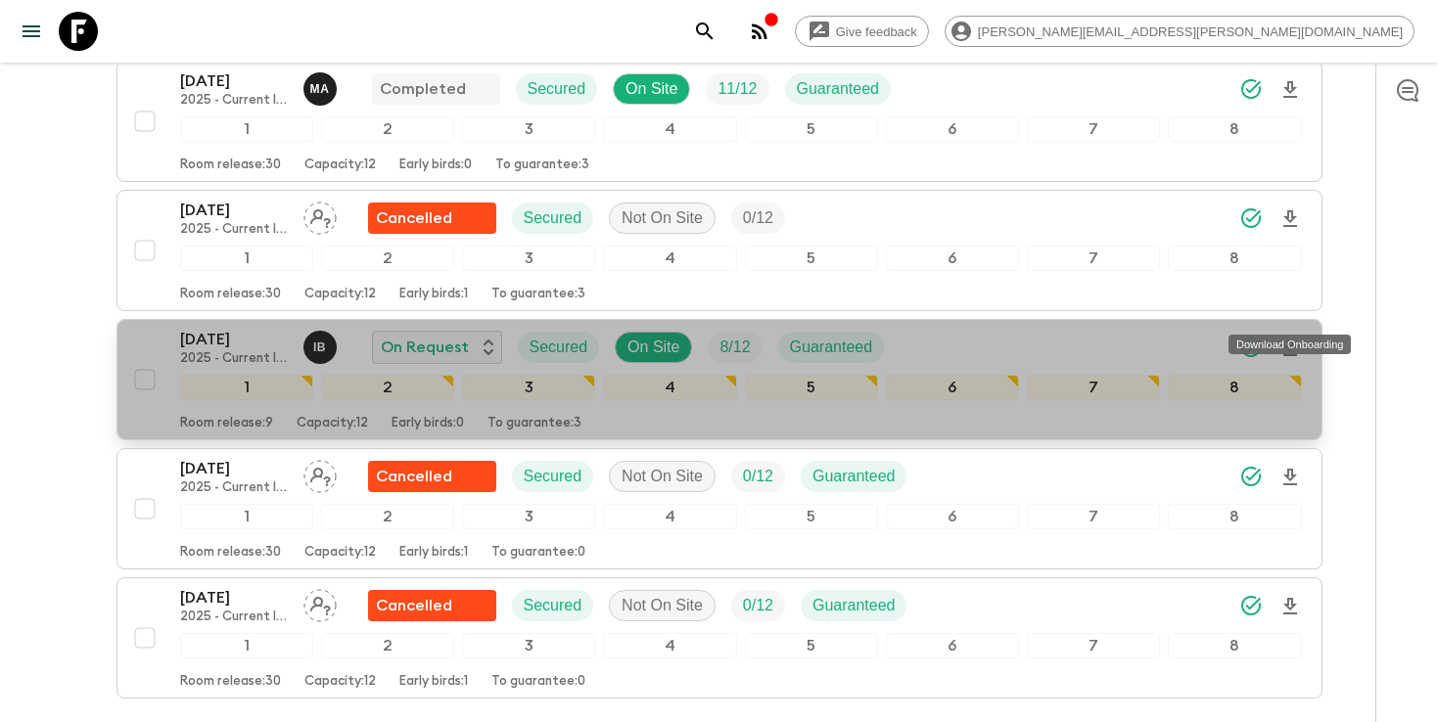
click at [1286, 340] on icon "Download Onboarding" at bounding box center [1290, 348] width 14 height 17
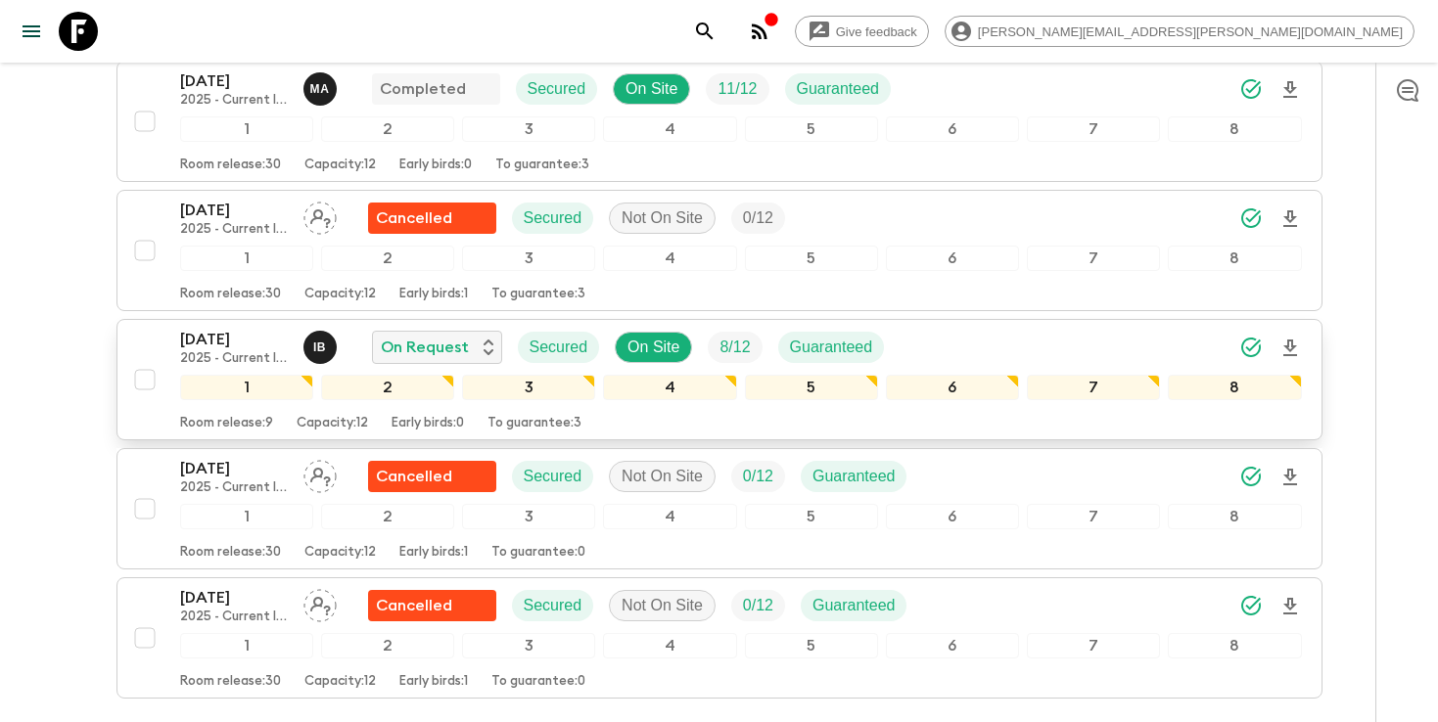
click at [716, 40] on icon "search adventures" at bounding box center [704, 31] width 23 height 23
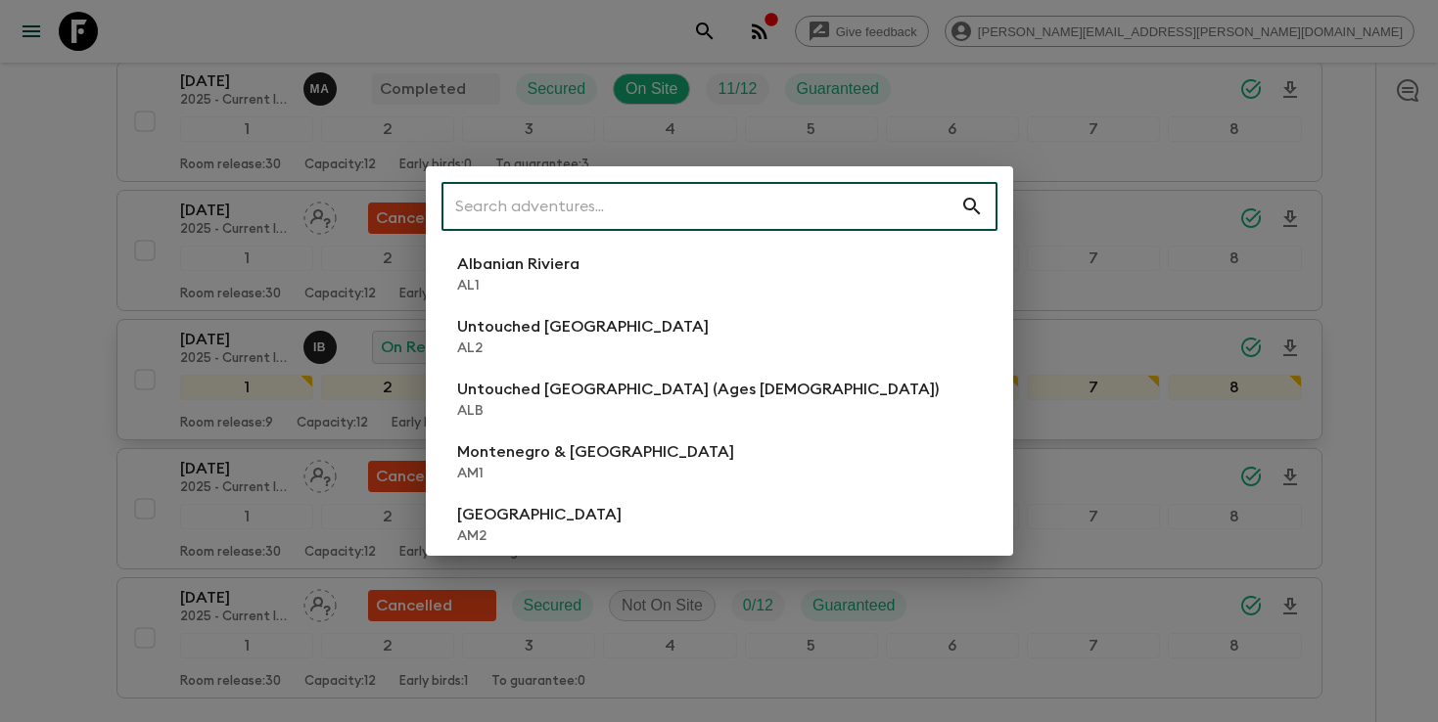
click at [818, 216] on input "text" at bounding box center [700, 206] width 519 height 55
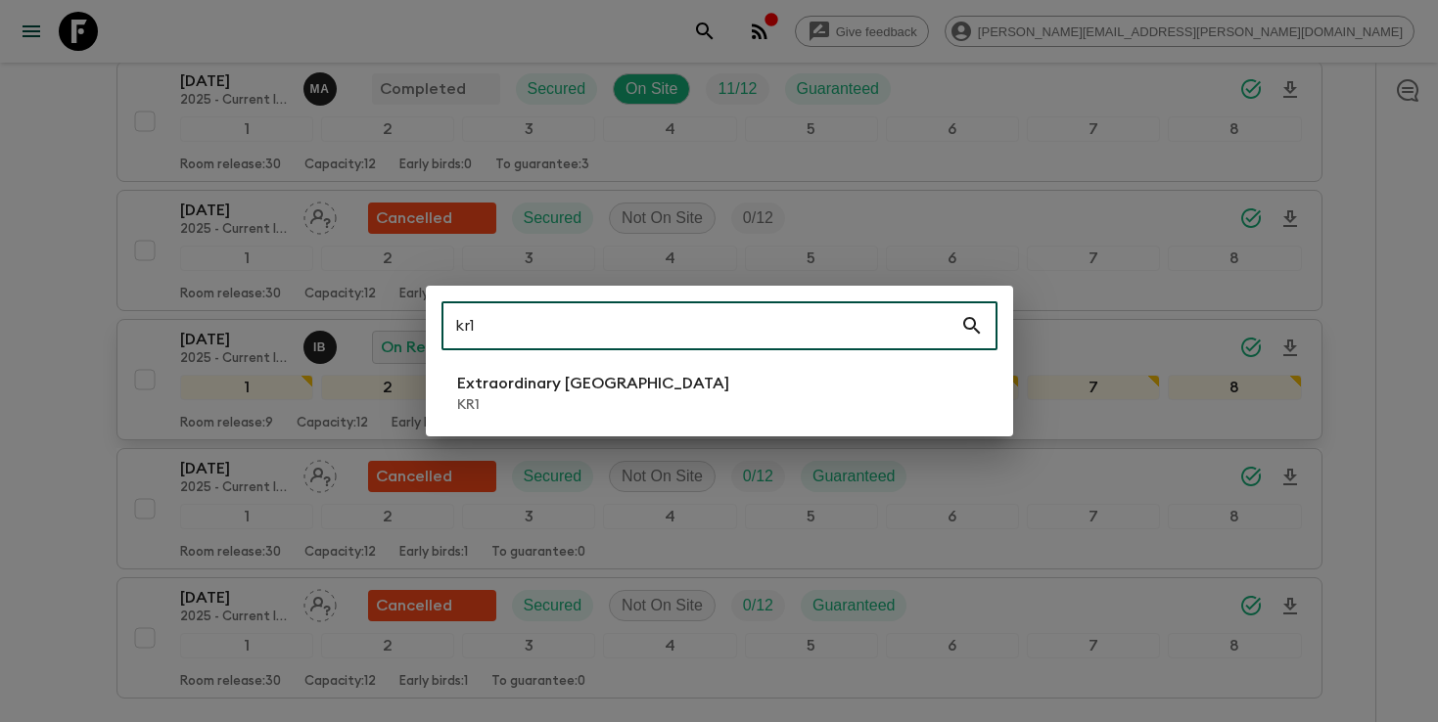
type input "kr1"
click at [649, 383] on p "Extraordinary [GEOGRAPHIC_DATA]" at bounding box center [593, 383] width 272 height 23
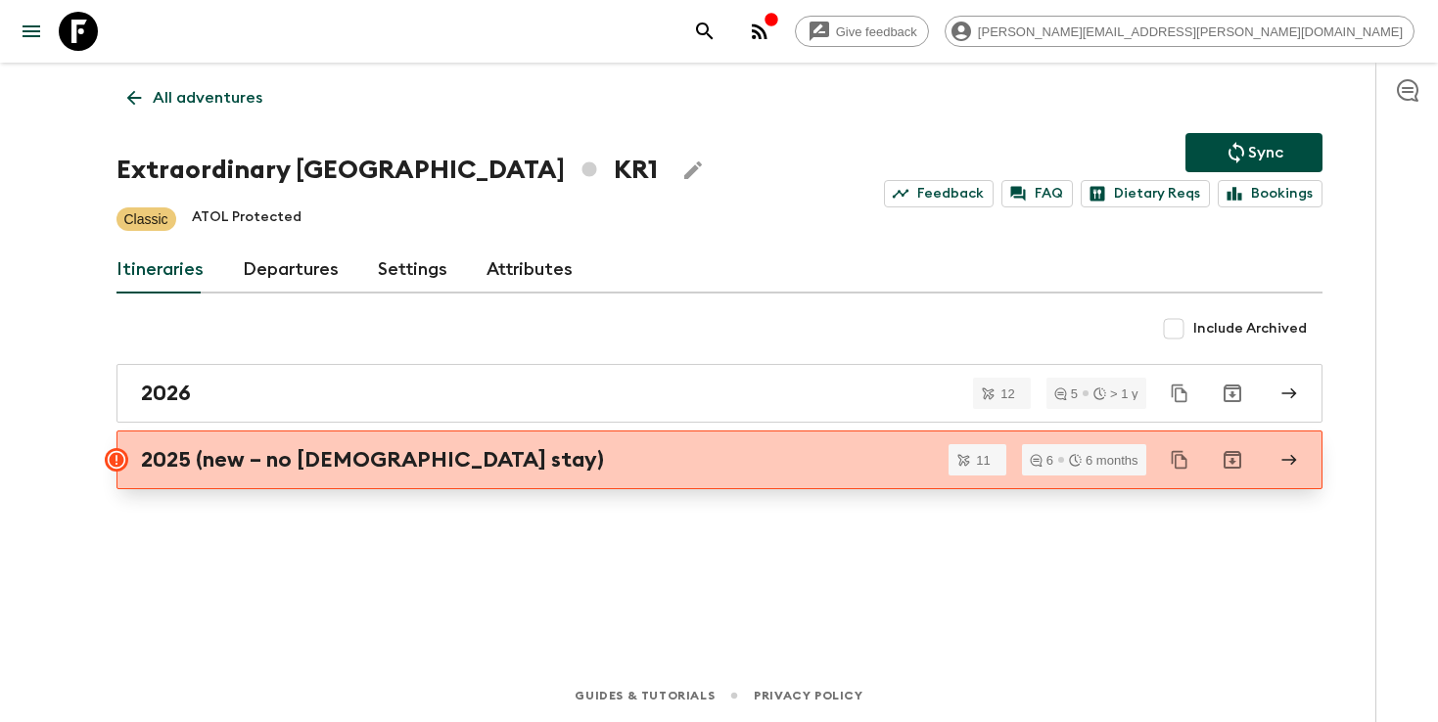
click at [590, 455] on div "2025 (new – no [DEMOGRAPHIC_DATA] stay)" at bounding box center [701, 459] width 1120 height 25
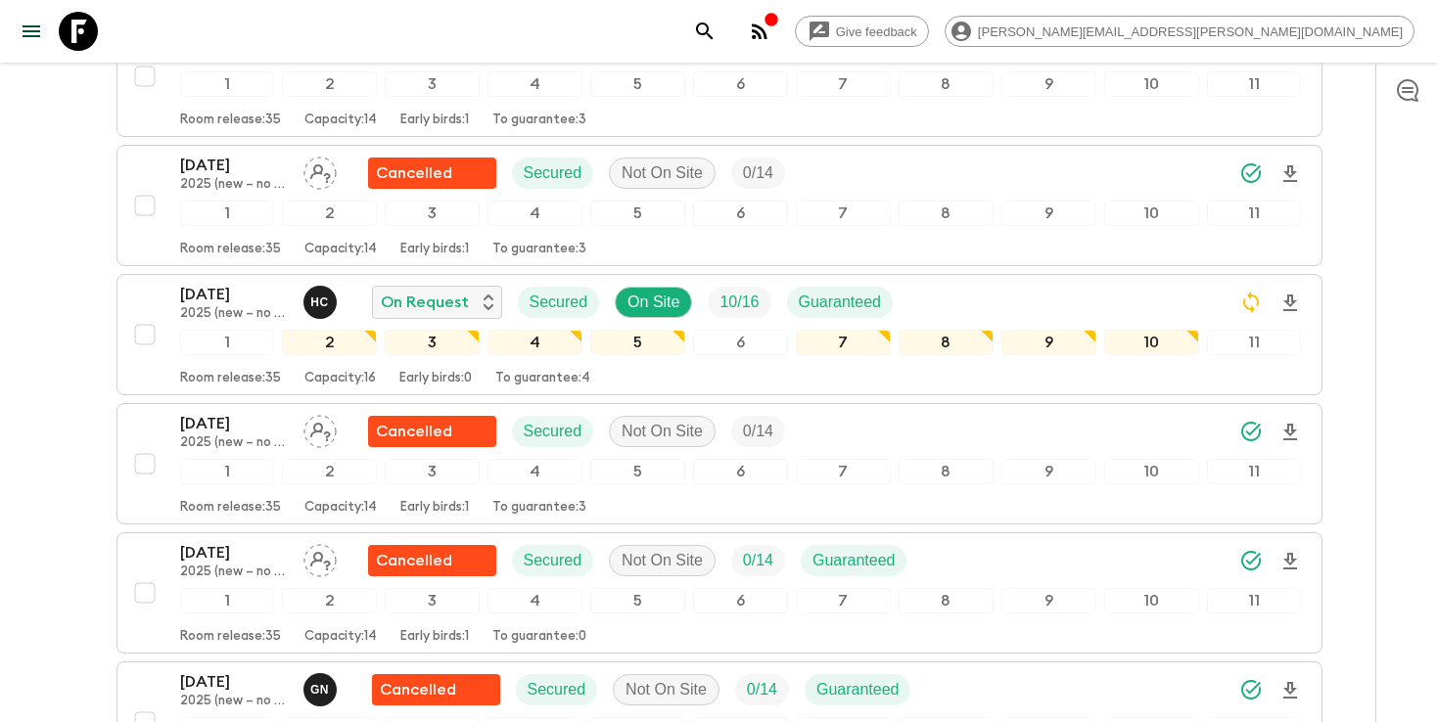
scroll to position [809, 0]
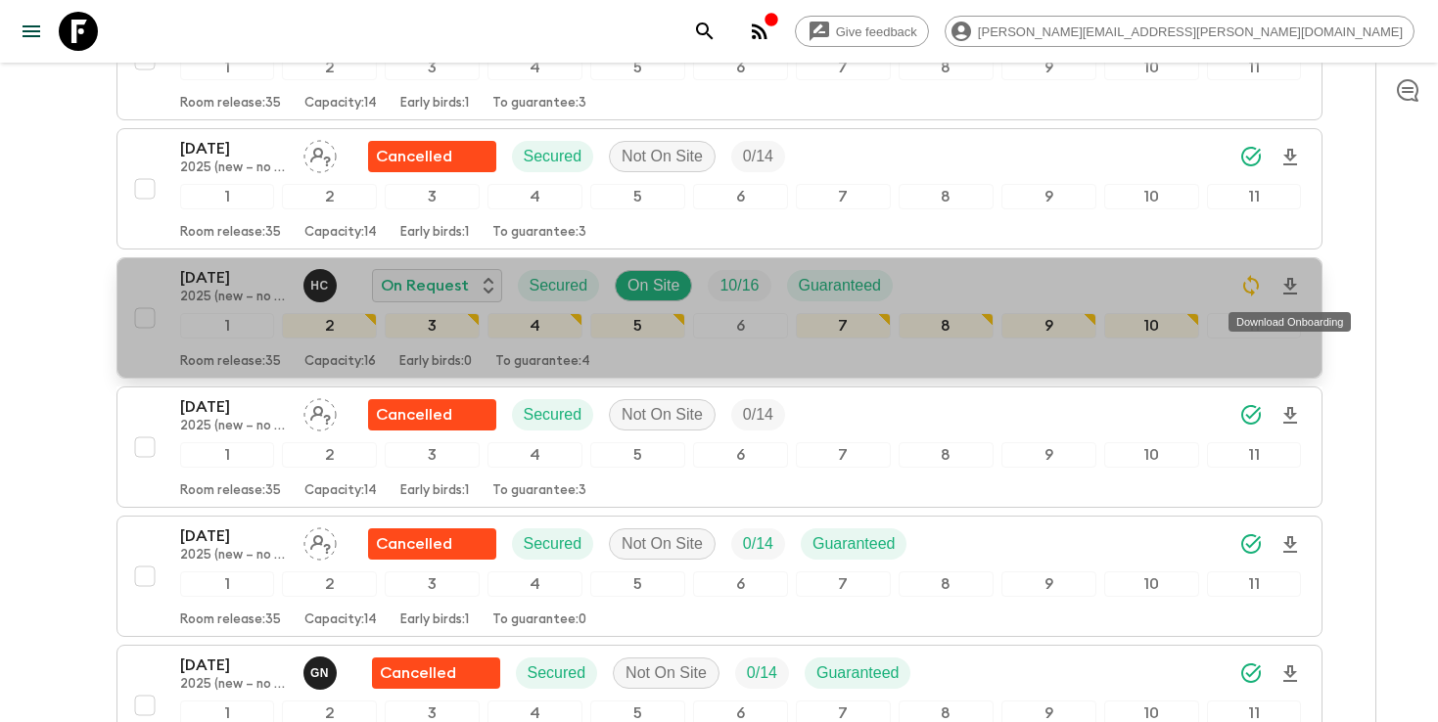
click at [1291, 294] on icon "Download Onboarding" at bounding box center [1290, 286] width 14 height 17
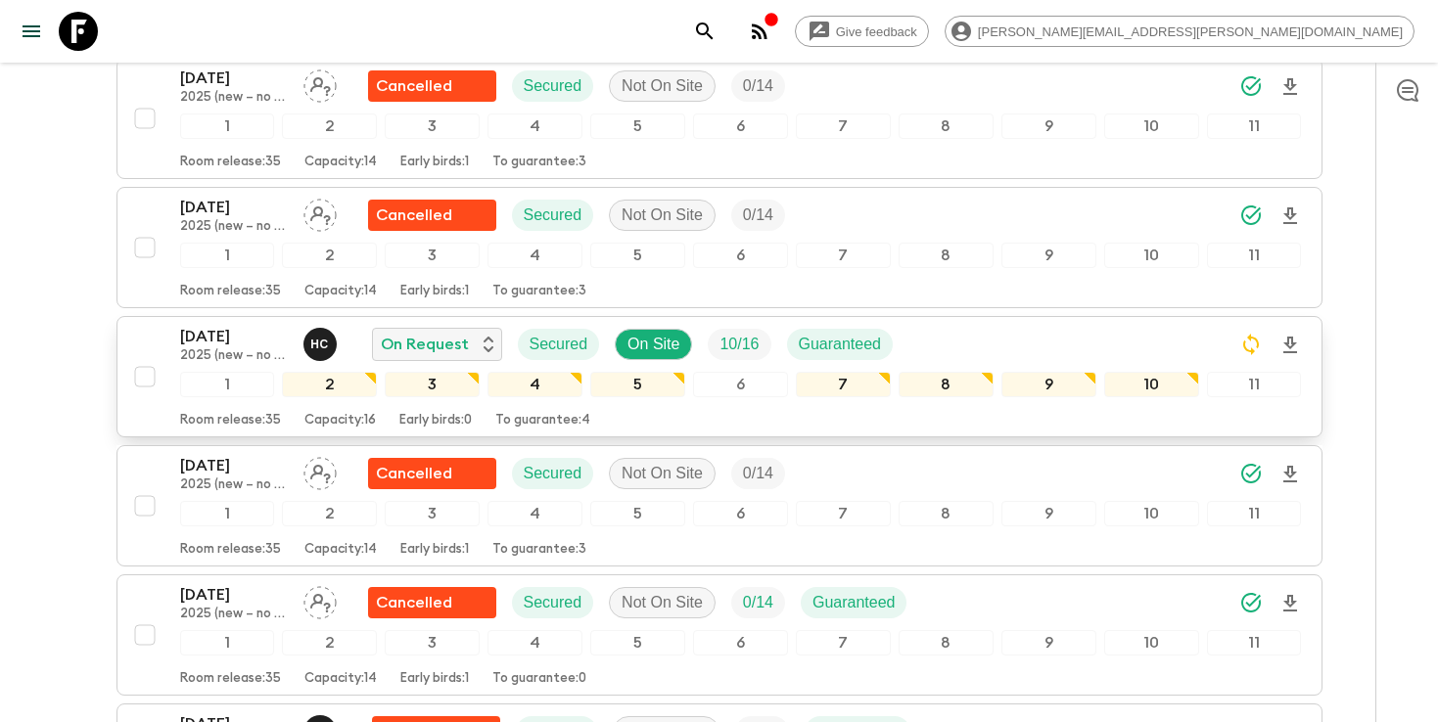
scroll to position [748, 0]
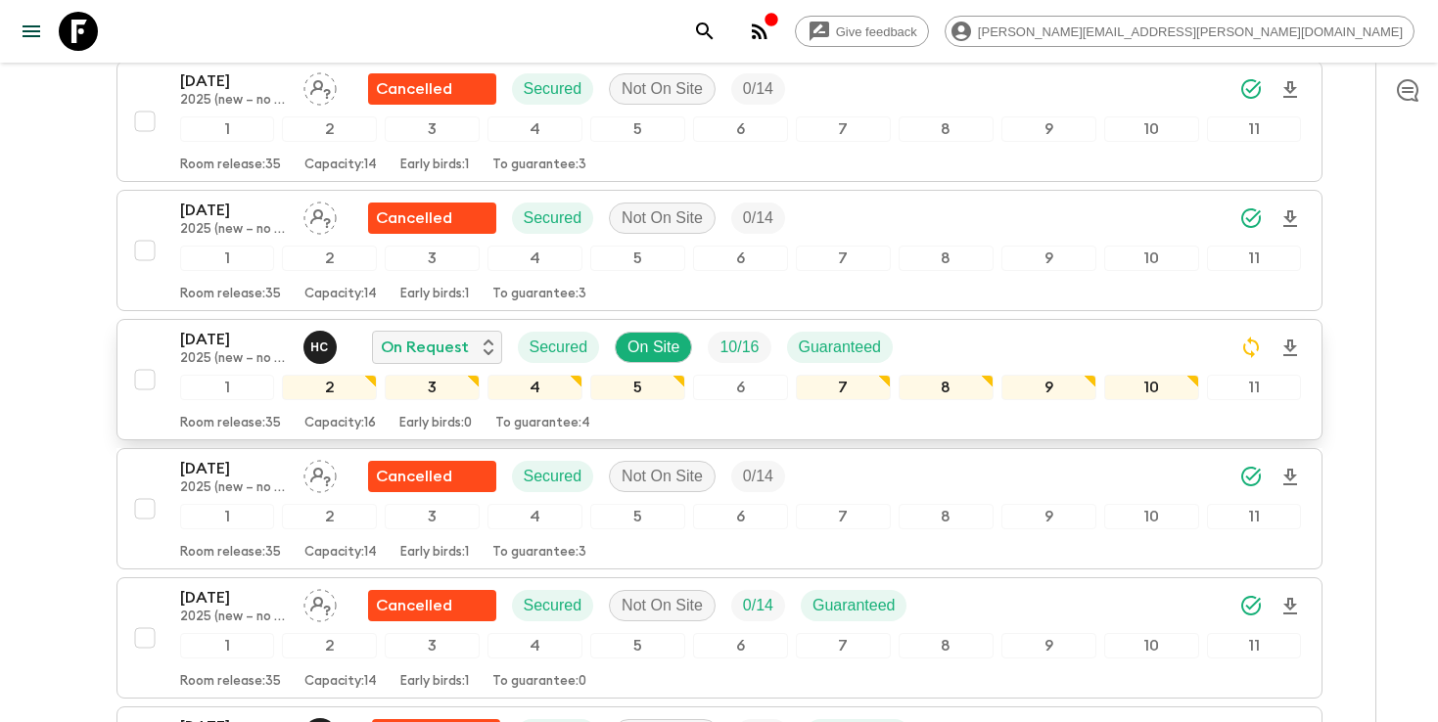
click at [716, 34] on icon "search adventures" at bounding box center [704, 31] width 23 height 23
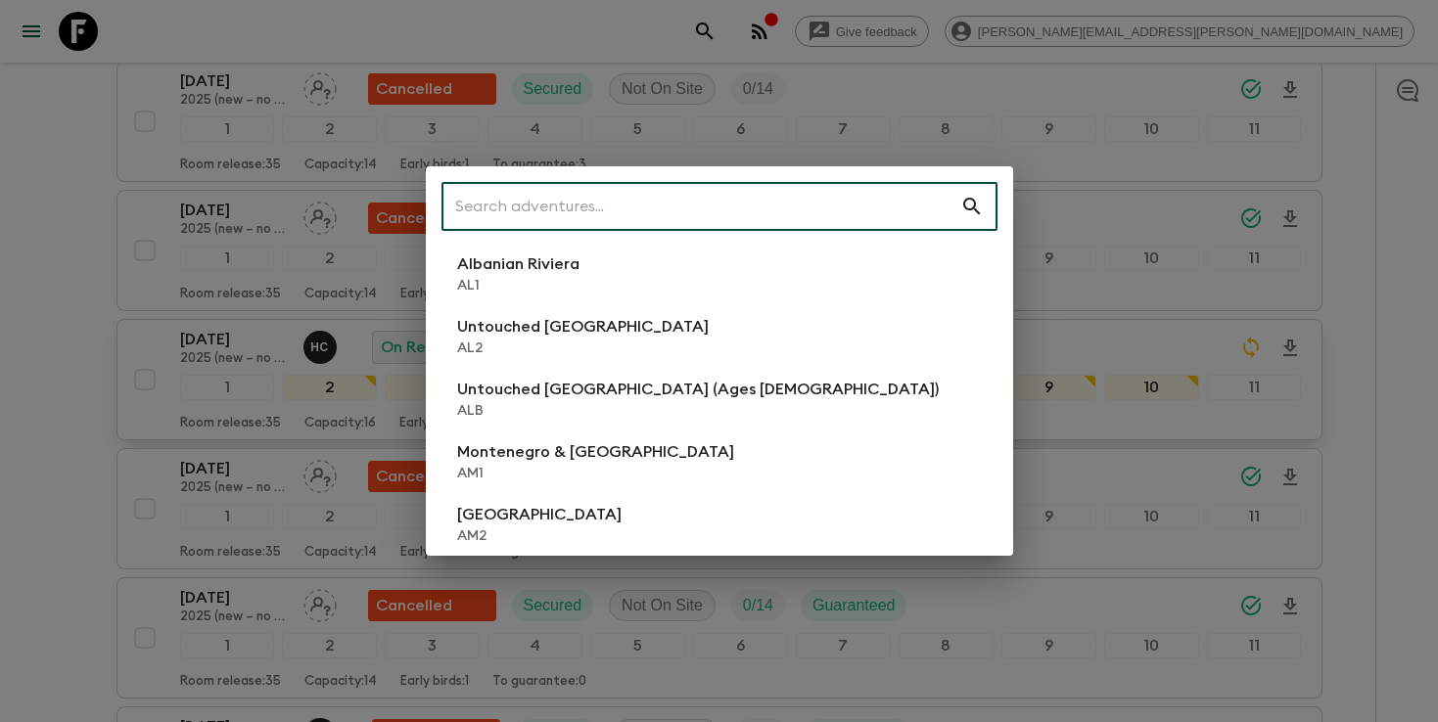
click at [822, 208] on input "text" at bounding box center [700, 206] width 519 height 55
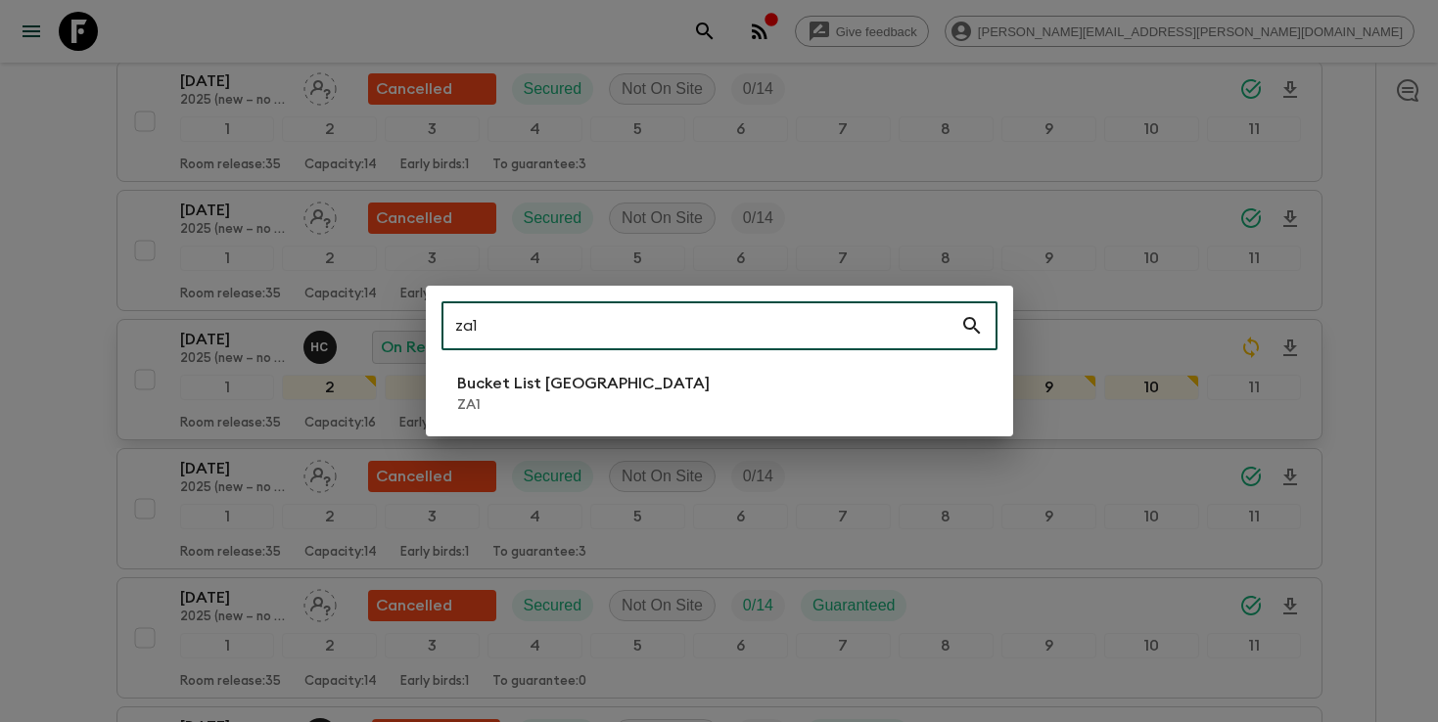
type input "za1"
click at [667, 395] on li "Bucket List [GEOGRAPHIC_DATA] ZA1" at bounding box center [719, 393] width 556 height 55
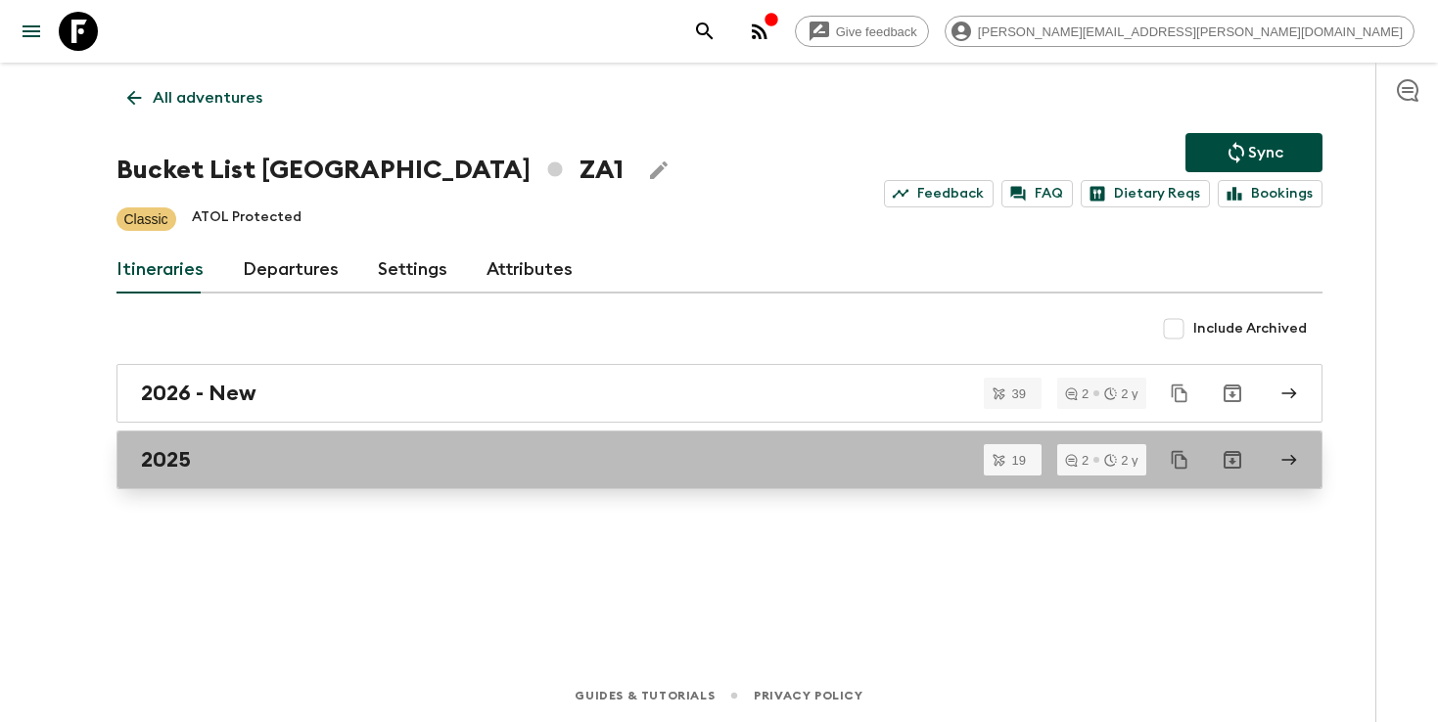
click at [706, 448] on div "2025" at bounding box center [701, 459] width 1120 height 25
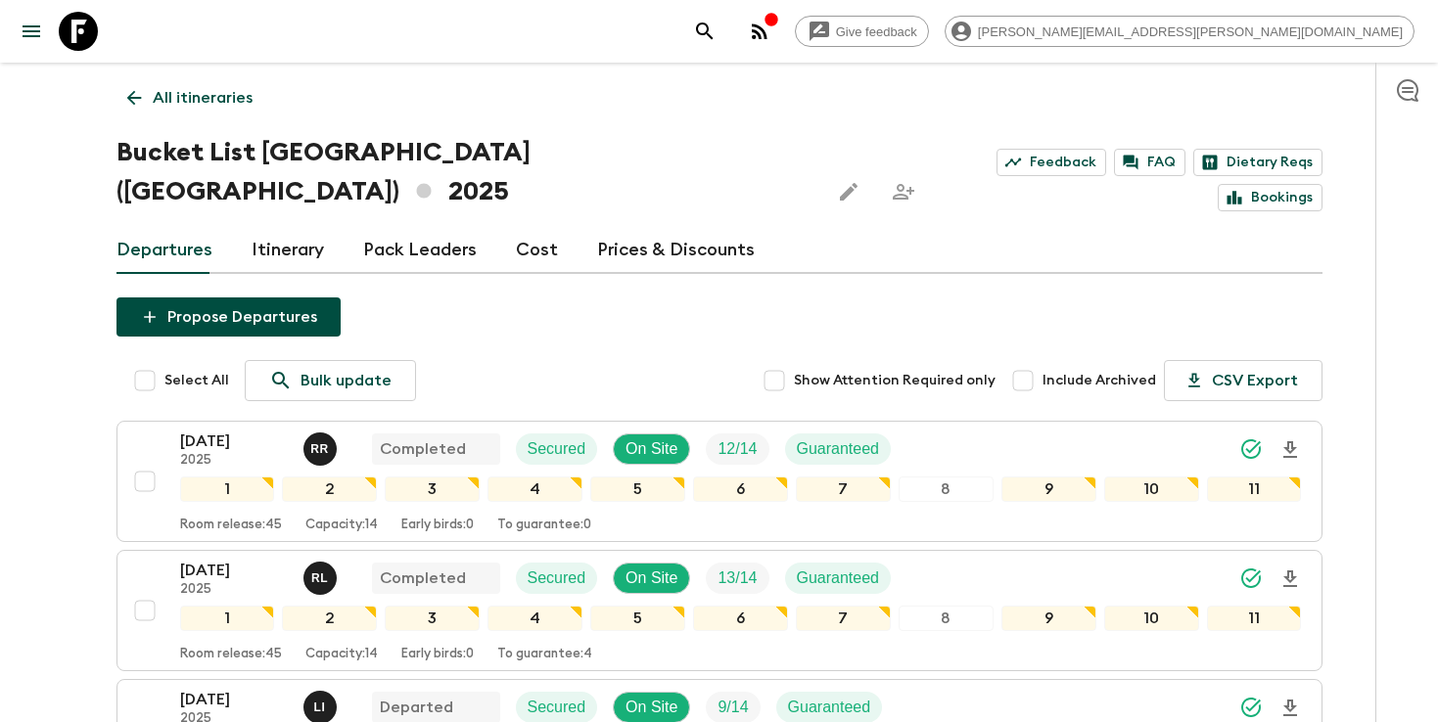
click at [216, 95] on p "All itineraries" at bounding box center [203, 97] width 100 height 23
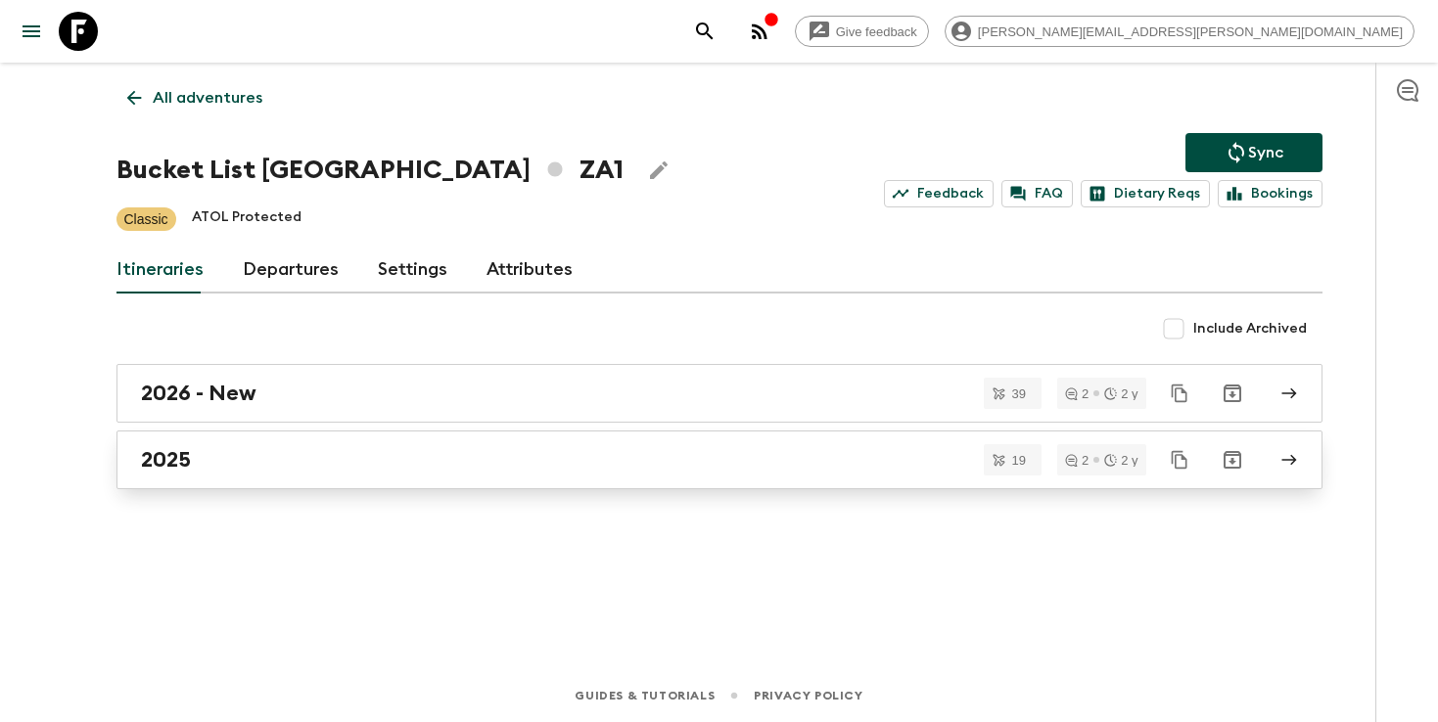
click at [773, 458] on div "2025" at bounding box center [701, 459] width 1120 height 25
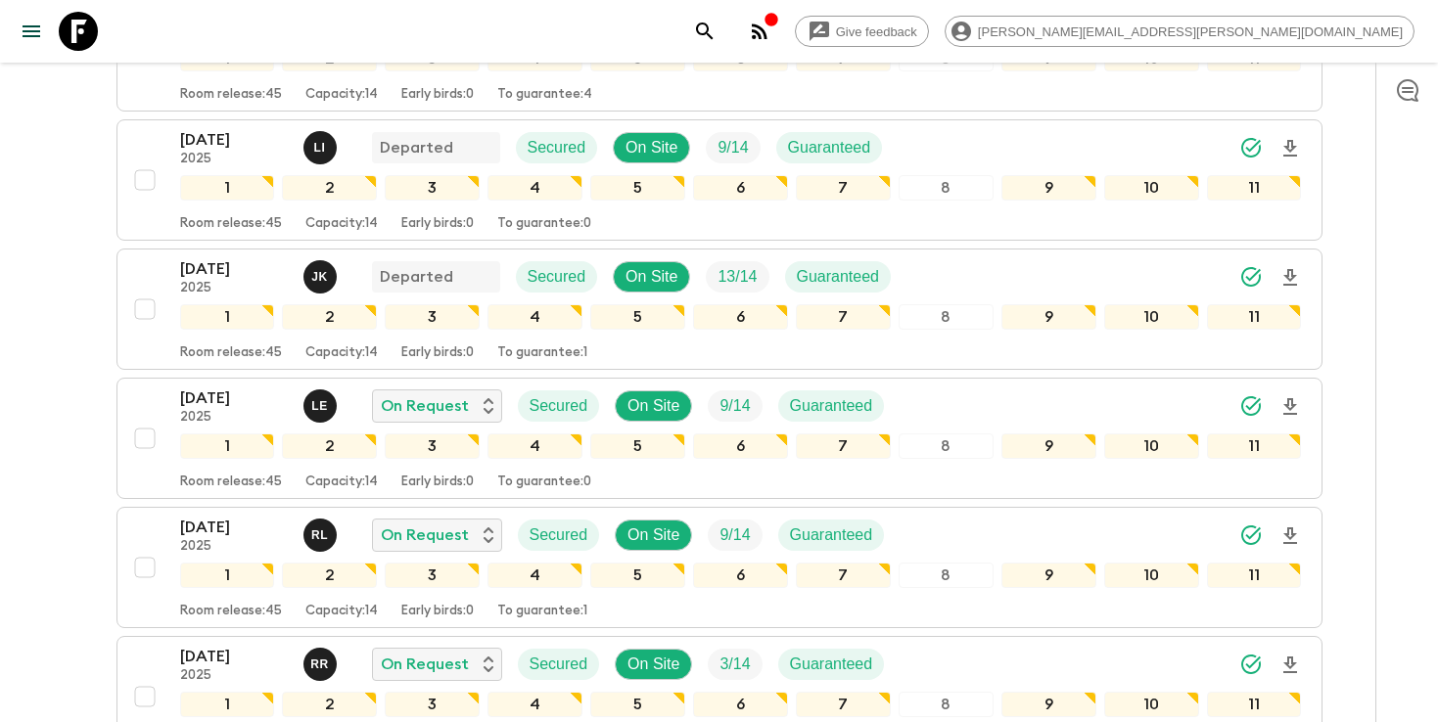
scroll to position [568, 0]
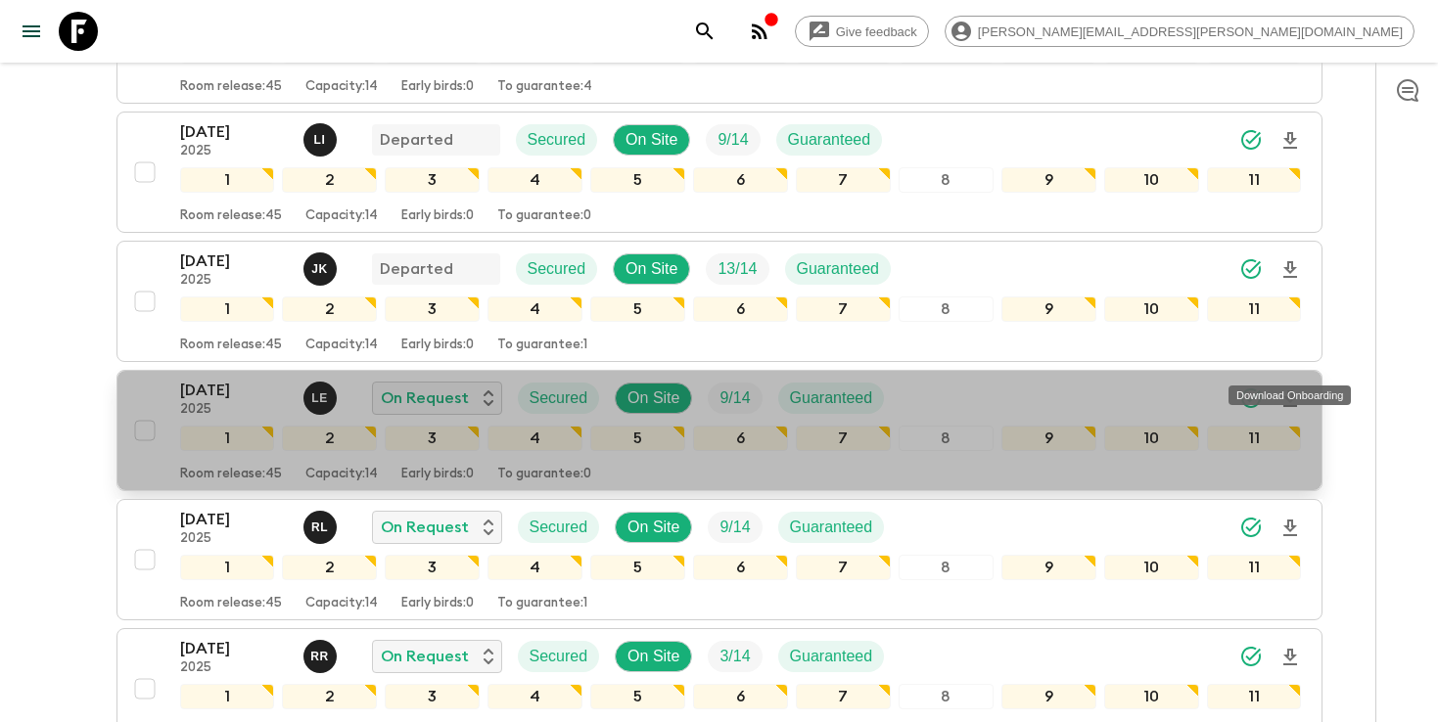
click at [1286, 388] on icon "Download Onboarding" at bounding box center [1289, 399] width 23 height 23
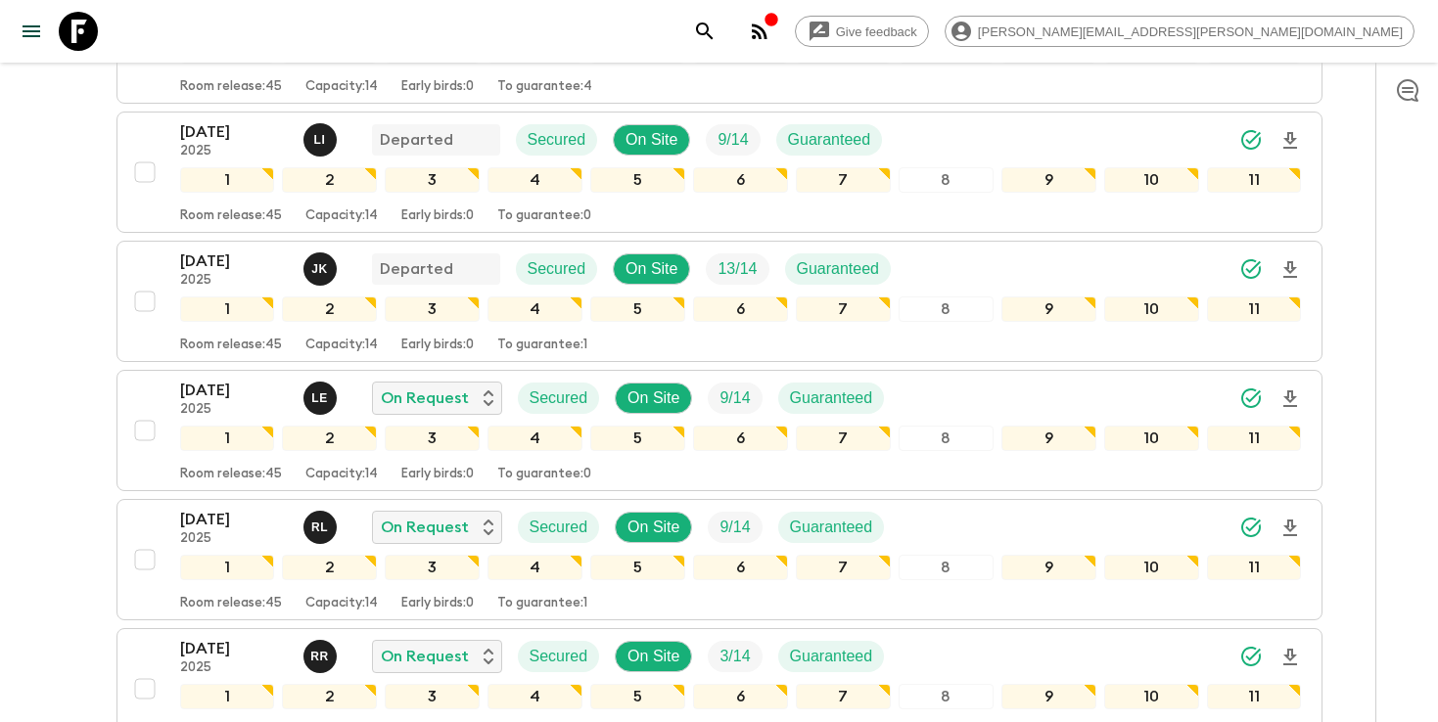
click at [716, 32] on icon "search adventures" at bounding box center [704, 31] width 23 height 23
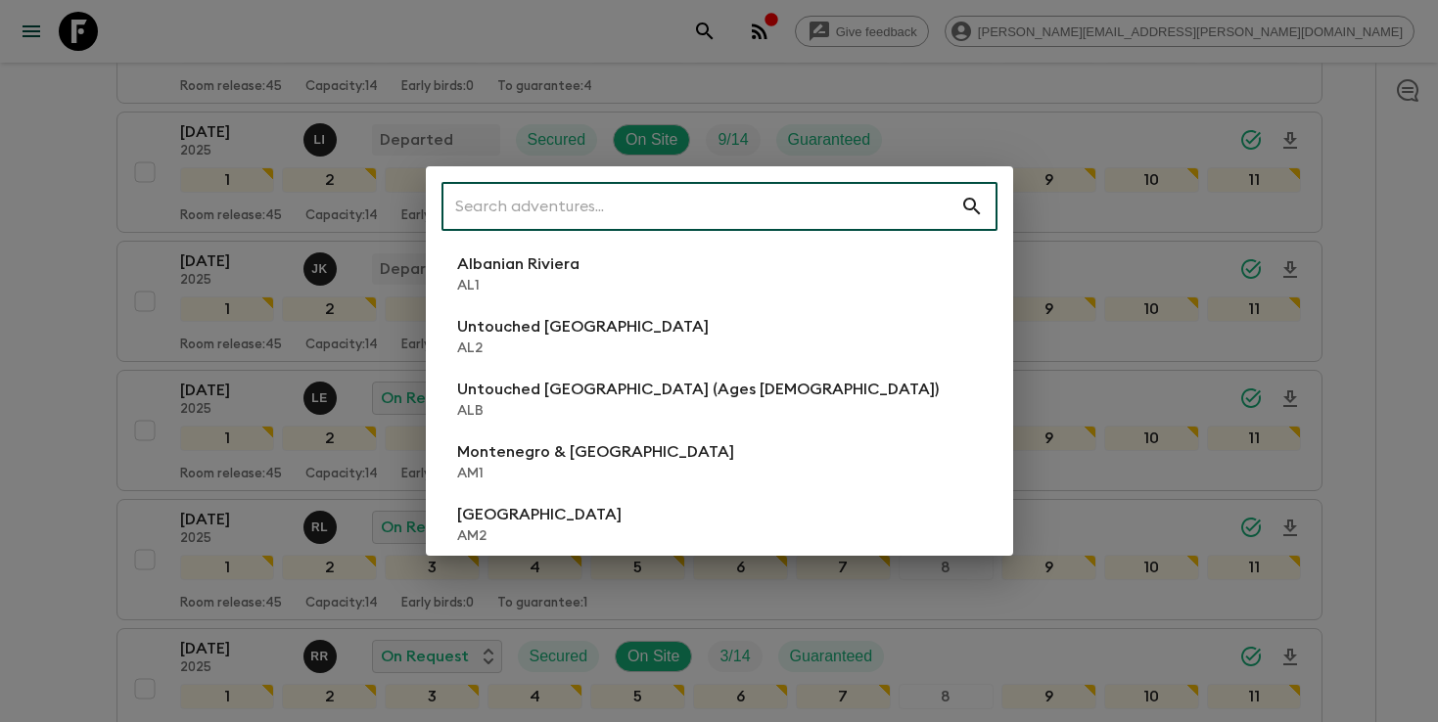
click at [739, 184] on input "text" at bounding box center [700, 206] width 519 height 55
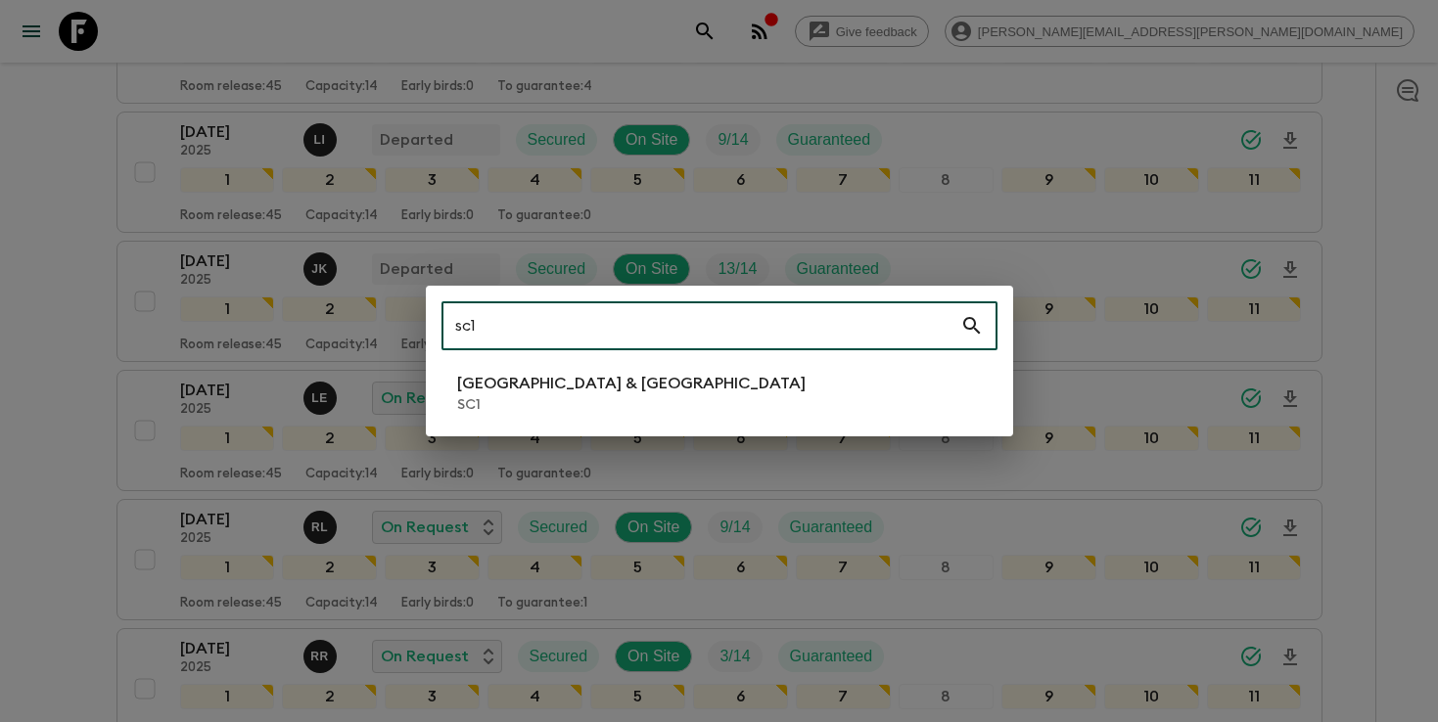
type input "sc1"
click at [682, 387] on li "[GEOGRAPHIC_DATA] & Croatia SC1" at bounding box center [719, 393] width 556 height 55
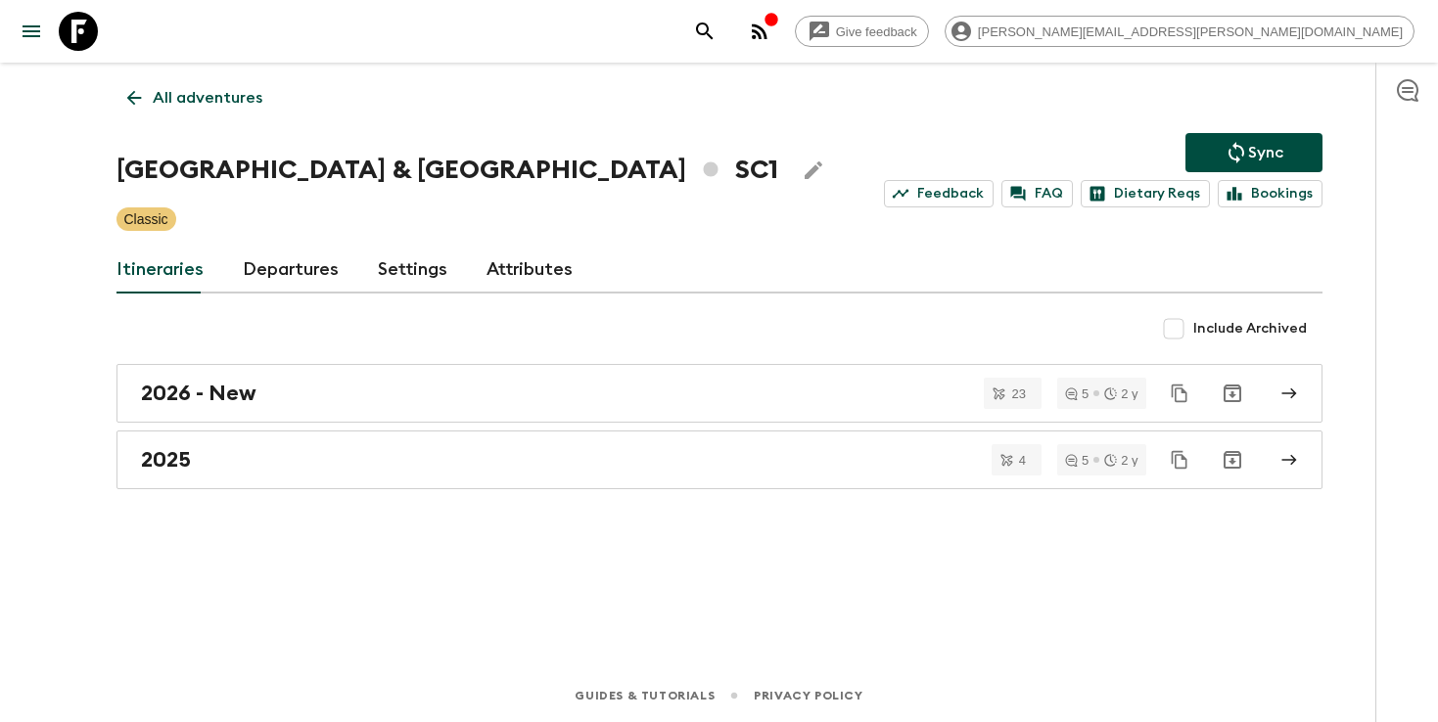
click at [713, 24] on icon "search adventures" at bounding box center [704, 31] width 17 height 17
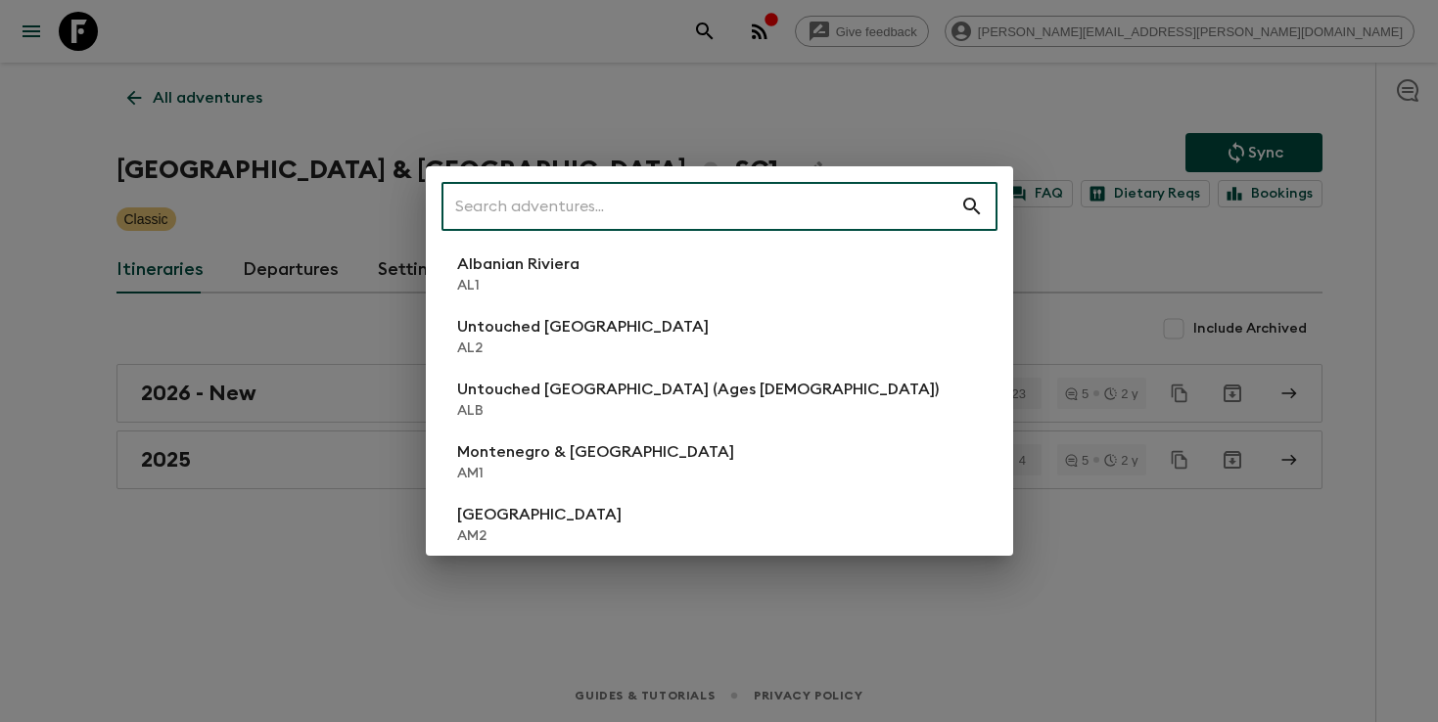
click at [778, 195] on input "text" at bounding box center [700, 206] width 519 height 55
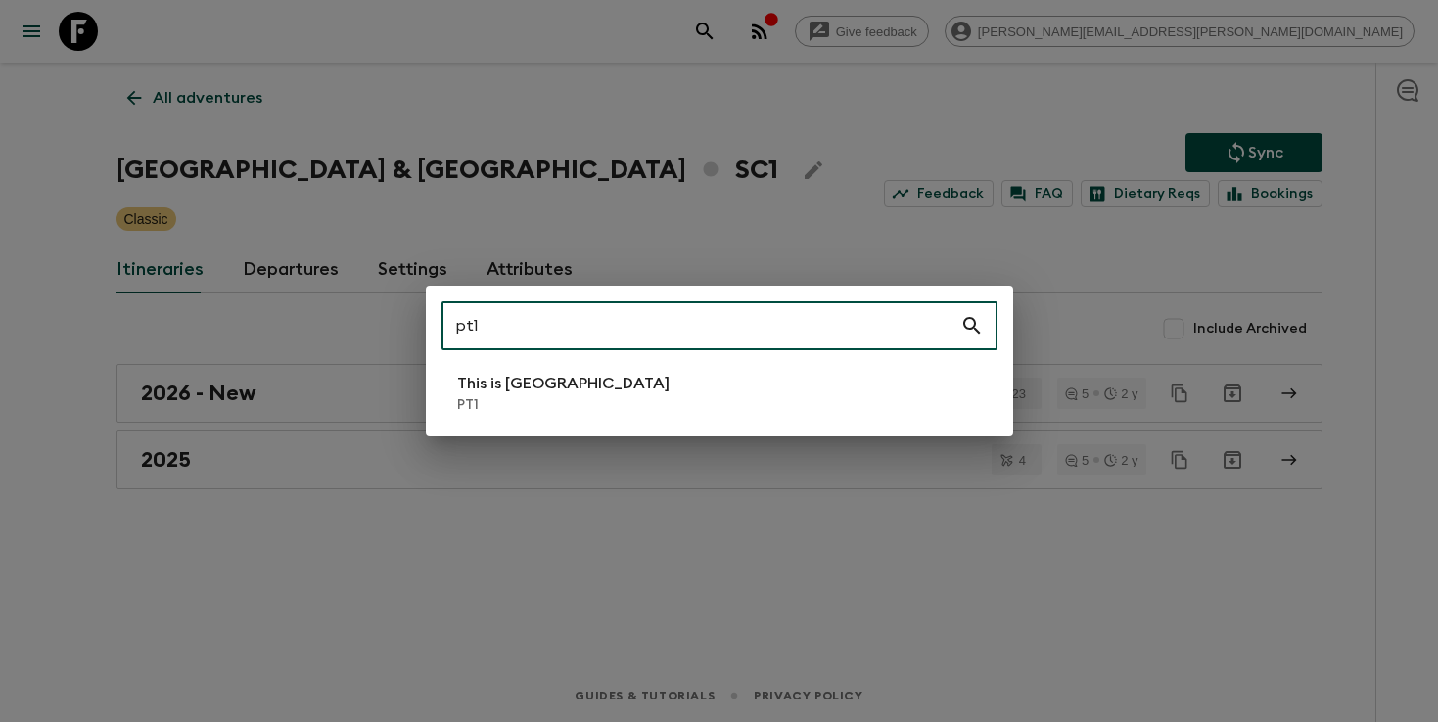
type input "pt1"
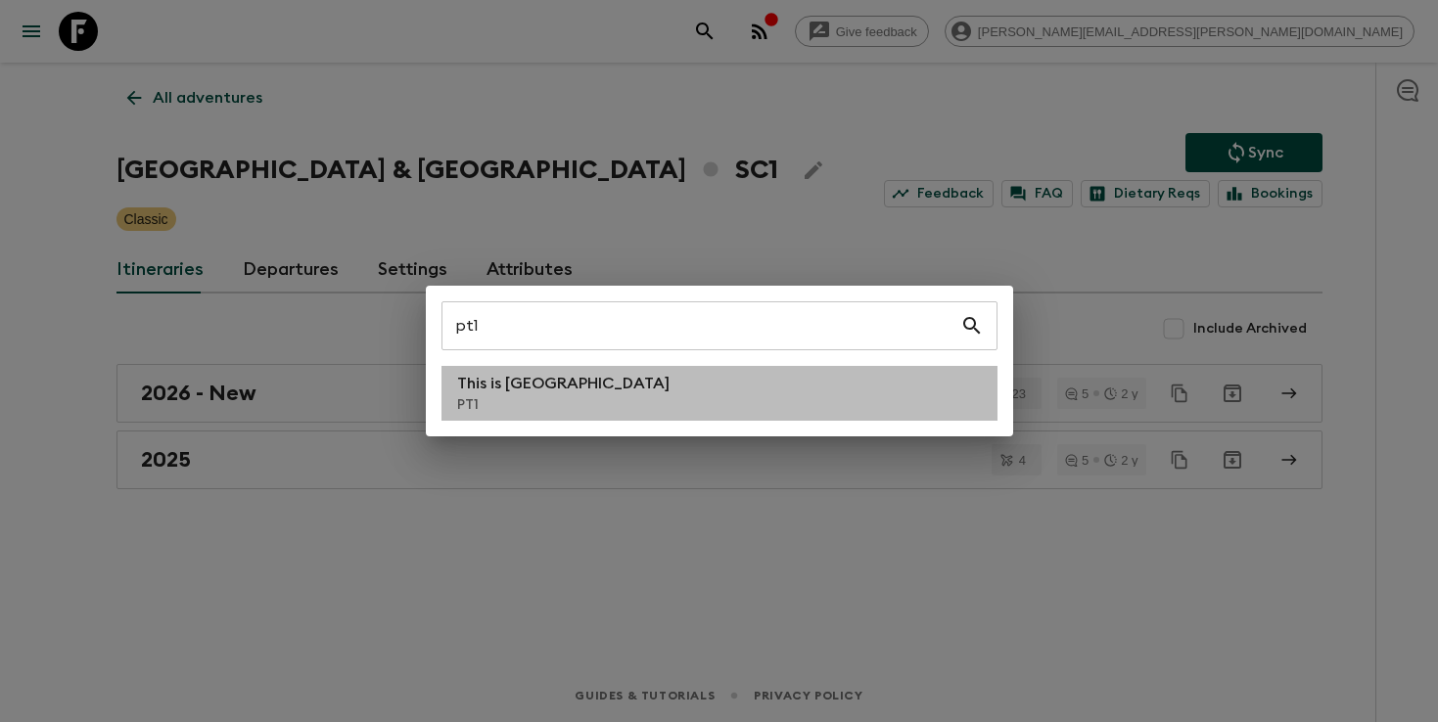
click at [516, 401] on p "PT1" at bounding box center [563, 405] width 212 height 20
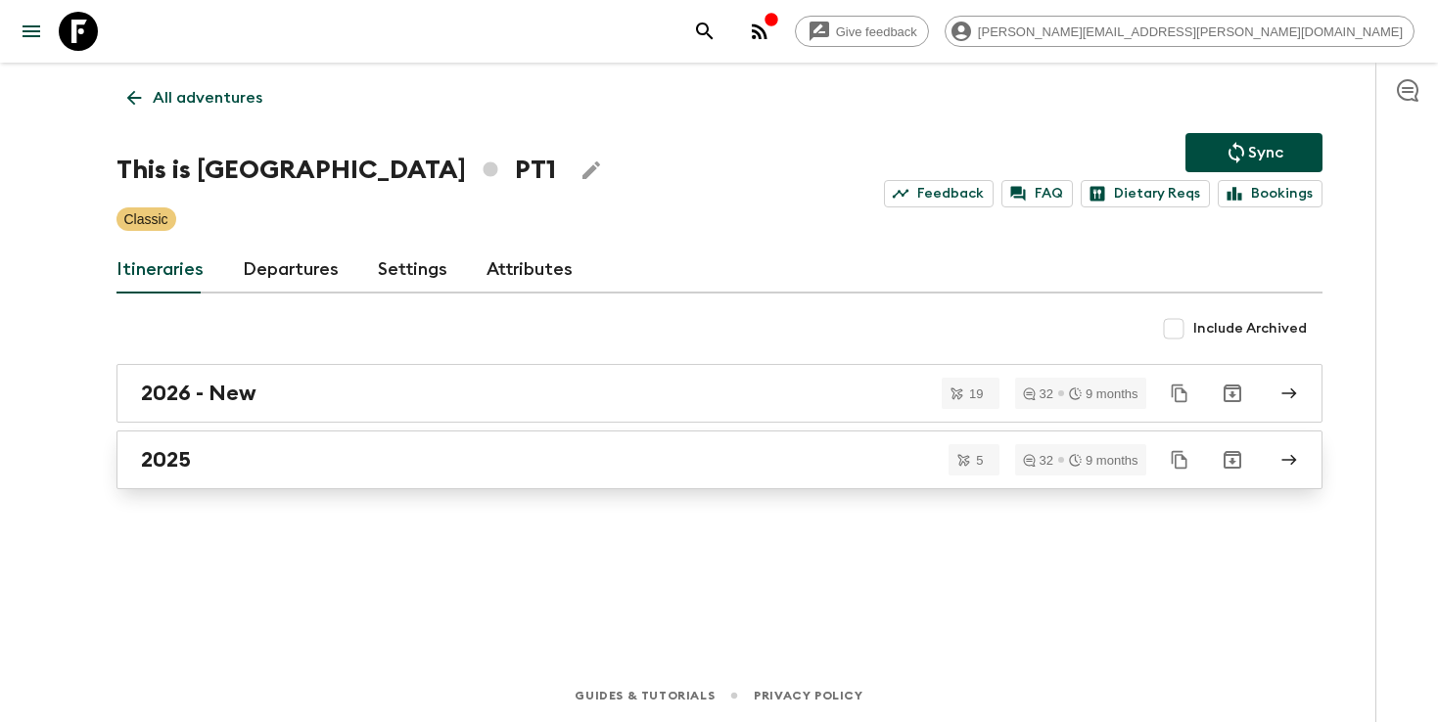
click at [469, 472] on div "2025" at bounding box center [701, 459] width 1120 height 25
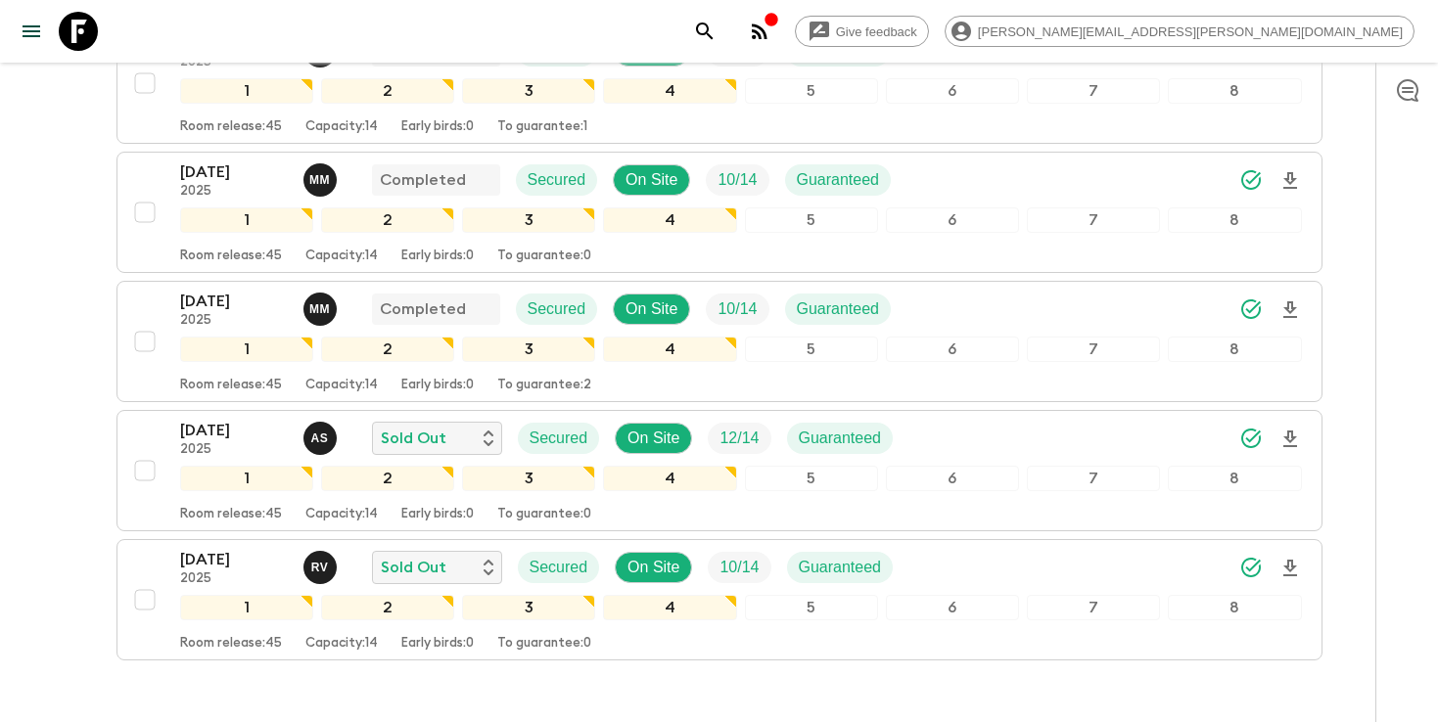
scroll to position [476, 0]
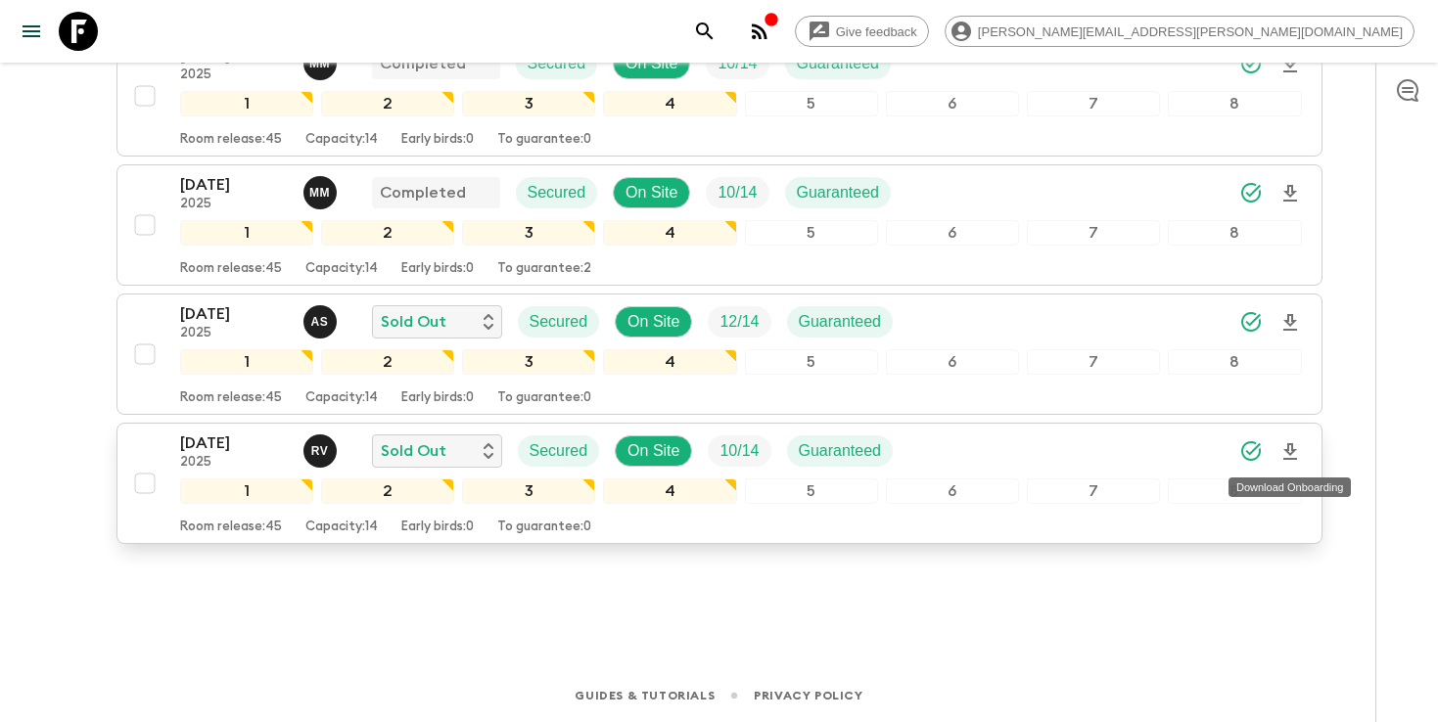
click at [1290, 452] on icon "Download Onboarding" at bounding box center [1290, 451] width 14 height 17
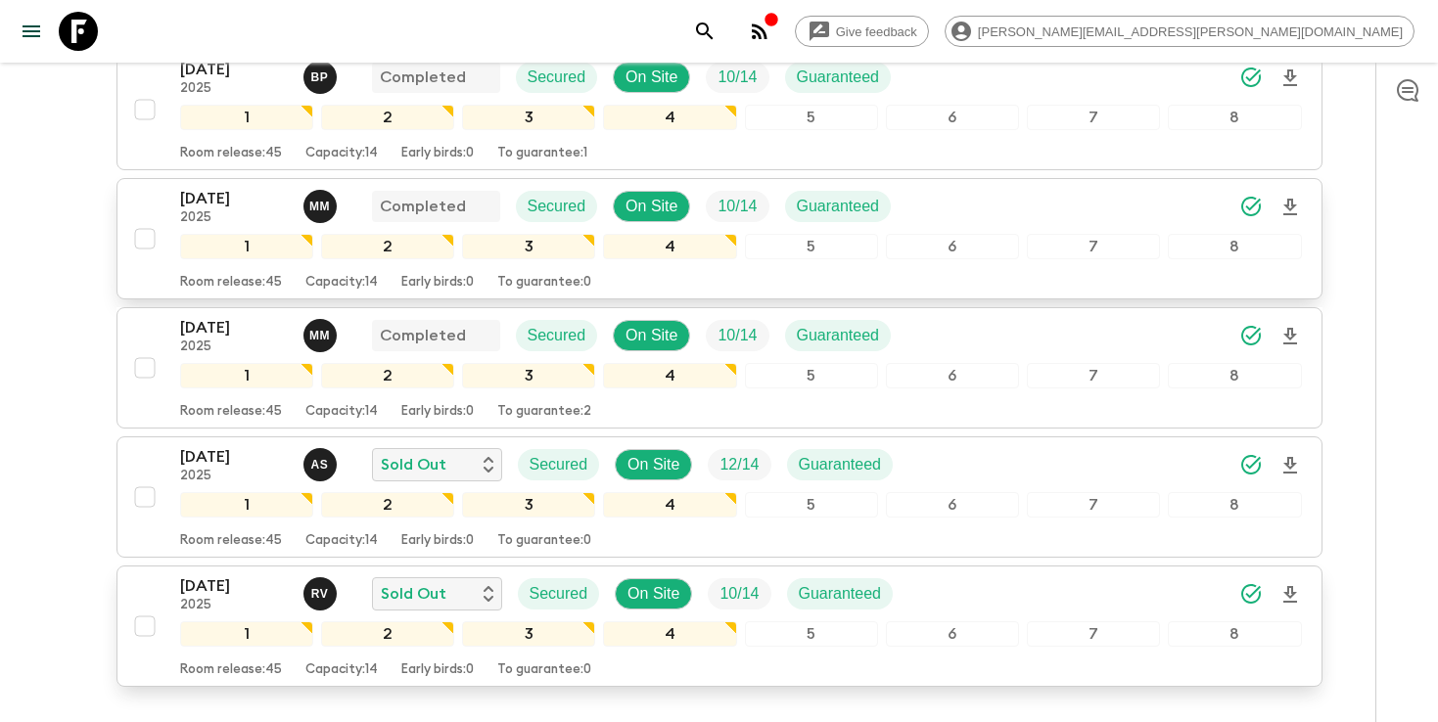
scroll to position [0, 0]
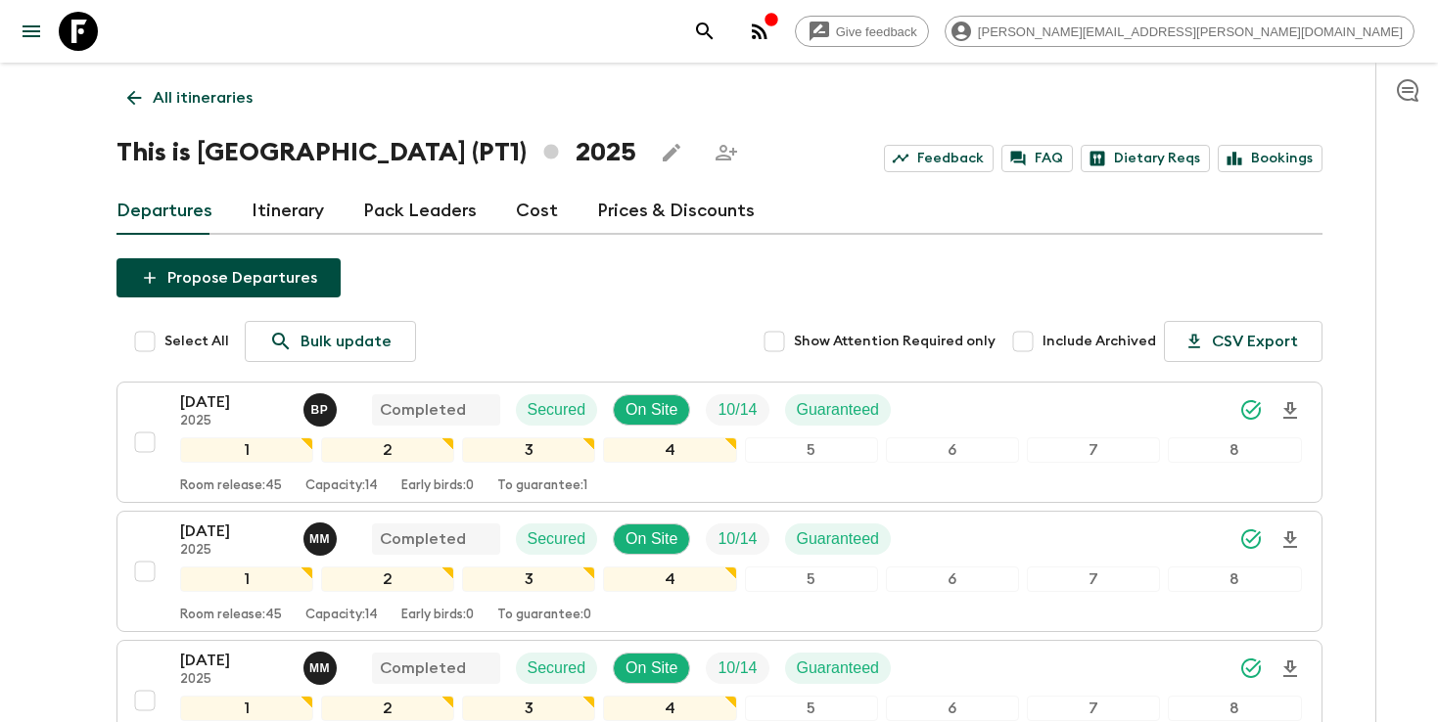
click at [716, 29] on icon "search adventures" at bounding box center [704, 31] width 23 height 23
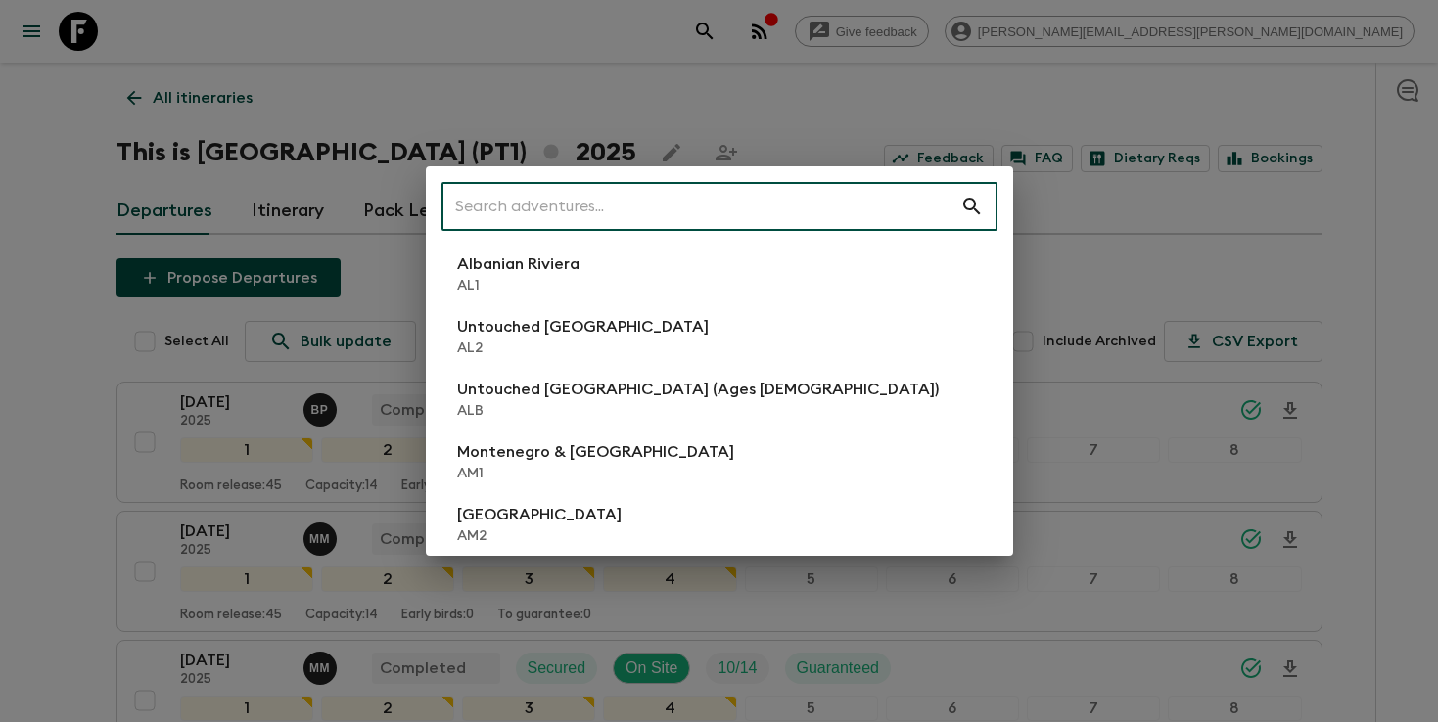
click at [730, 210] on input "text" at bounding box center [700, 206] width 519 height 55
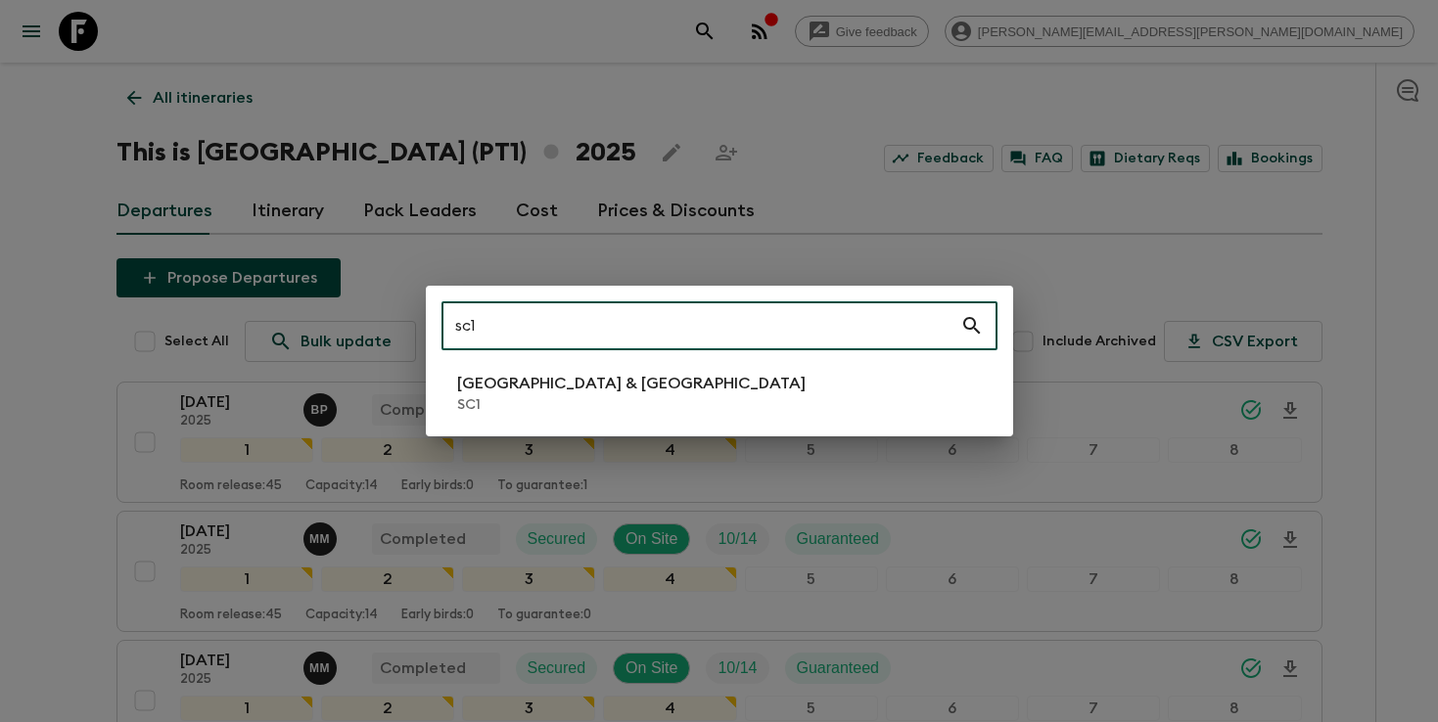
type input "sc1"
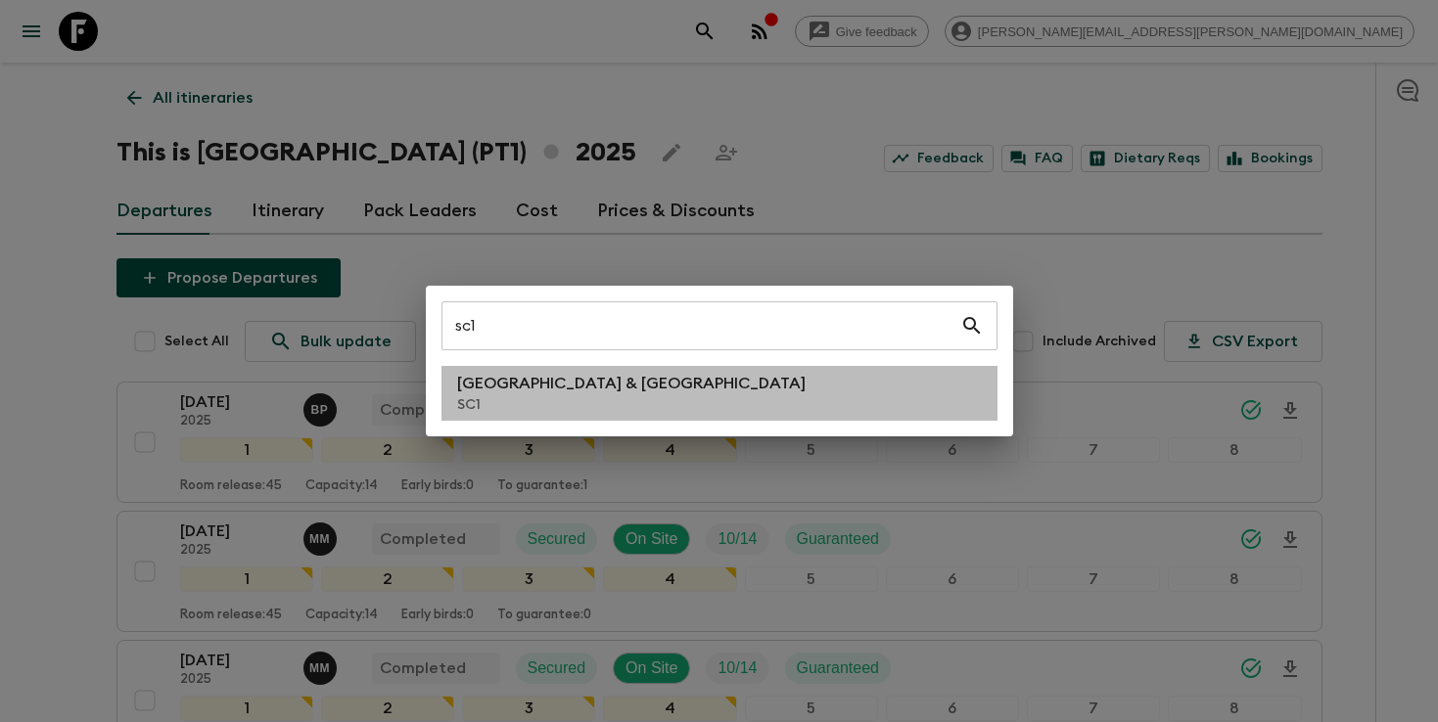
click at [506, 399] on p "SC1" at bounding box center [631, 405] width 348 height 20
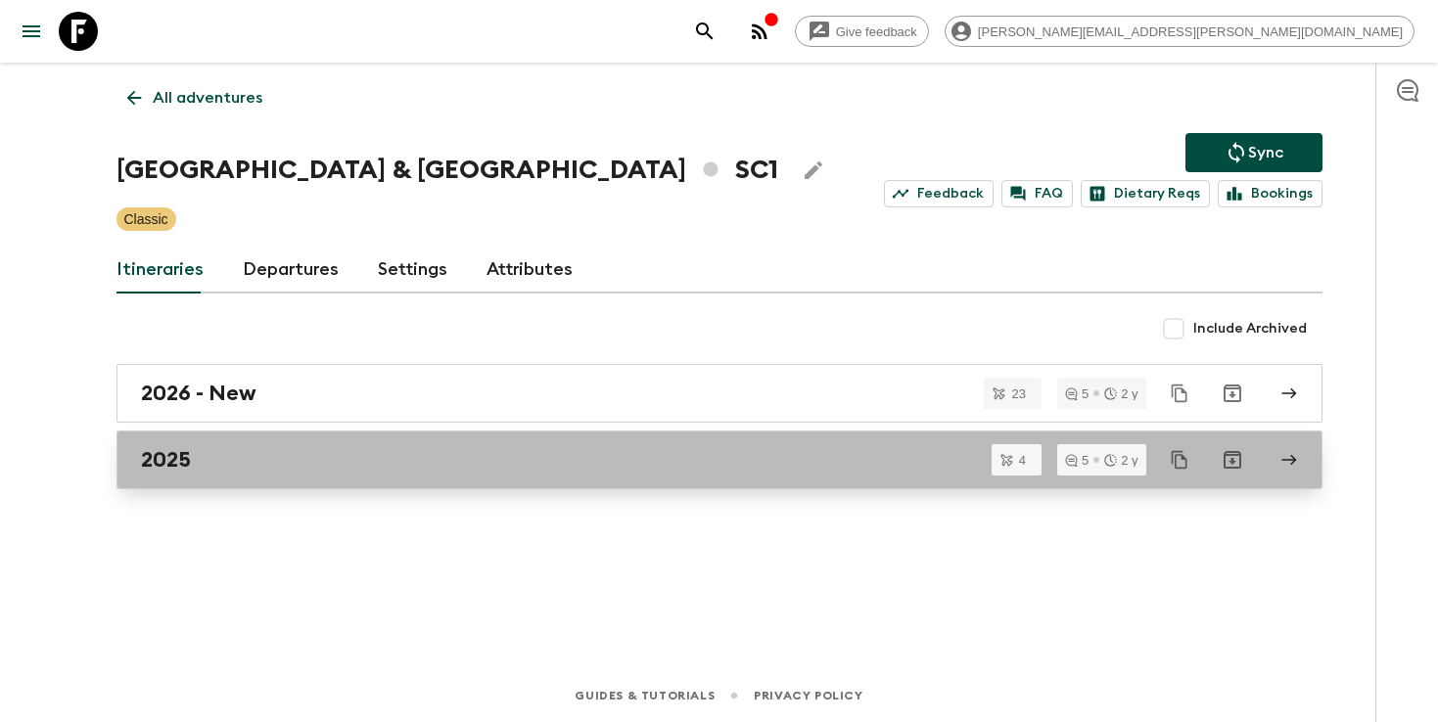
click at [595, 456] on div "2025" at bounding box center [701, 459] width 1120 height 25
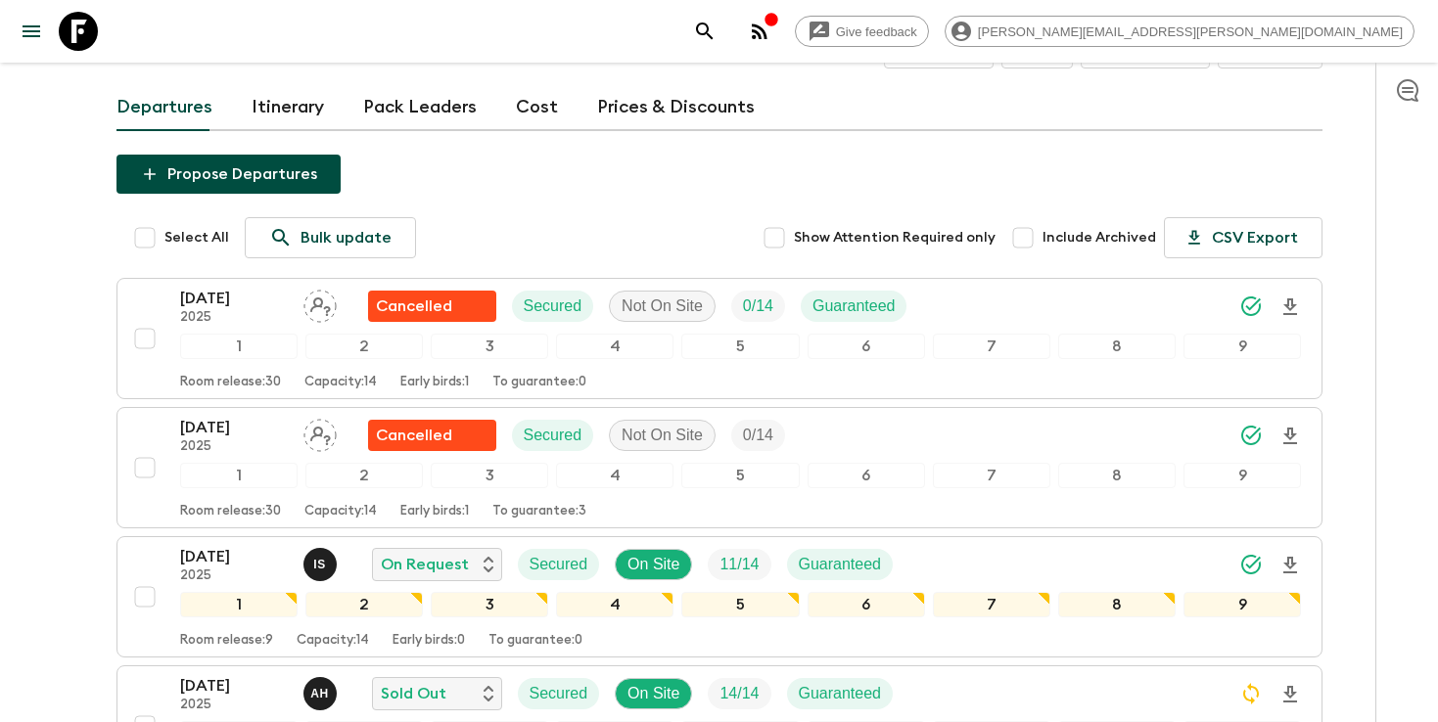
scroll to position [140, 0]
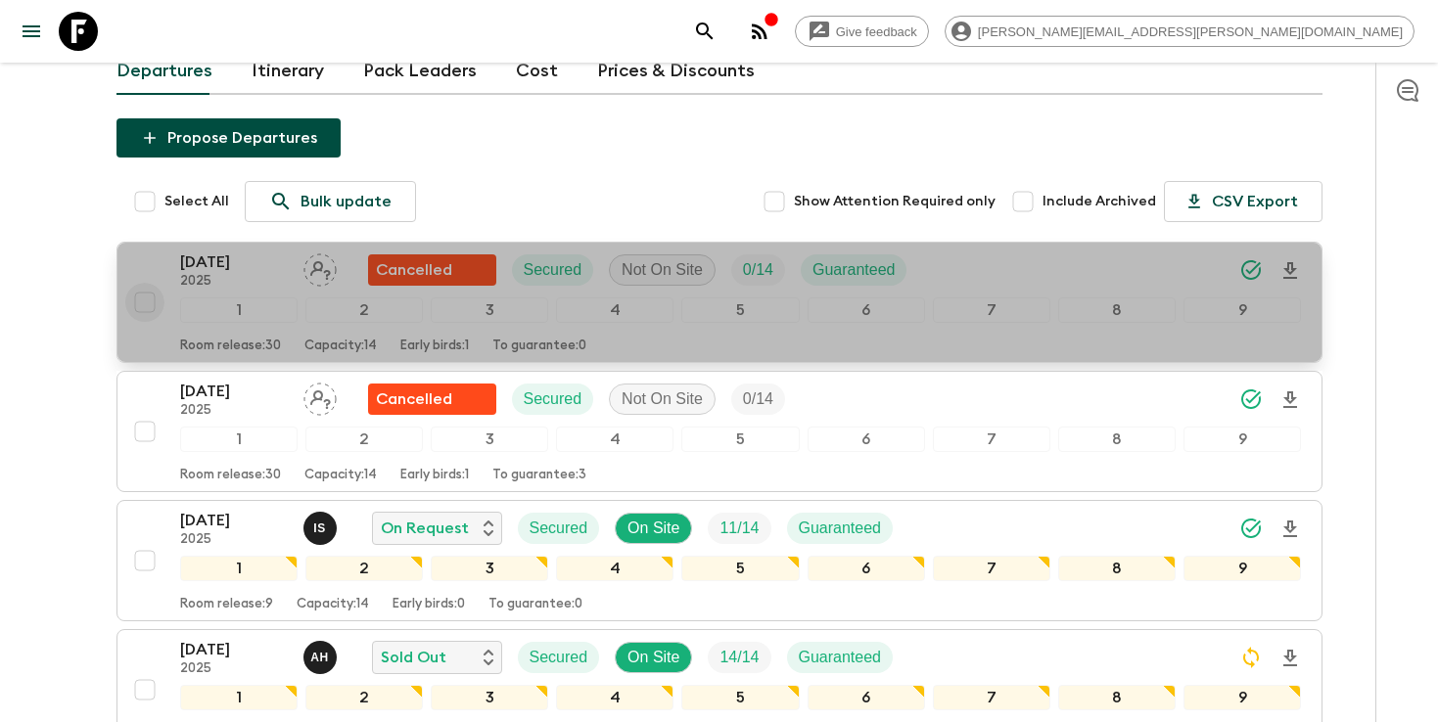
click at [140, 310] on input "checkbox" at bounding box center [144, 302] width 39 height 39
checkbox input "true"
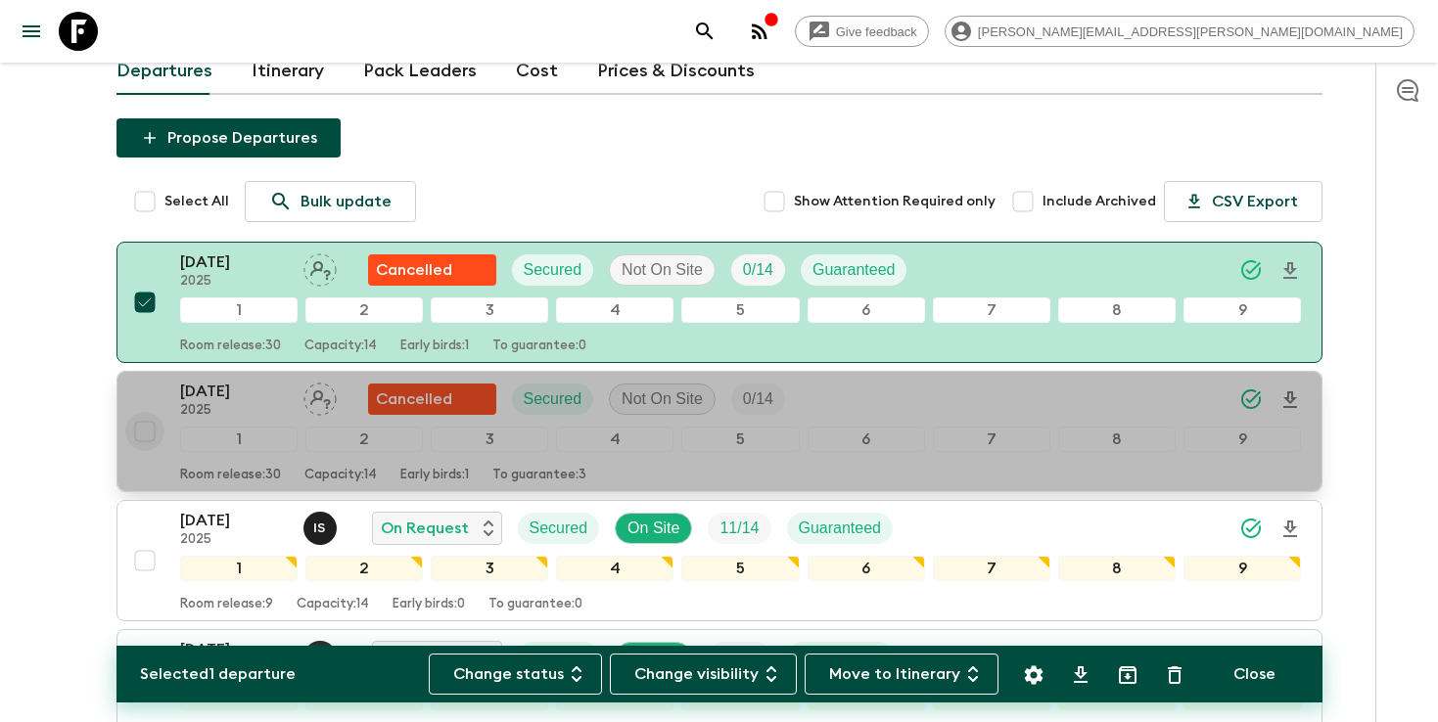
click at [143, 428] on input "checkbox" at bounding box center [144, 431] width 39 height 39
checkbox input "true"
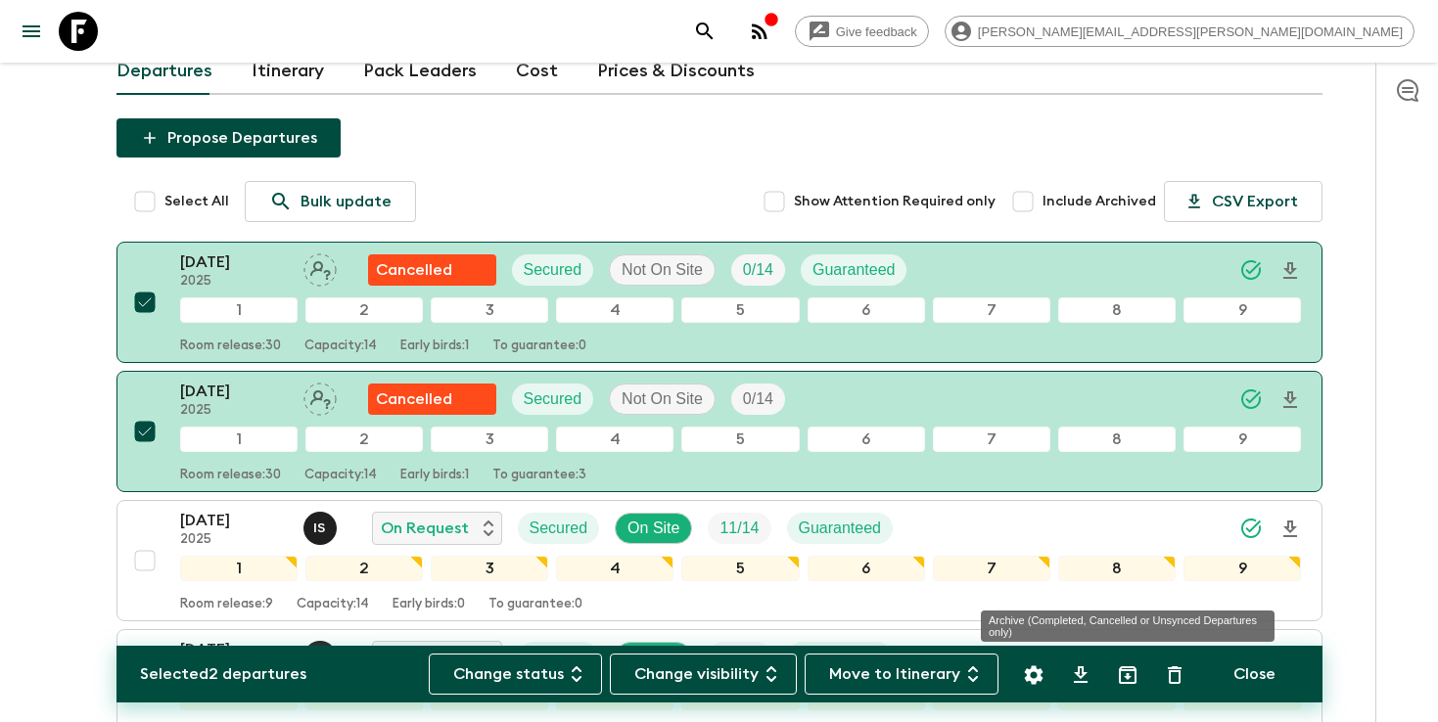
click at [1125, 674] on icon "Archive (Completed, Cancelled or Unsynced Departures only)" at bounding box center [1127, 675] width 23 height 23
checkbox input "false"
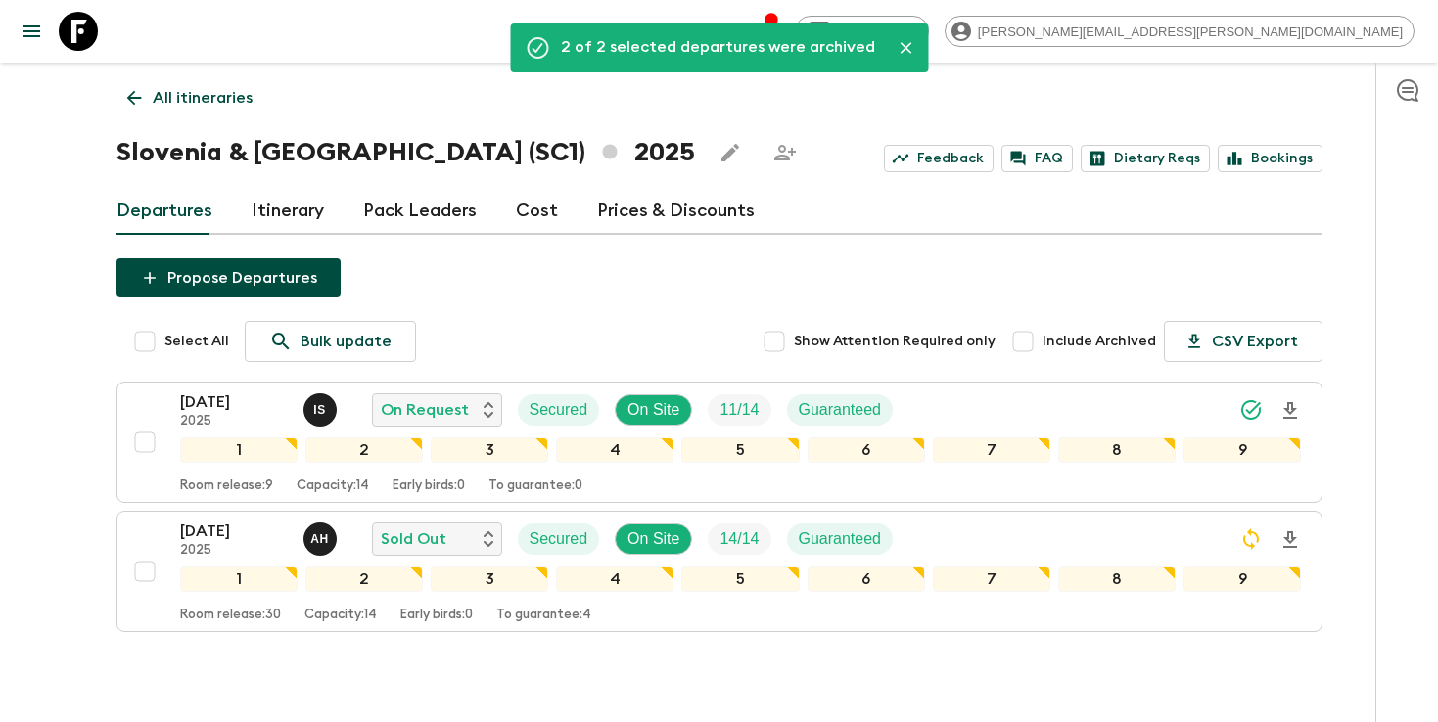
scroll to position [39, 0]
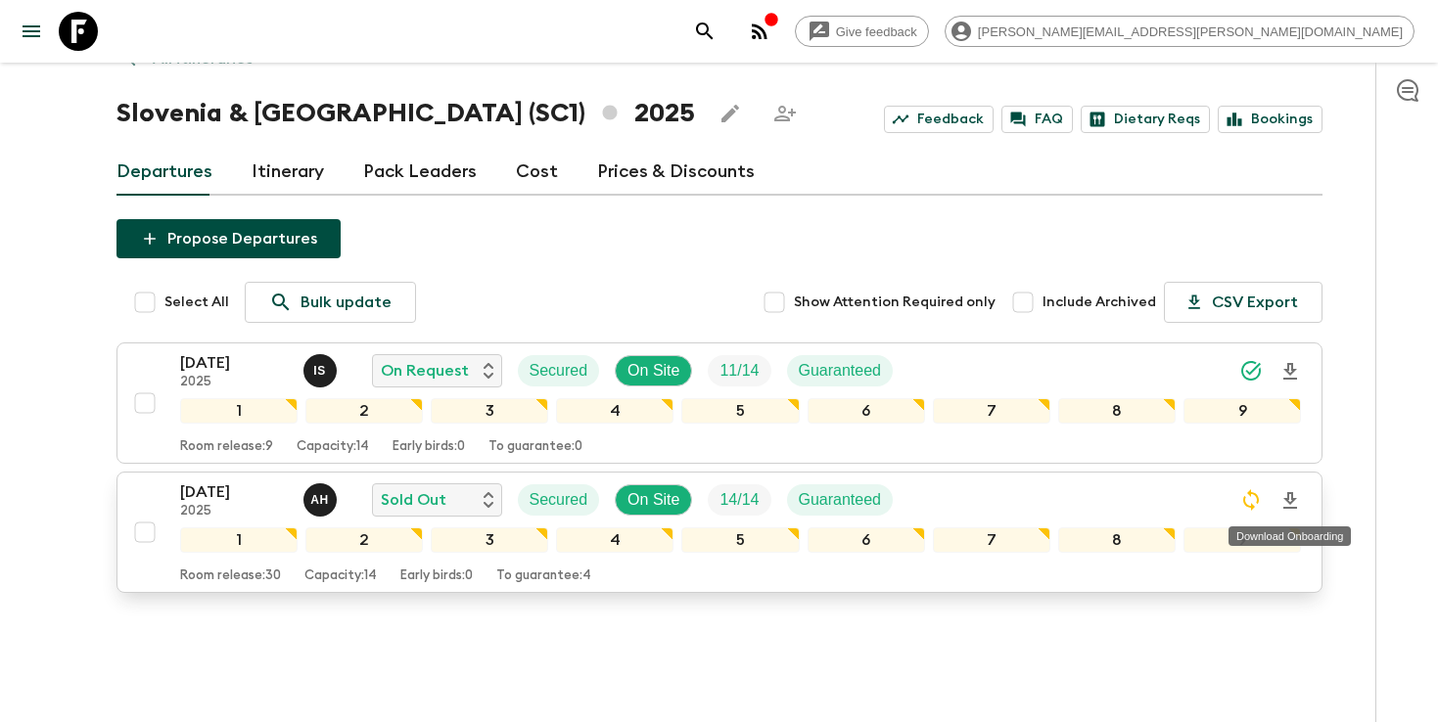
click at [1293, 500] on icon "Download Onboarding" at bounding box center [1290, 500] width 14 height 17
